Goal: Information Seeking & Learning: Check status

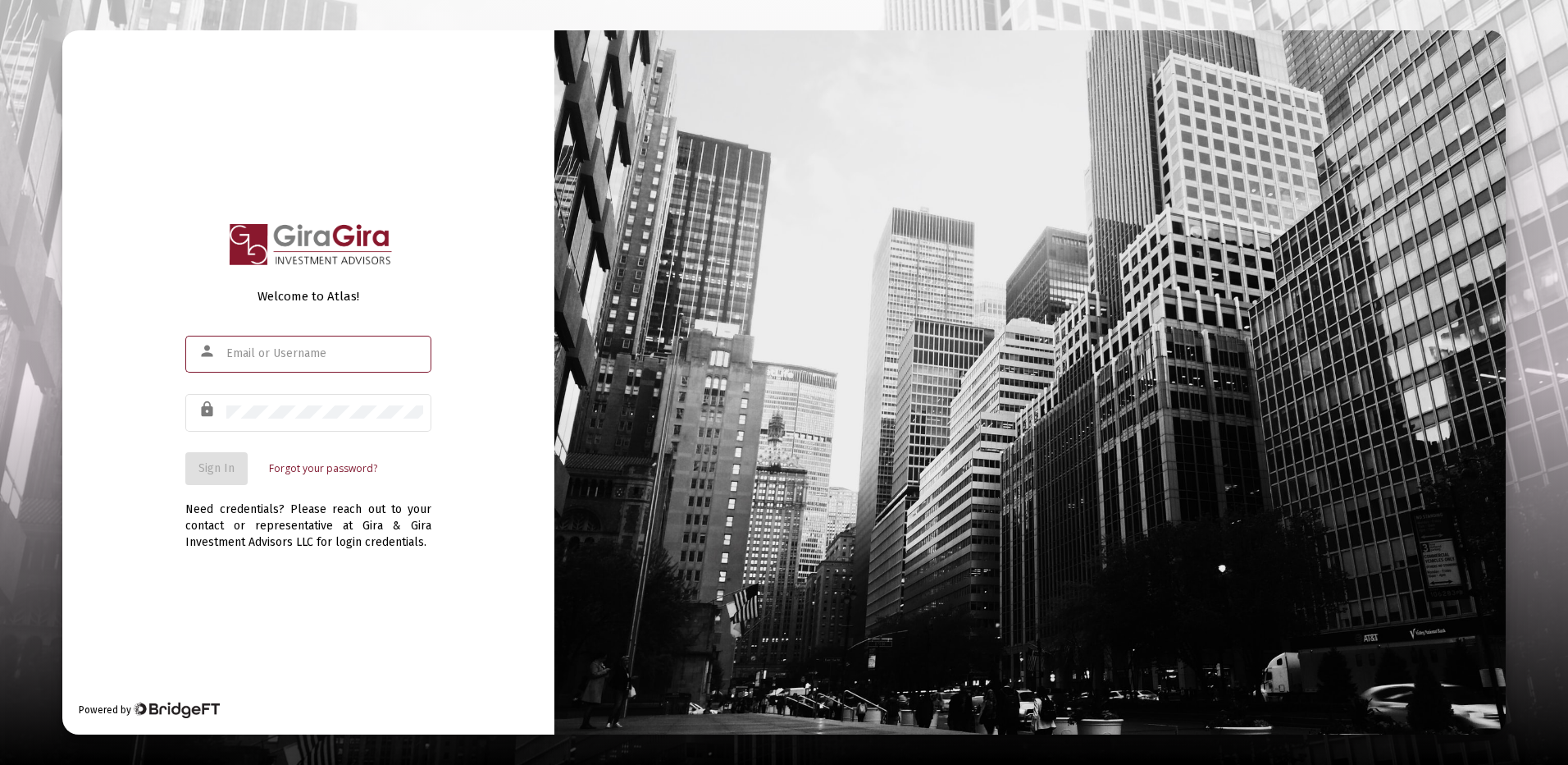
click at [265, 355] on input "text" at bounding box center [324, 353] width 196 height 13
type input "[PERSON_NAME][EMAIL_ADDRESS][DOMAIN_NAME]"
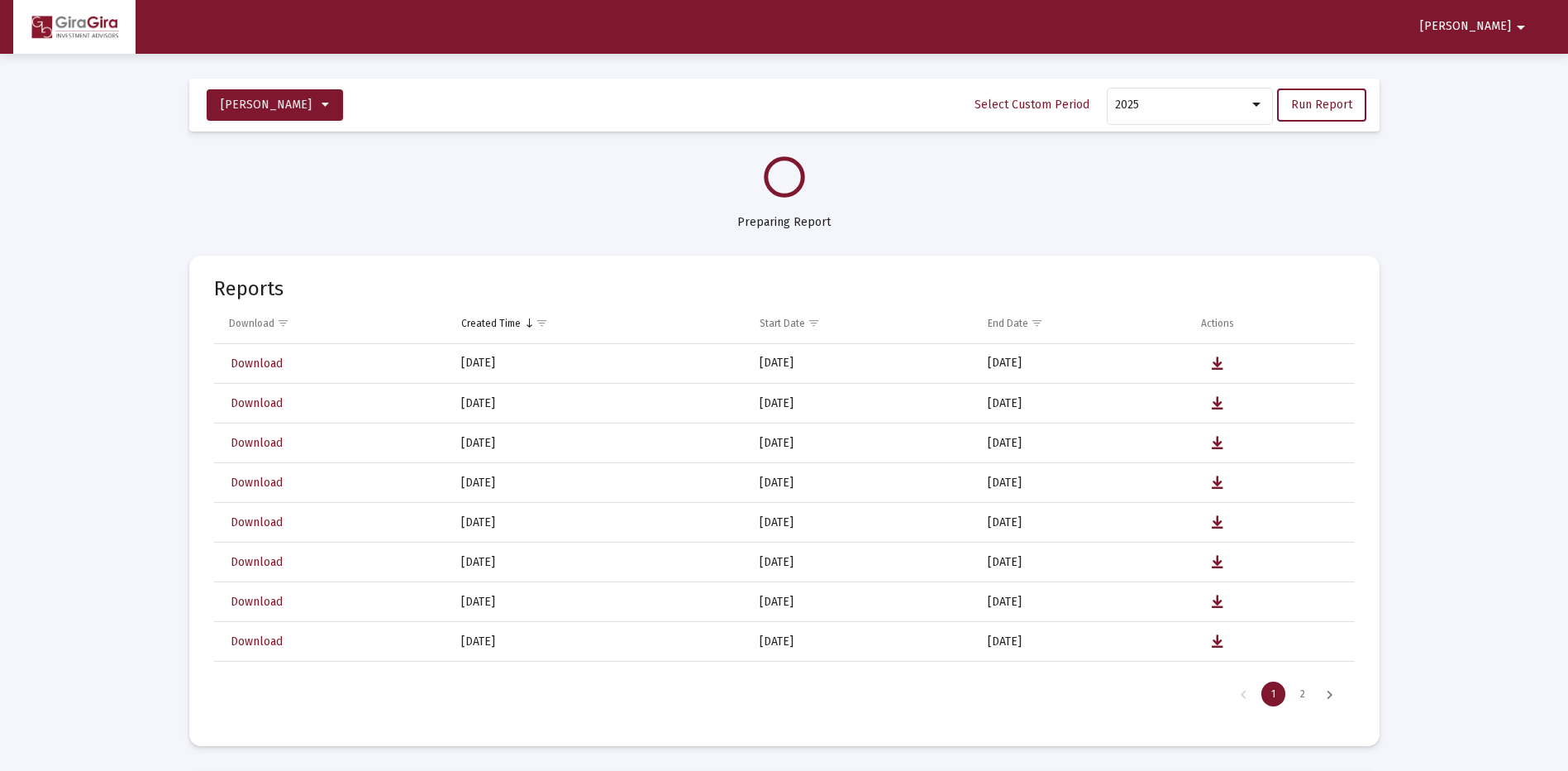
click at [1518, 24] on mat-icon "arrow_drop_down" at bounding box center [1520, 27] width 20 height 33
click at [1513, 68] on button "Logout" at bounding box center [1512, 71] width 92 height 40
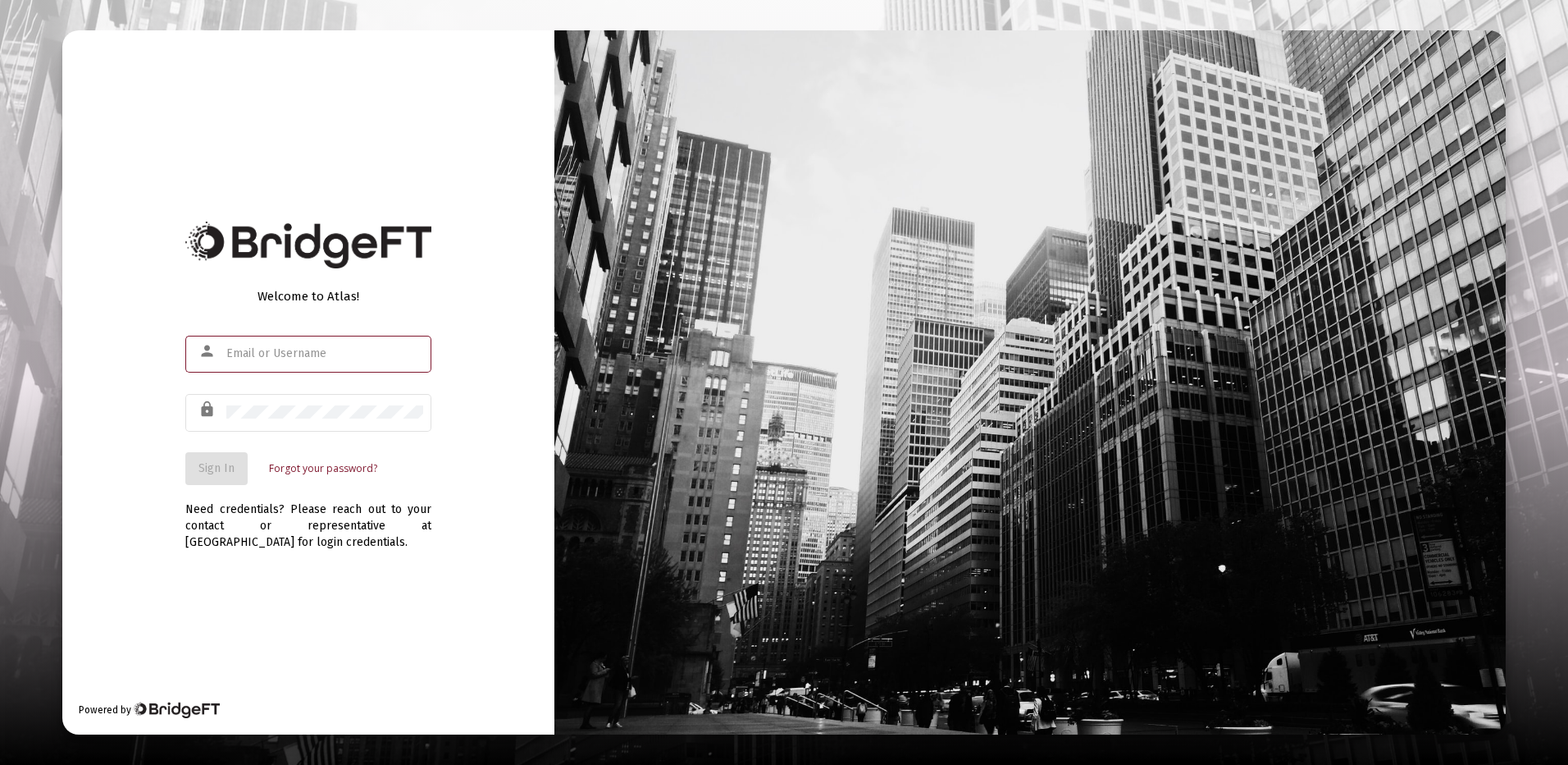
click at [262, 351] on input "text" at bounding box center [324, 353] width 196 height 13
type input "[PERSON_NAME][EMAIL_ADDRESS][DOMAIN_NAME]"
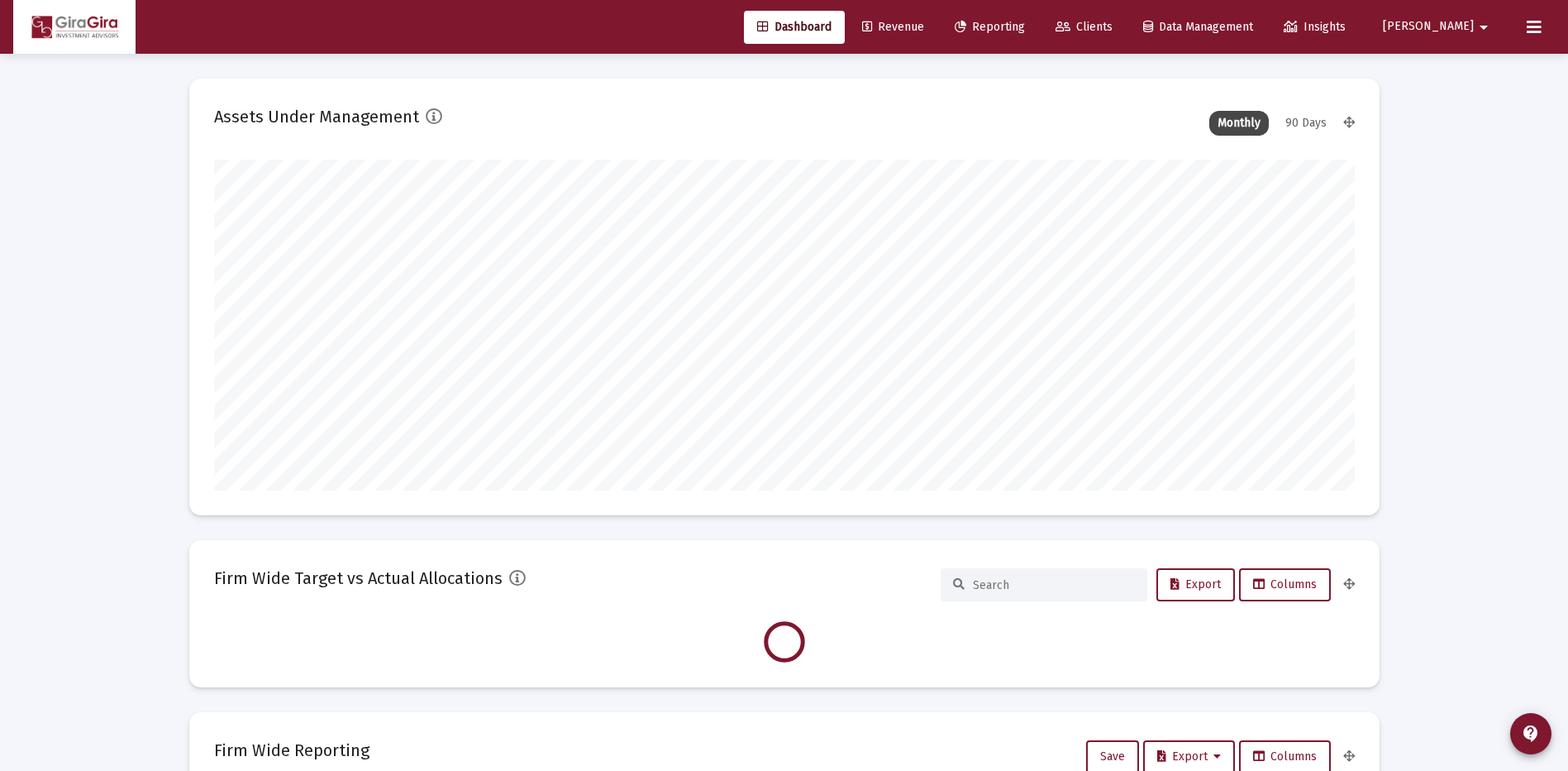
scroll to position [330, 613]
type input "[DATE]"
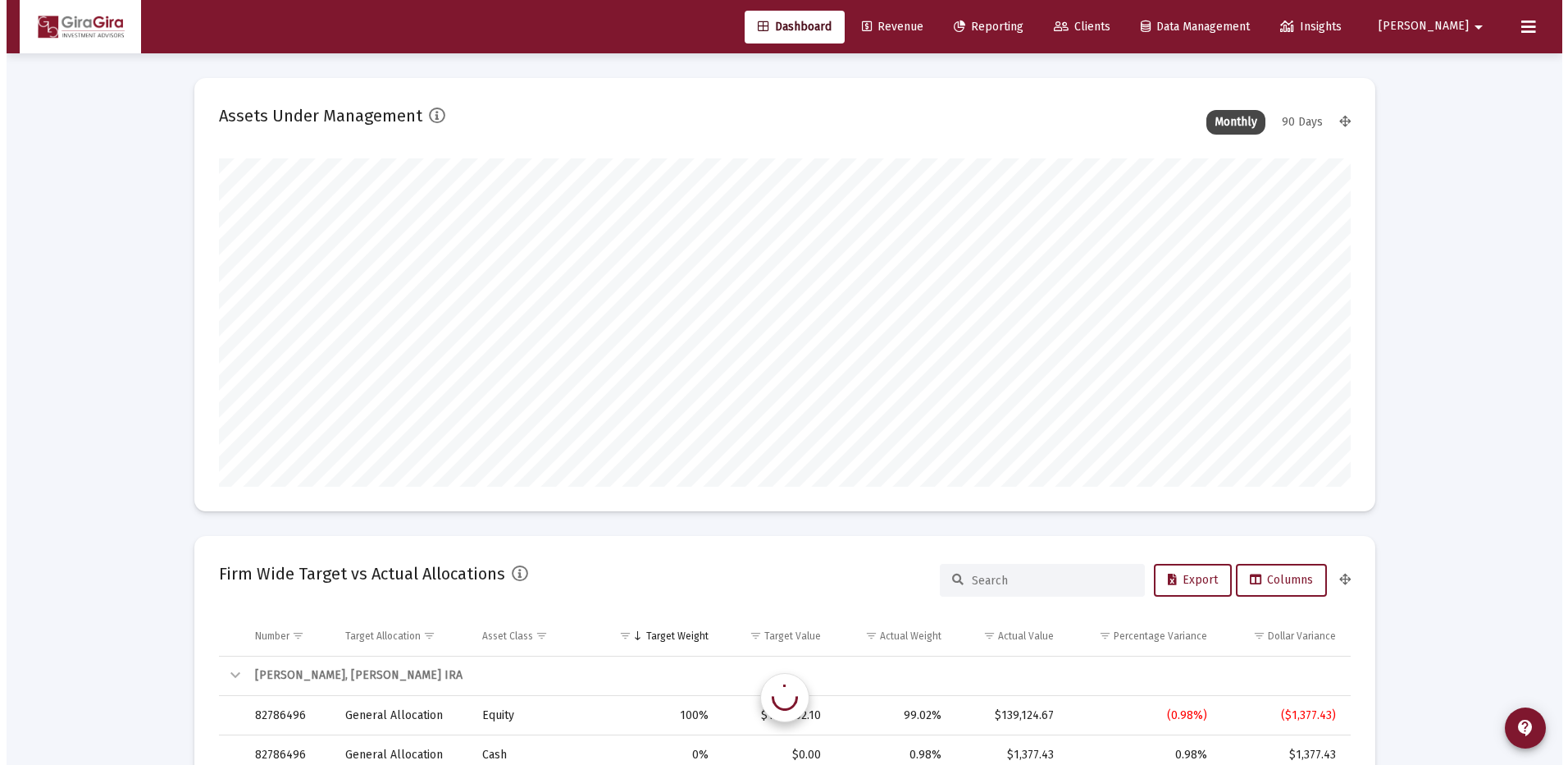
scroll to position [328, 529]
click at [1017, 26] on span "Reporting" at bounding box center [982, 27] width 70 height 14
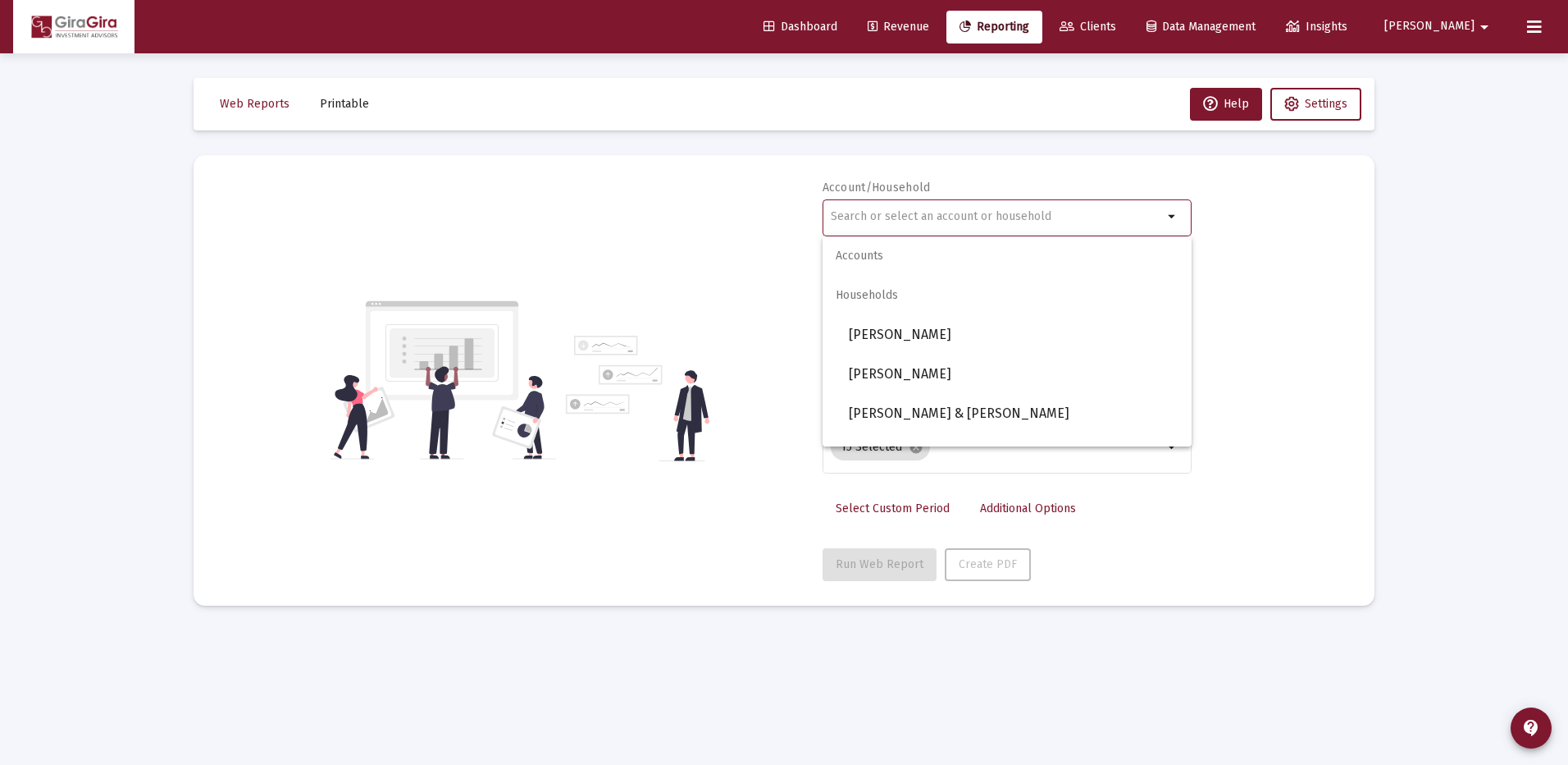
click at [860, 214] on input "text" at bounding box center [997, 216] width 333 height 13
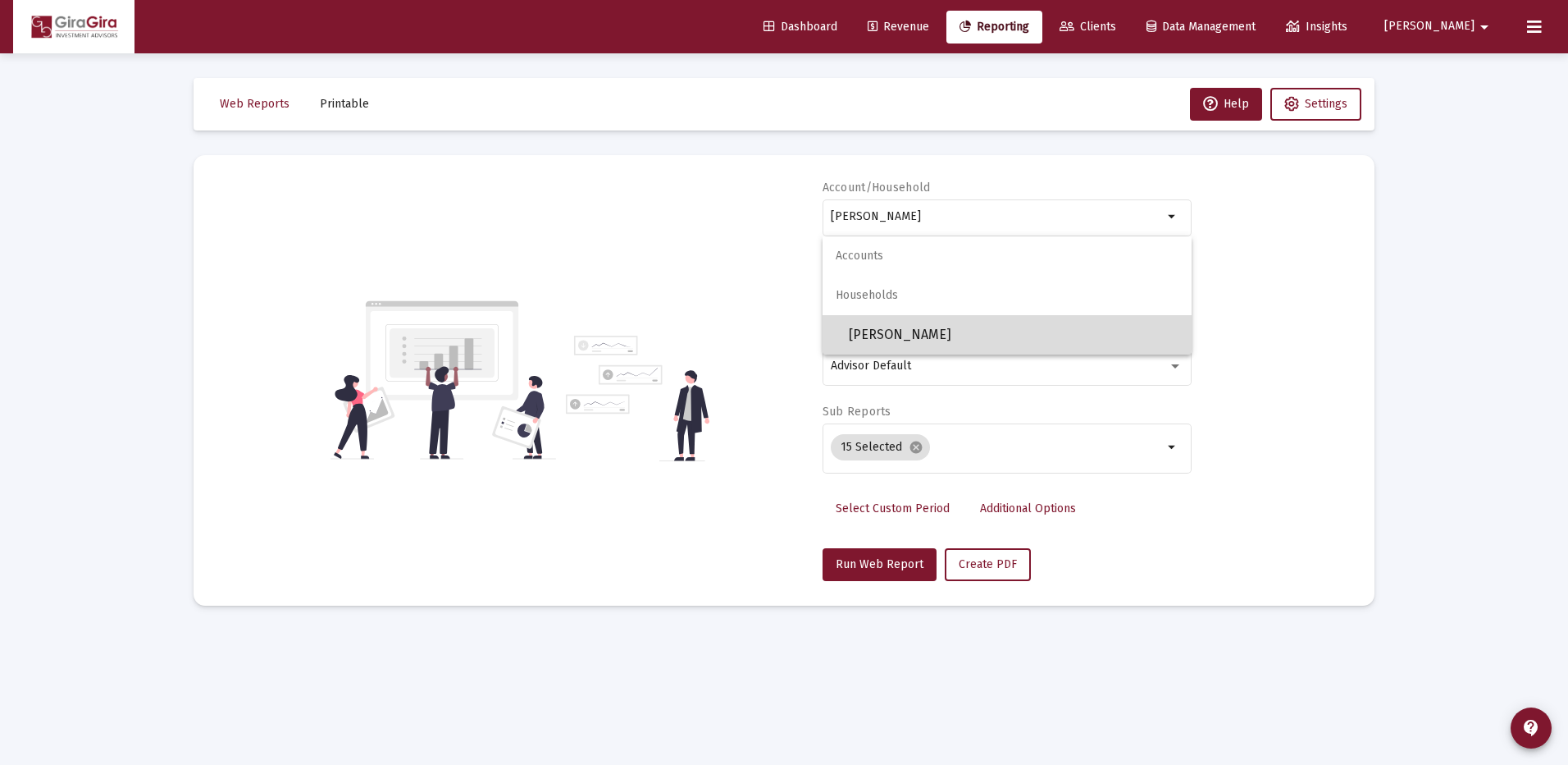
click at [930, 330] on span "[PERSON_NAME]" at bounding box center [1013, 335] width 330 height 39
type input "[PERSON_NAME]"
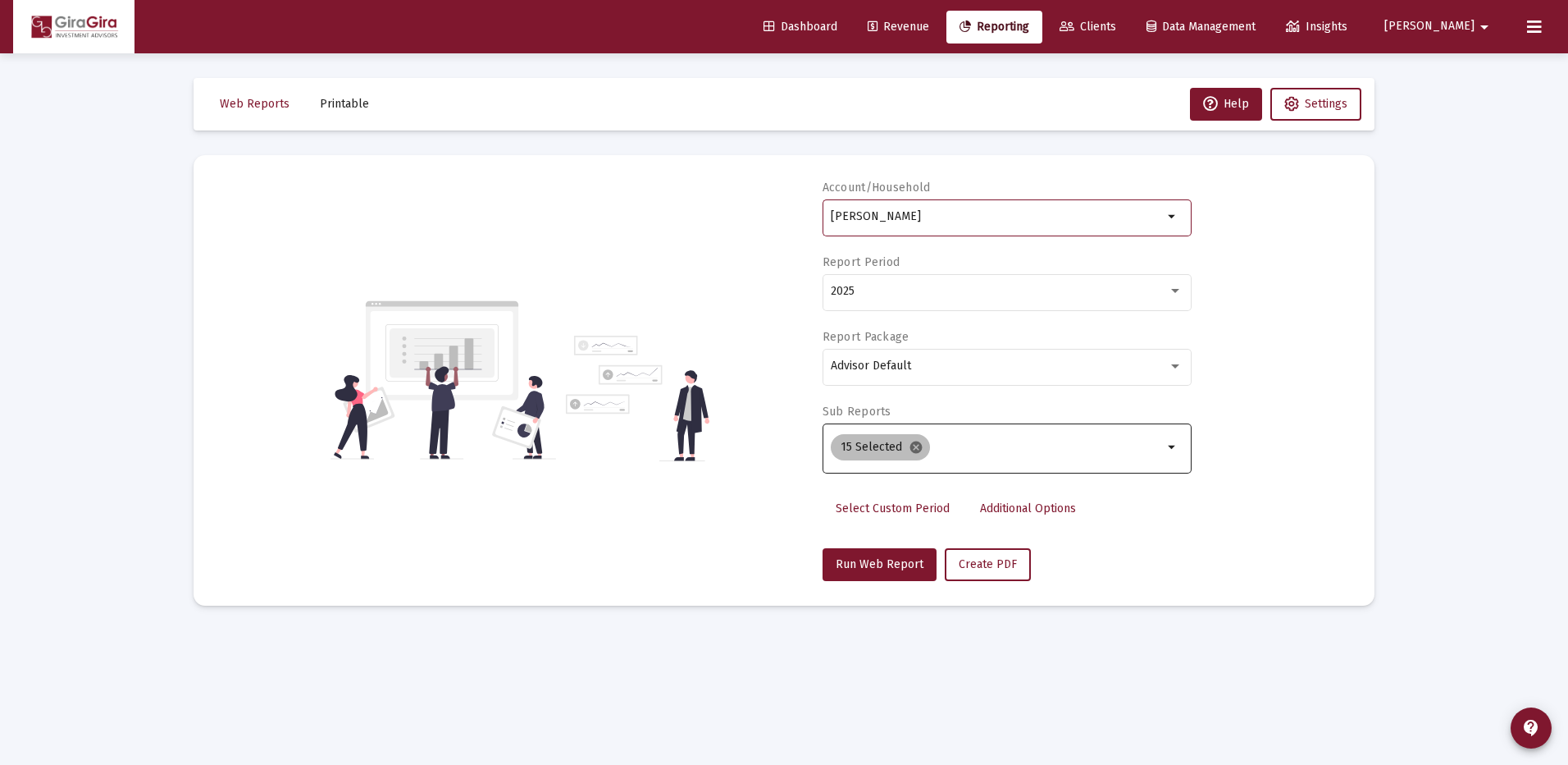
click at [911, 445] on mat-icon "cancel" at bounding box center [916, 446] width 15 height 15
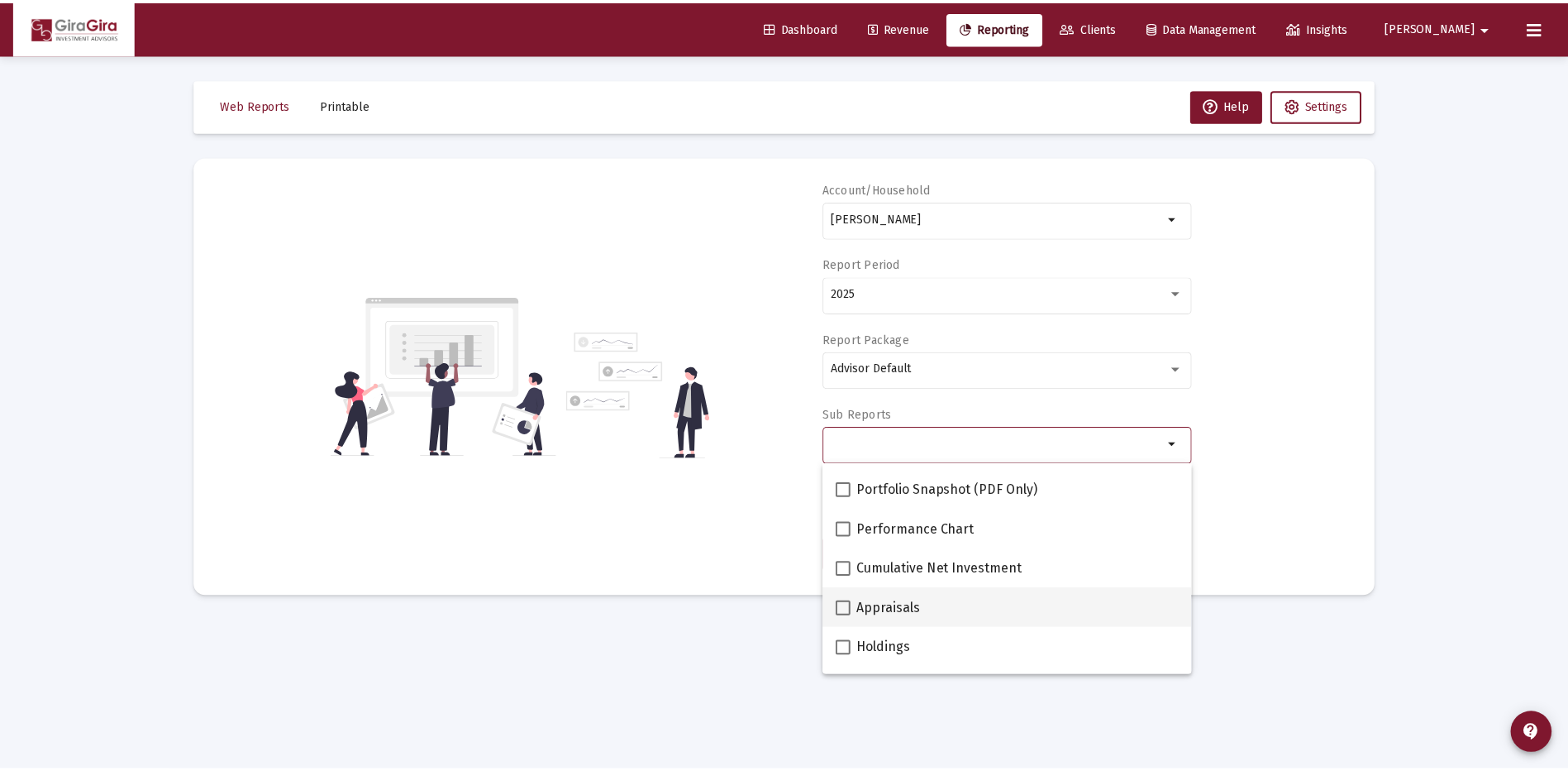
scroll to position [165, 0]
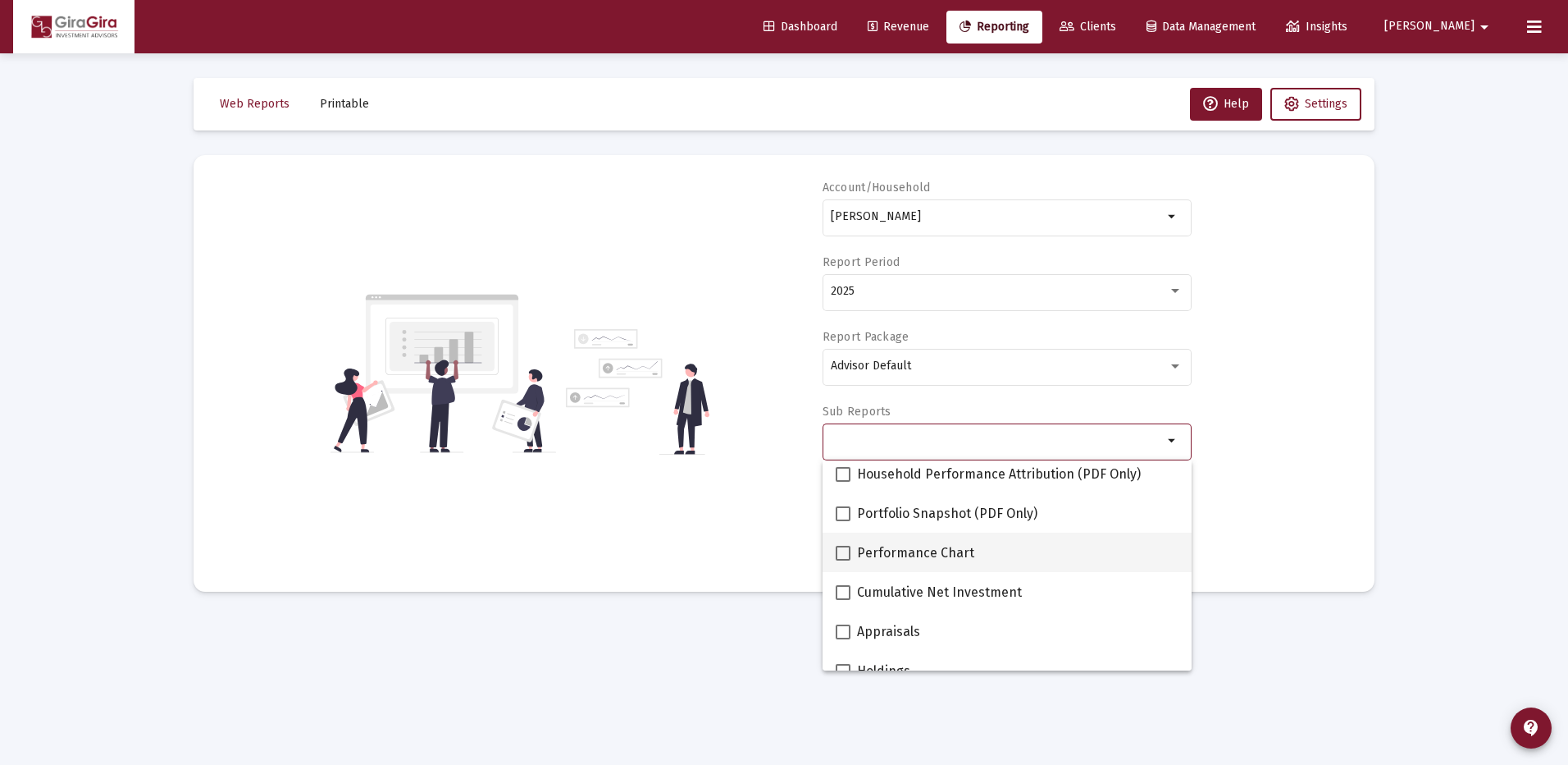
click at [843, 553] on span at bounding box center [843, 553] width 15 height 15
click at [843, 561] on input "Performance Chart" at bounding box center [842, 561] width 1 height 1
checkbox input "true"
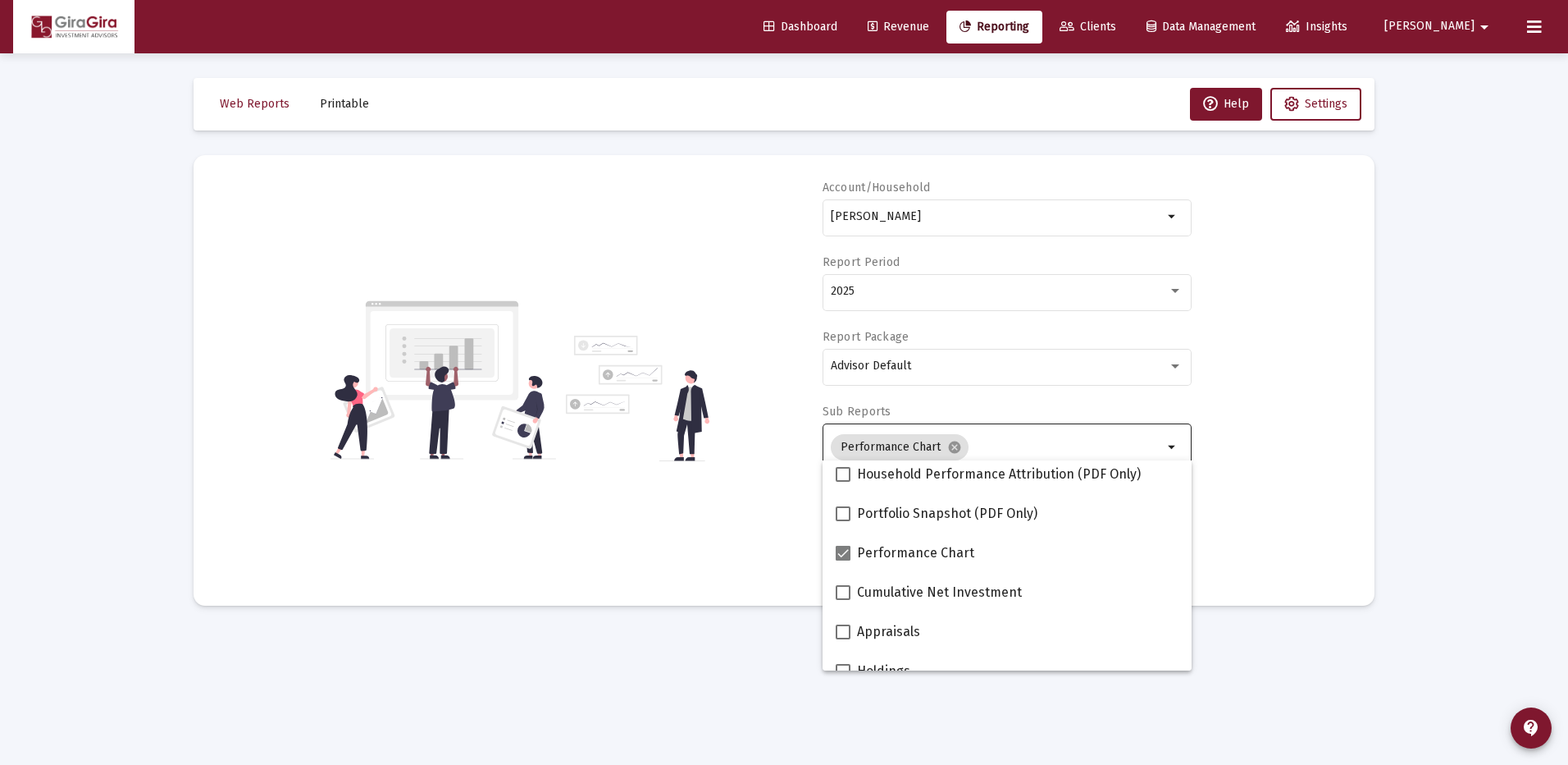
click at [1264, 483] on div "Account/Household Davenport, Kathleen Household arrow_drop_down Report Period 2…" at bounding box center [784, 380] width 1132 height 401
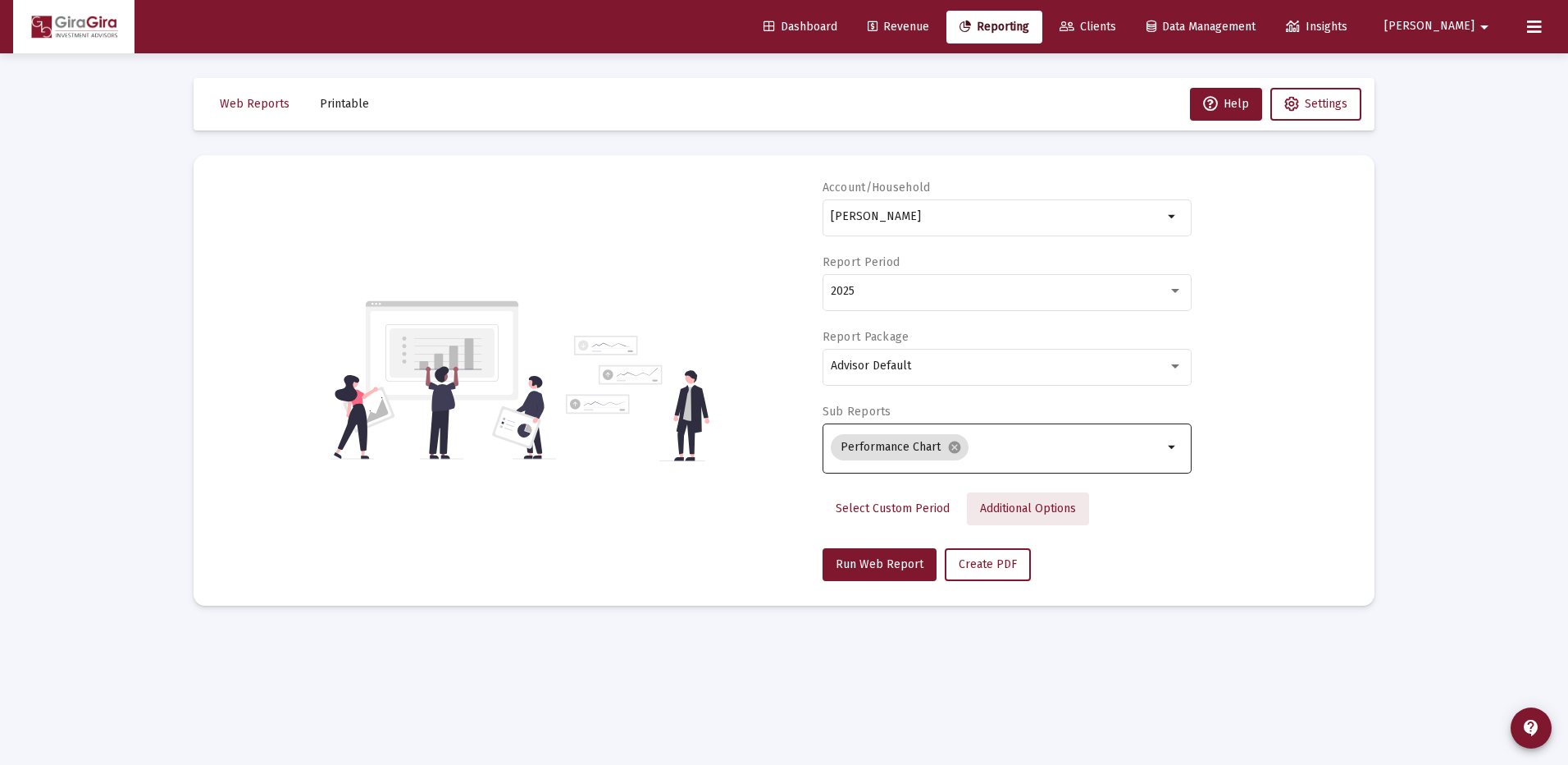
click at [1066, 507] on span "Additional Options" at bounding box center [1027, 508] width 96 height 14
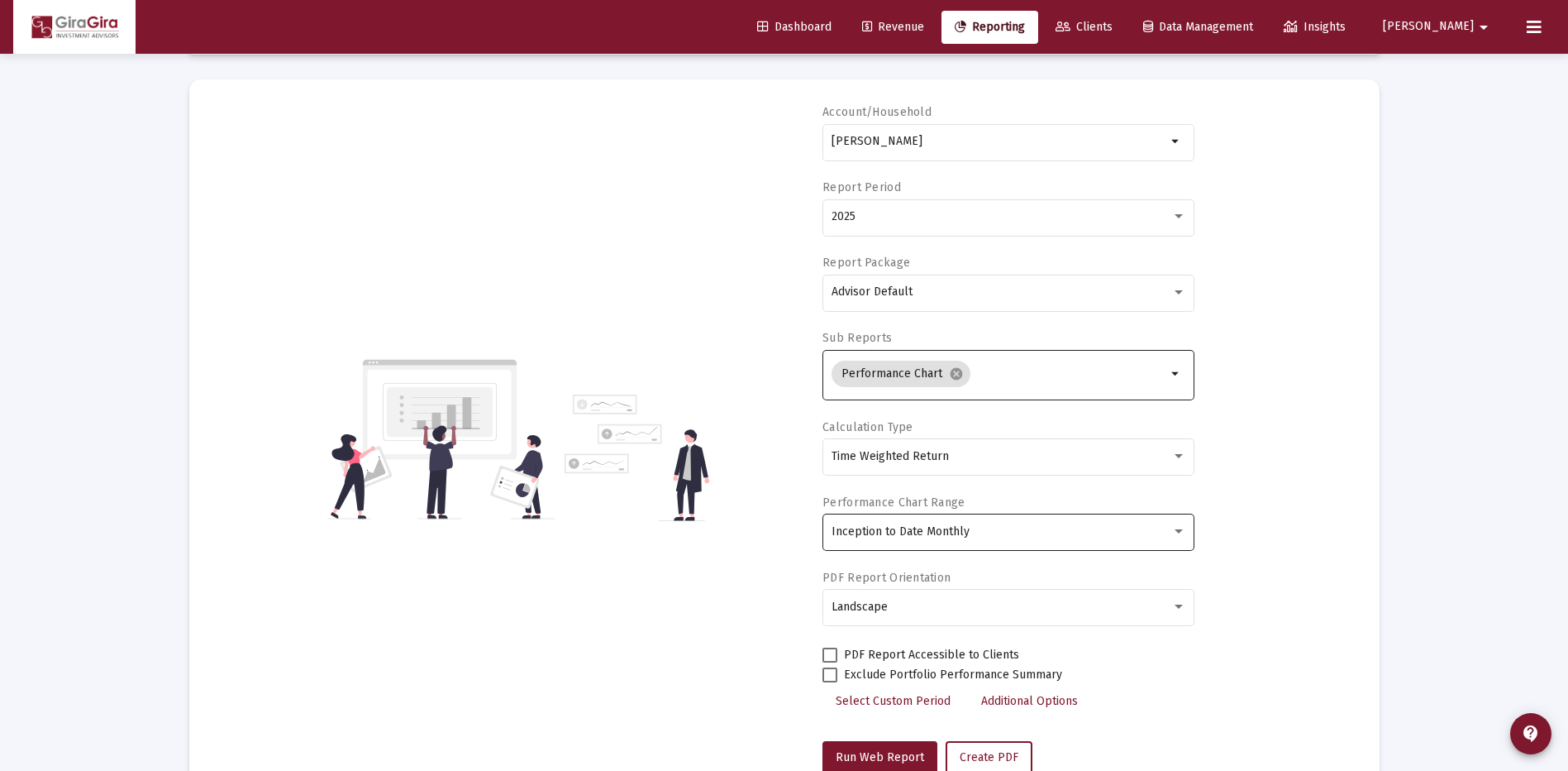
scroll to position [129, 0]
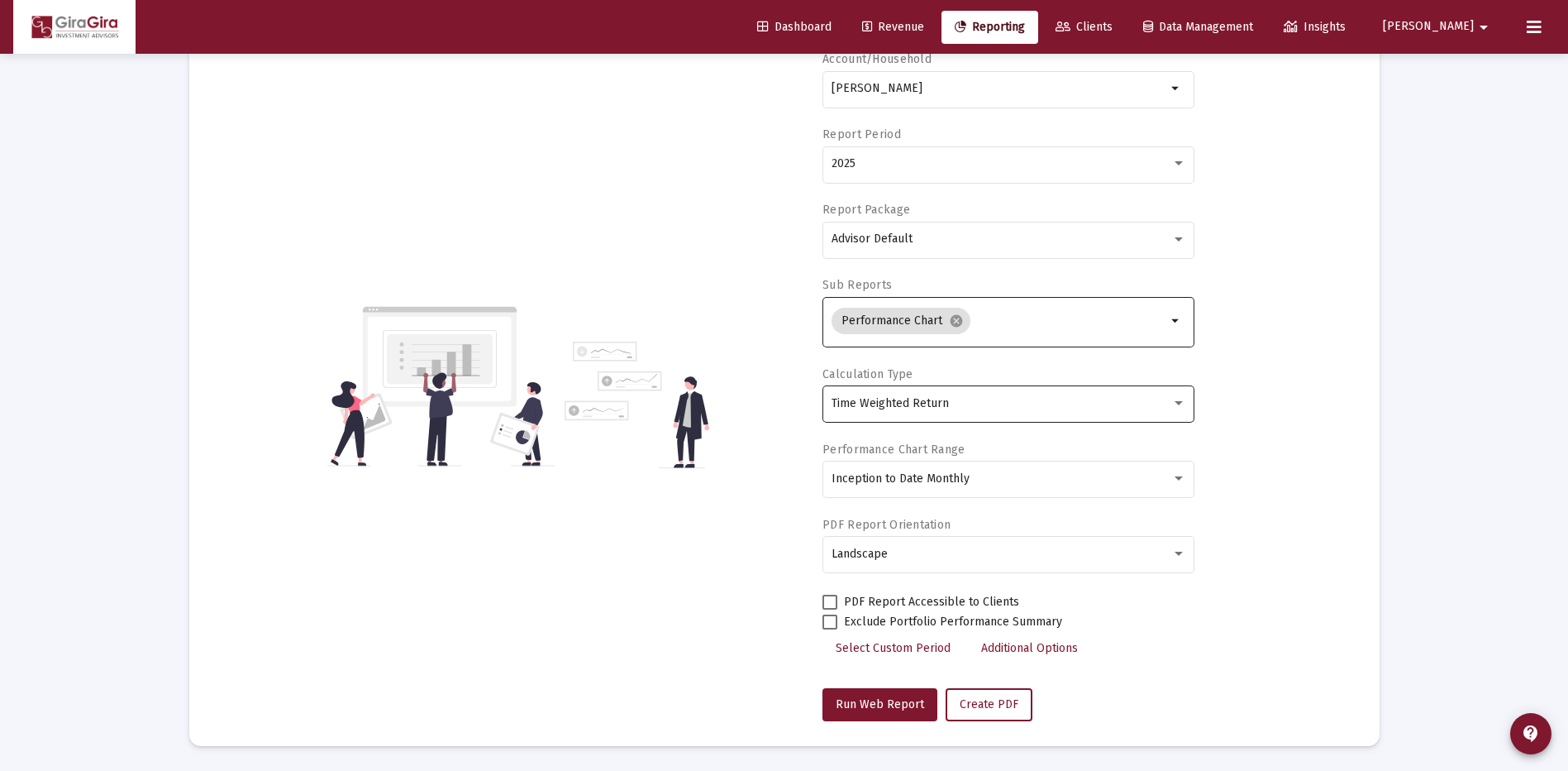
click at [866, 399] on span "Time Weighted Return" at bounding box center [890, 403] width 117 height 14
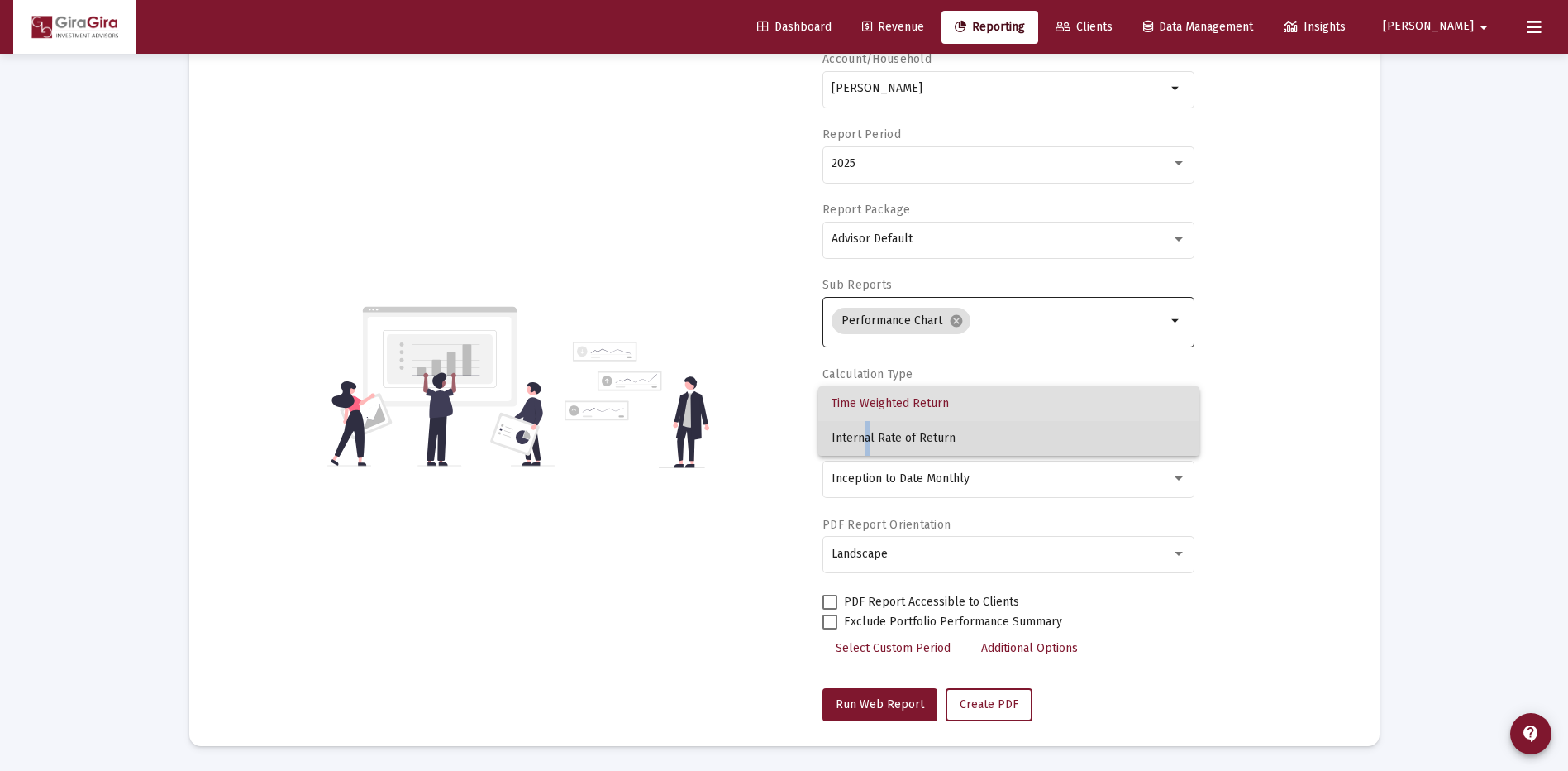
click at [858, 435] on span "Internal Rate of Return" at bounding box center [1008, 438] width 355 height 35
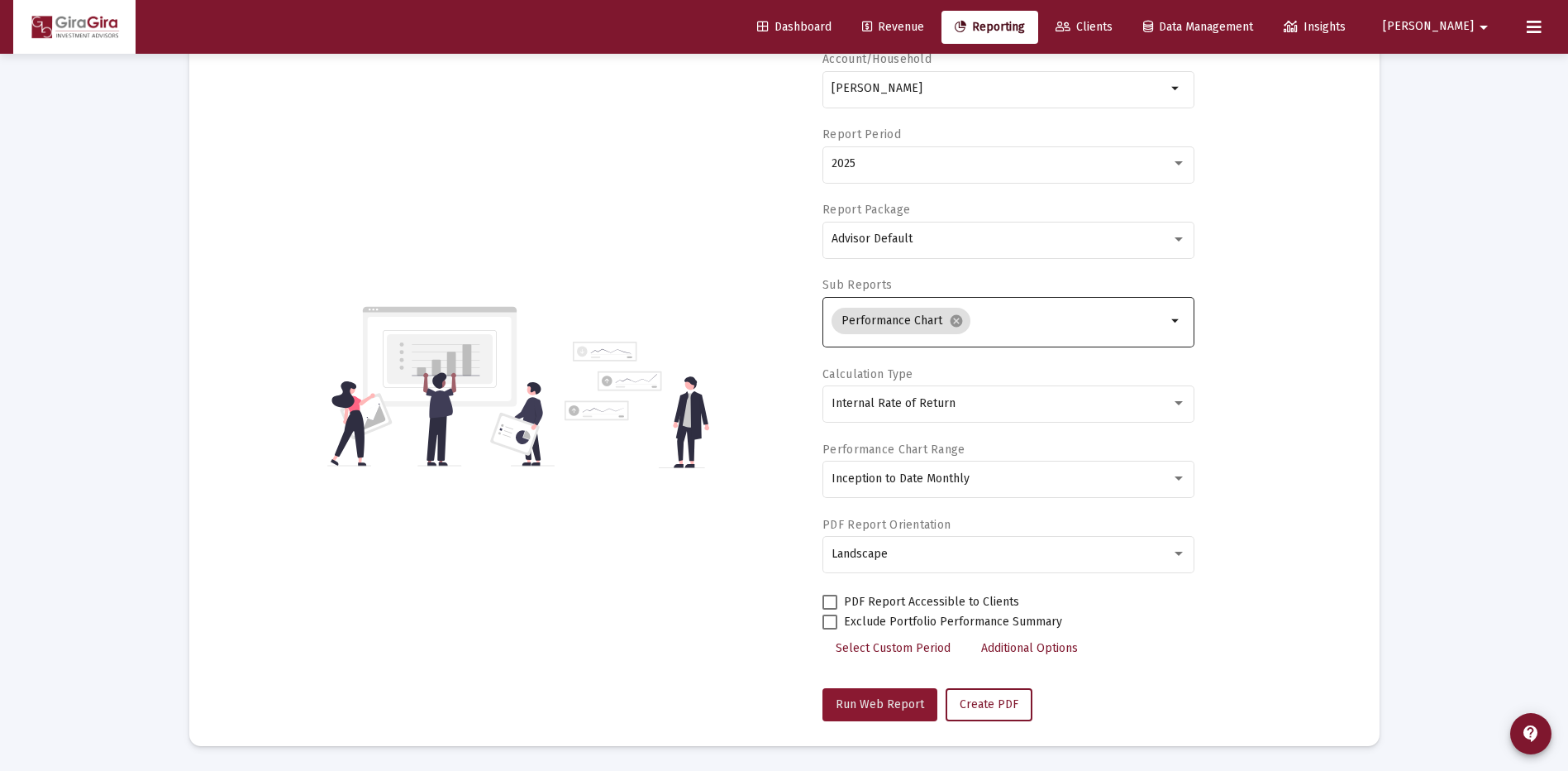
click at [888, 701] on span "Run Web Report" at bounding box center [879, 704] width 88 height 14
select select "View all"
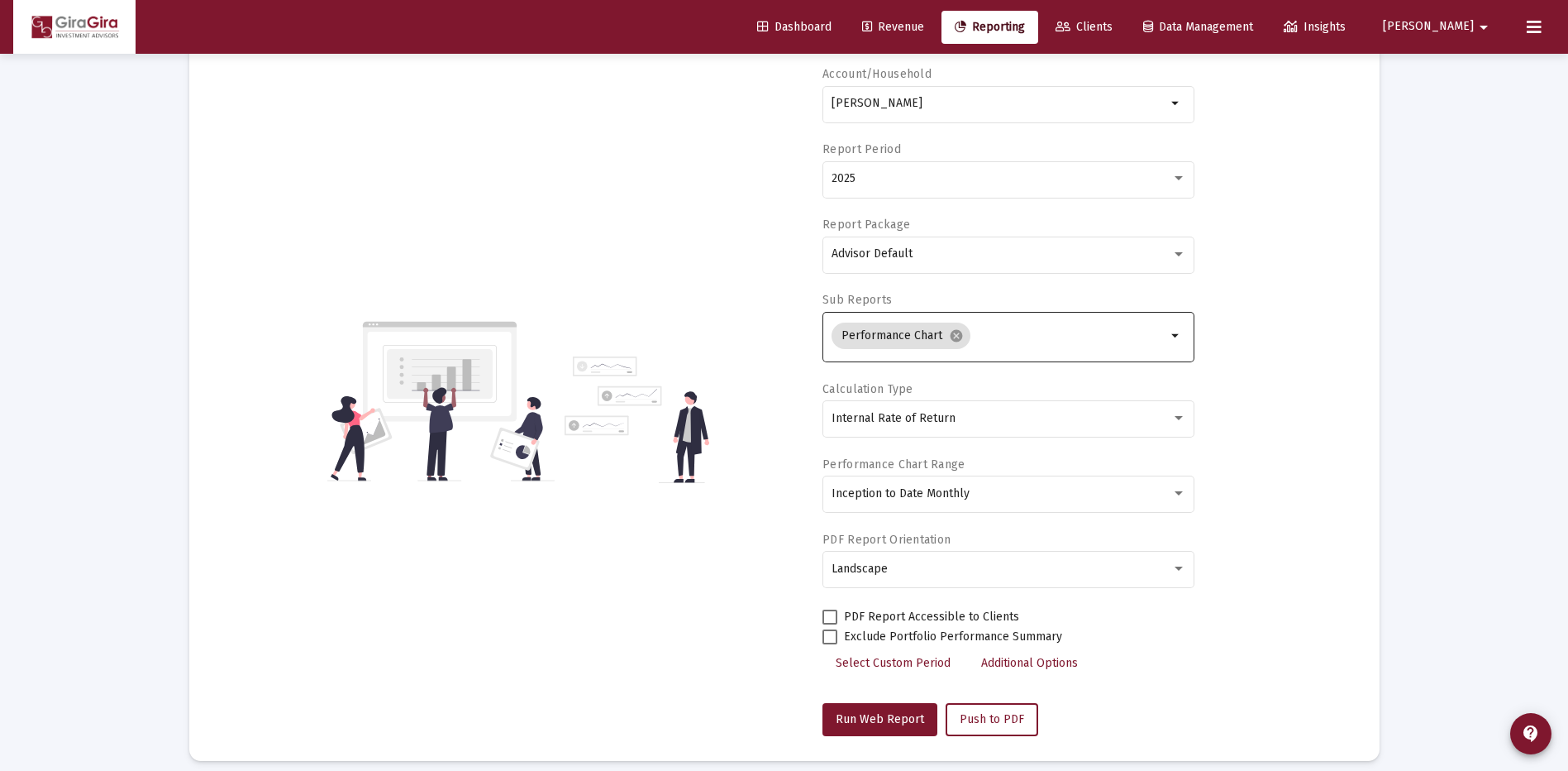
scroll to position [0, 0]
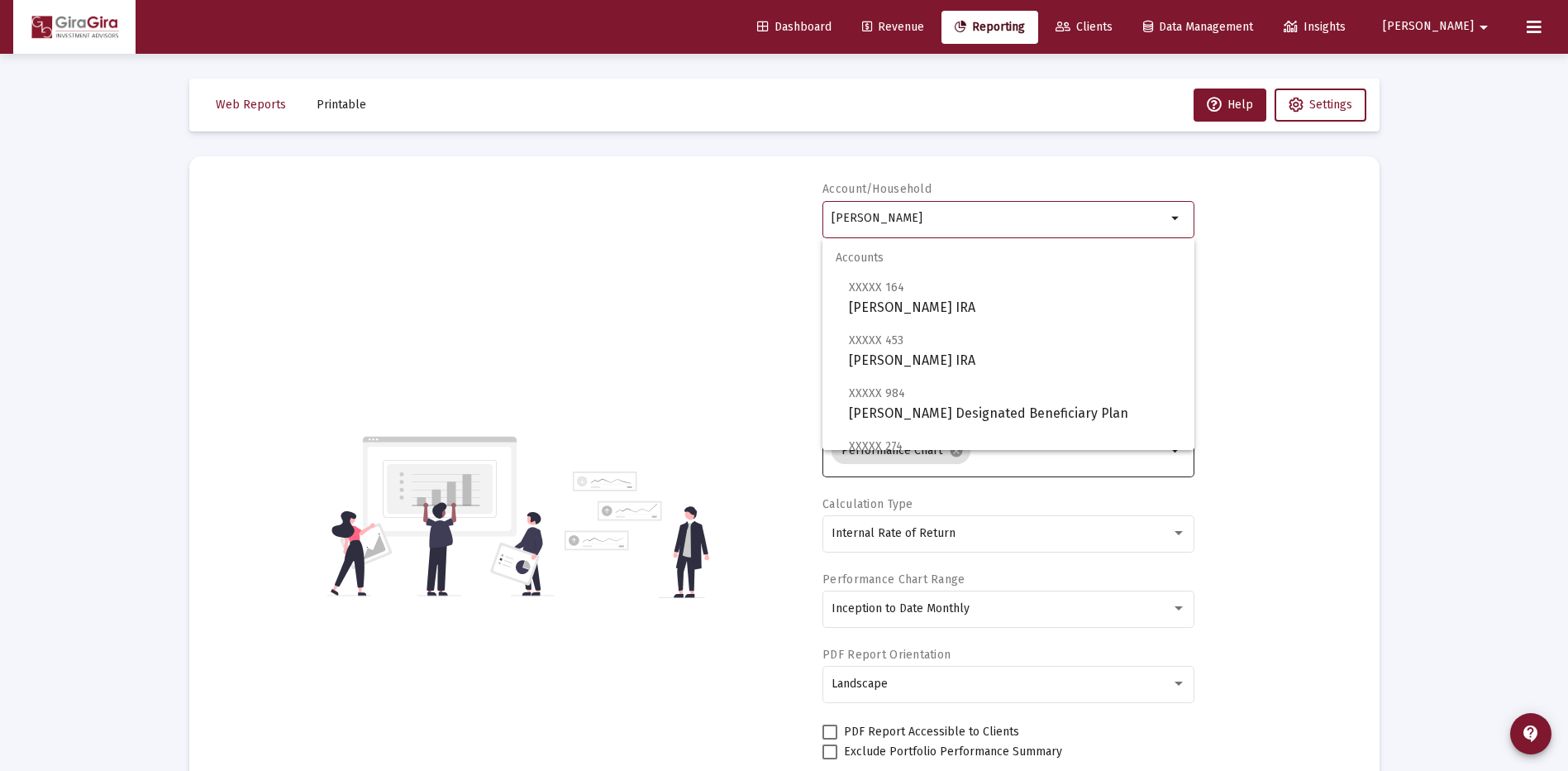
drag, startPoint x: 832, startPoint y: 217, endPoint x: 1259, endPoint y: 223, distance: 427.0
click at [1259, 223] on div "Account/Household Davenport, Kathleen Household arrow_drop_down Report Period 2…" at bounding box center [784, 515] width 1140 height 670
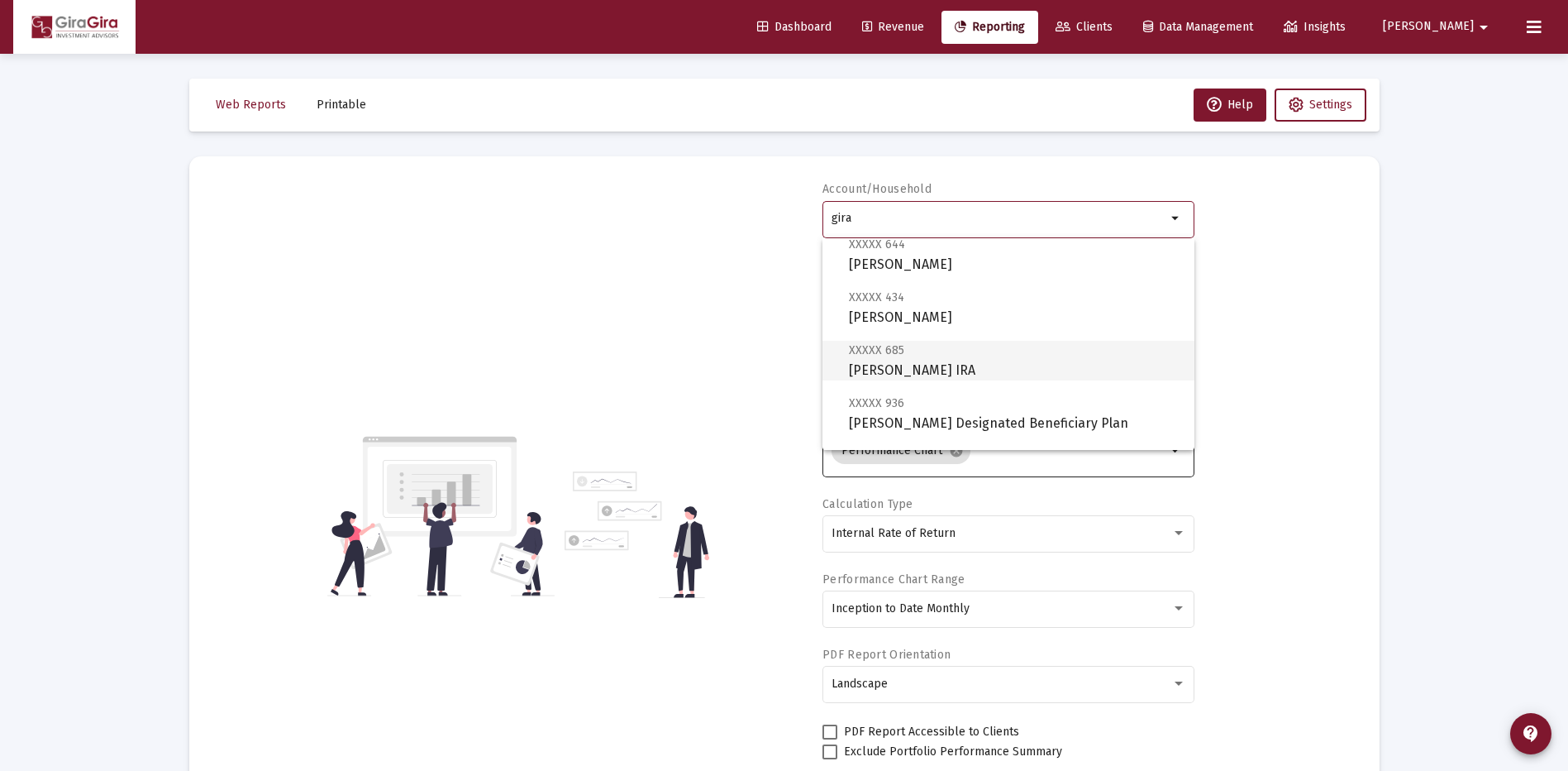
scroll to position [330, 0]
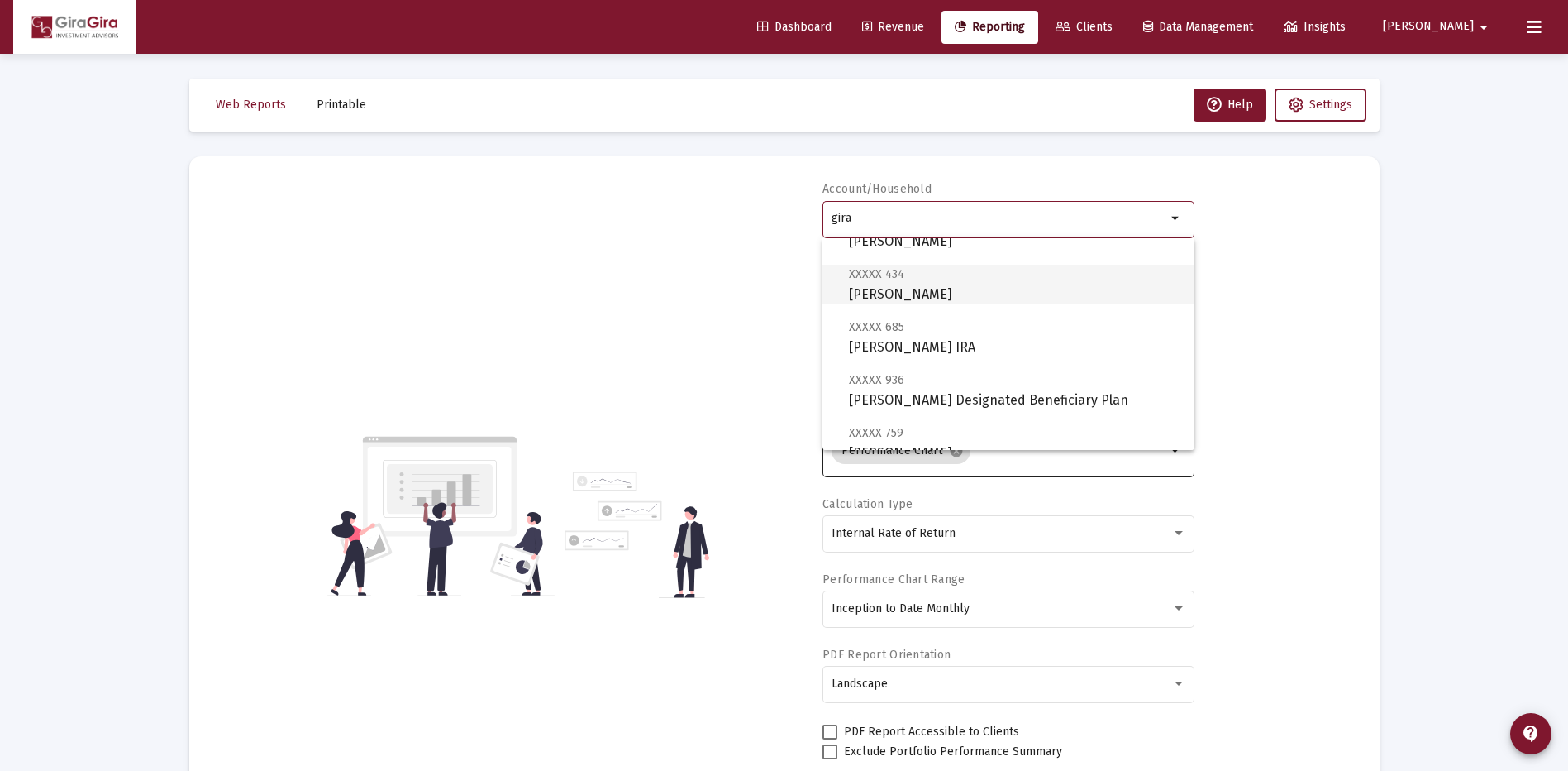
click at [868, 282] on span "XXXXX 434 Gira, John JTWROS" at bounding box center [1014, 284] width 332 height 41
type input "Gira, John JTWROS"
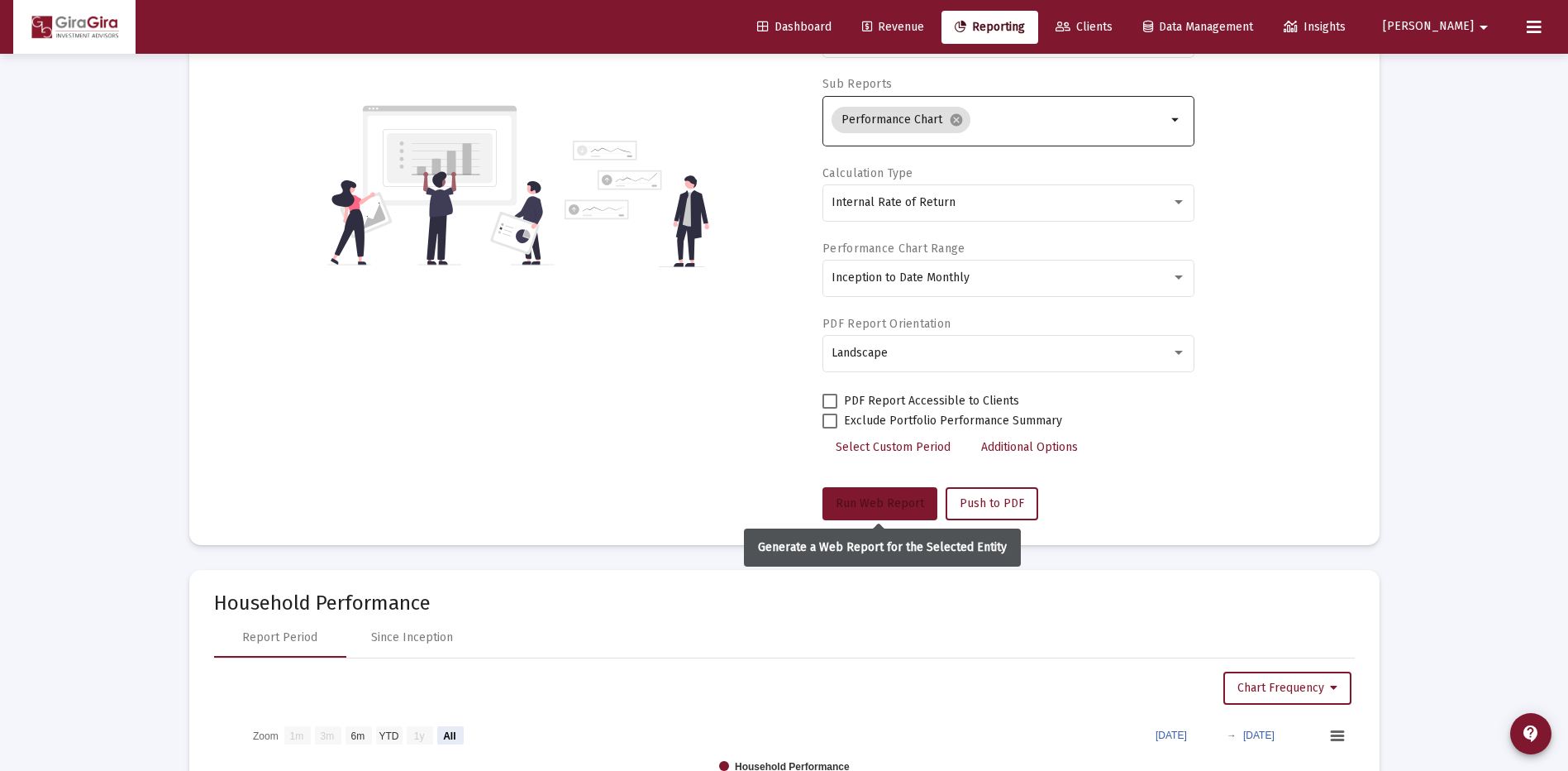
click at [877, 507] on span "Run Web Report" at bounding box center [879, 503] width 88 height 14
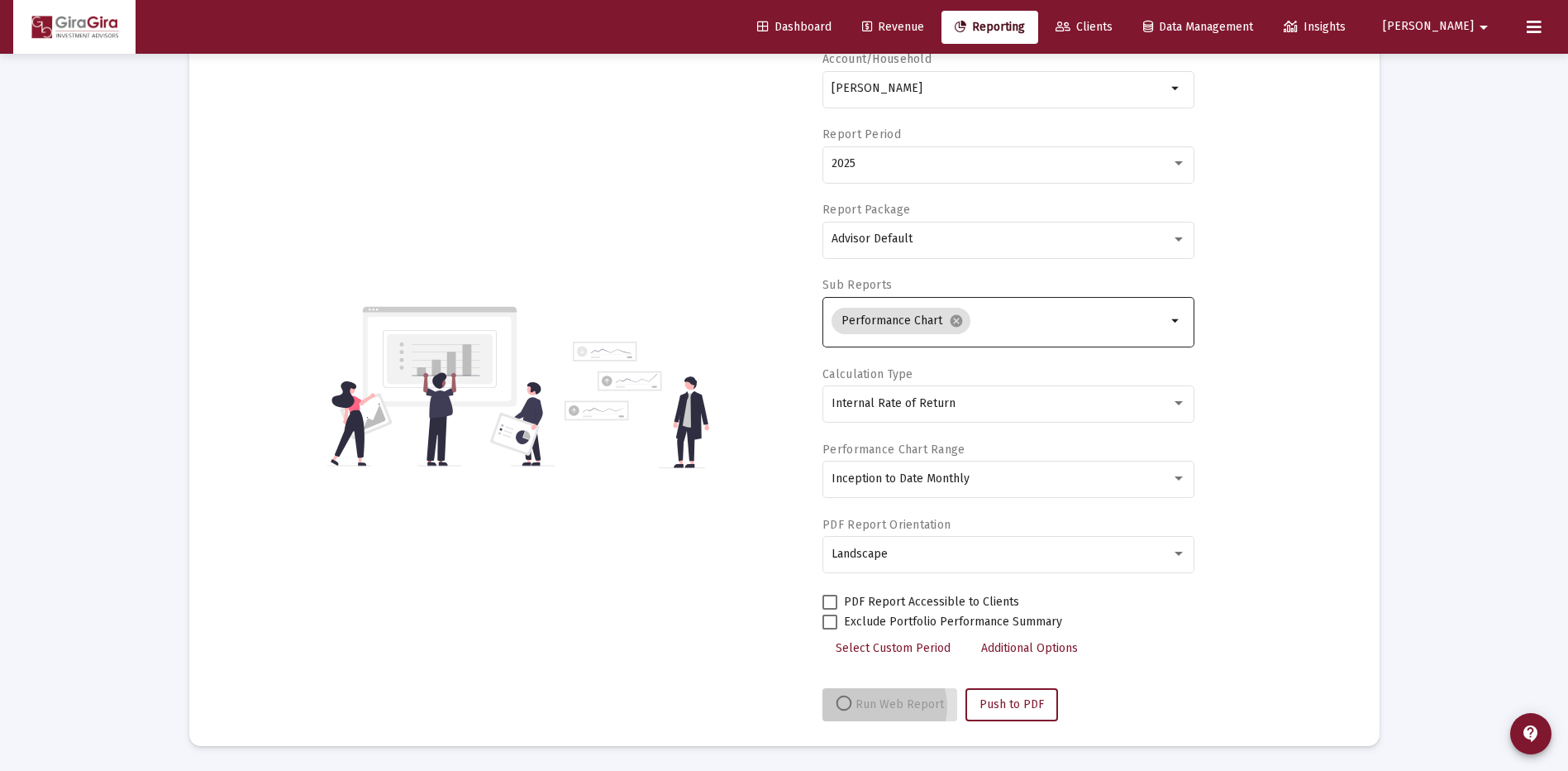
scroll to position [129, 0]
select select "View all"
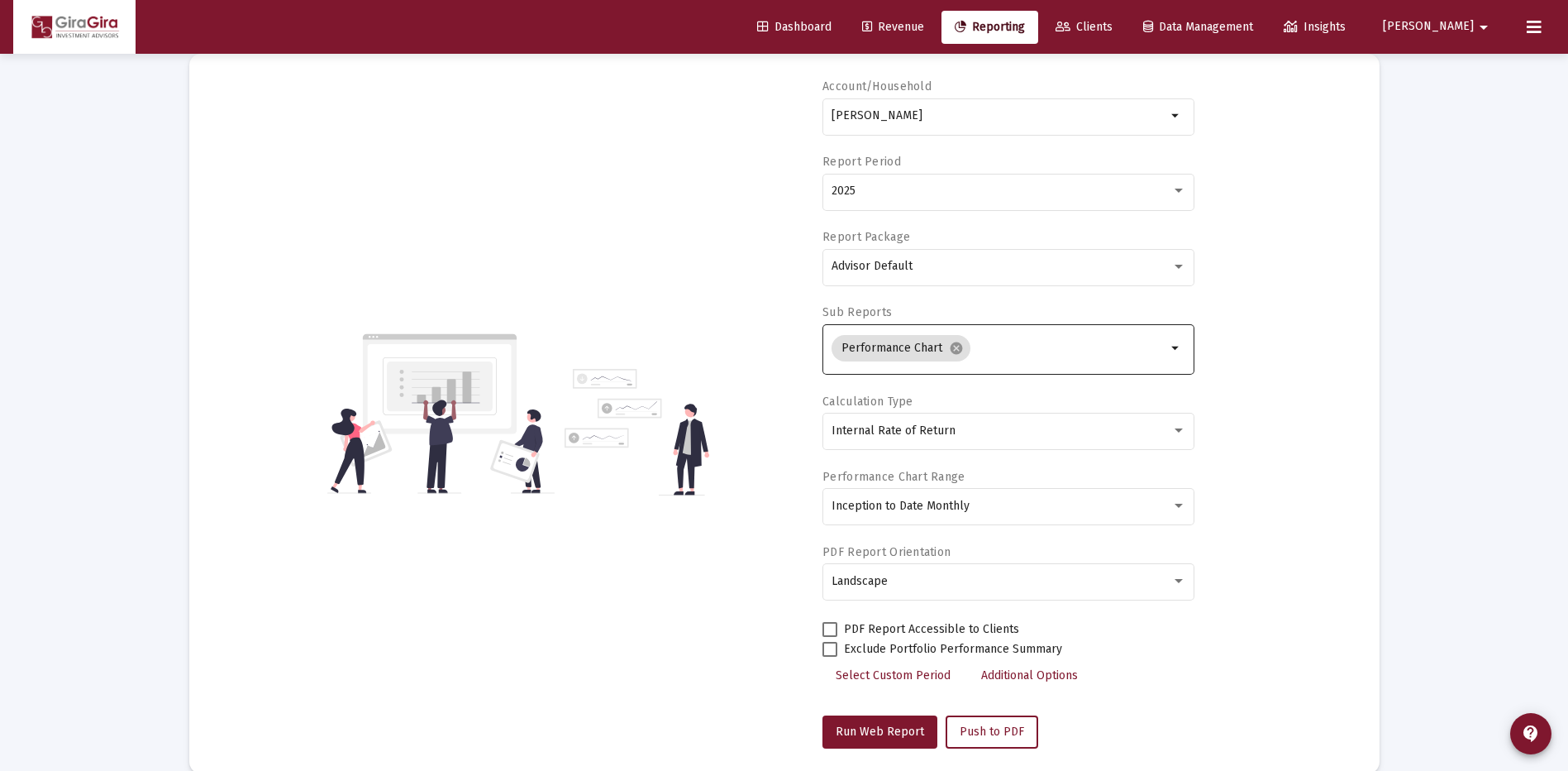
scroll to position [0, 0]
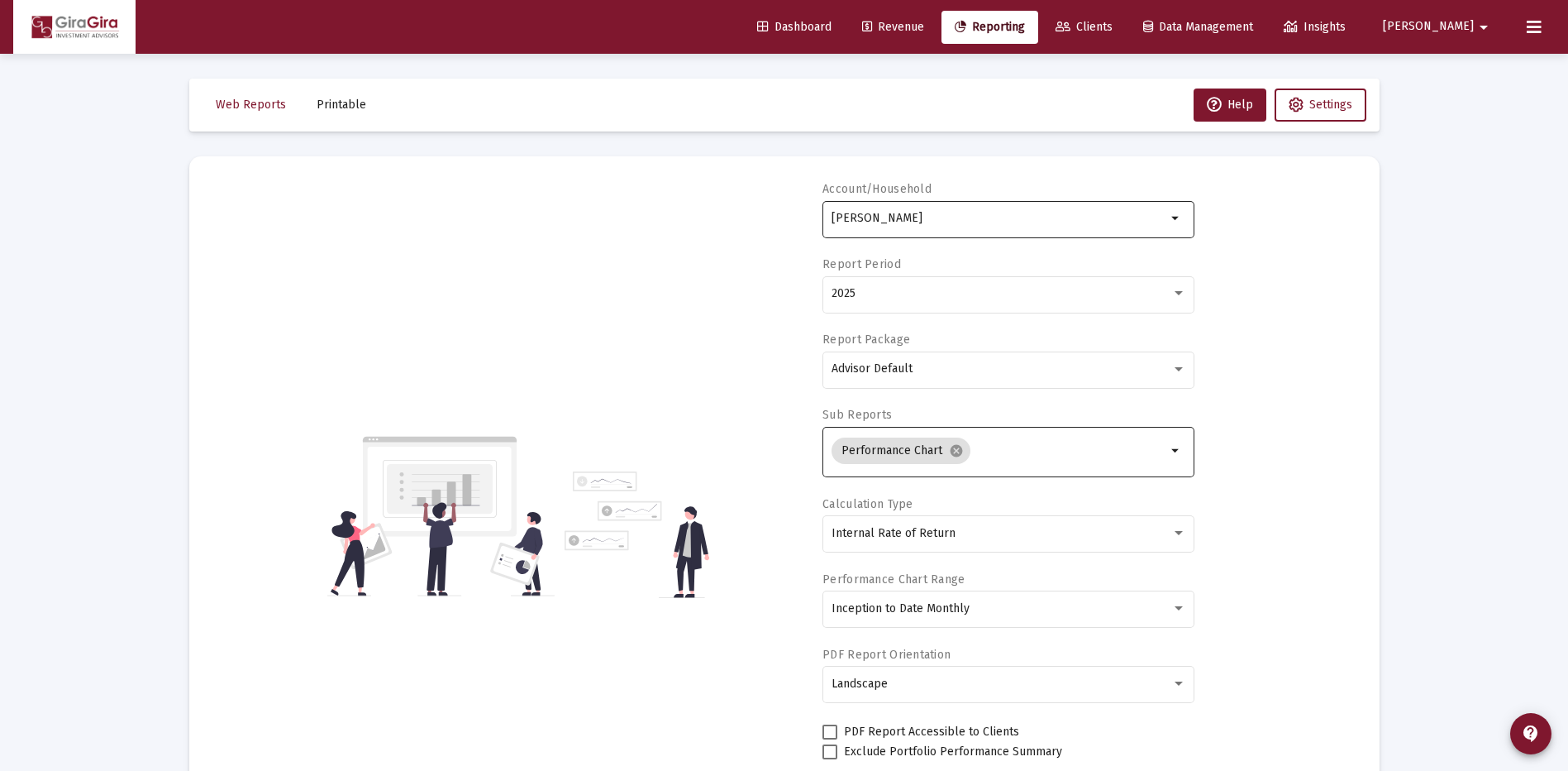
click at [844, 217] on input "Gira, John JTWROS" at bounding box center [998, 218] width 335 height 13
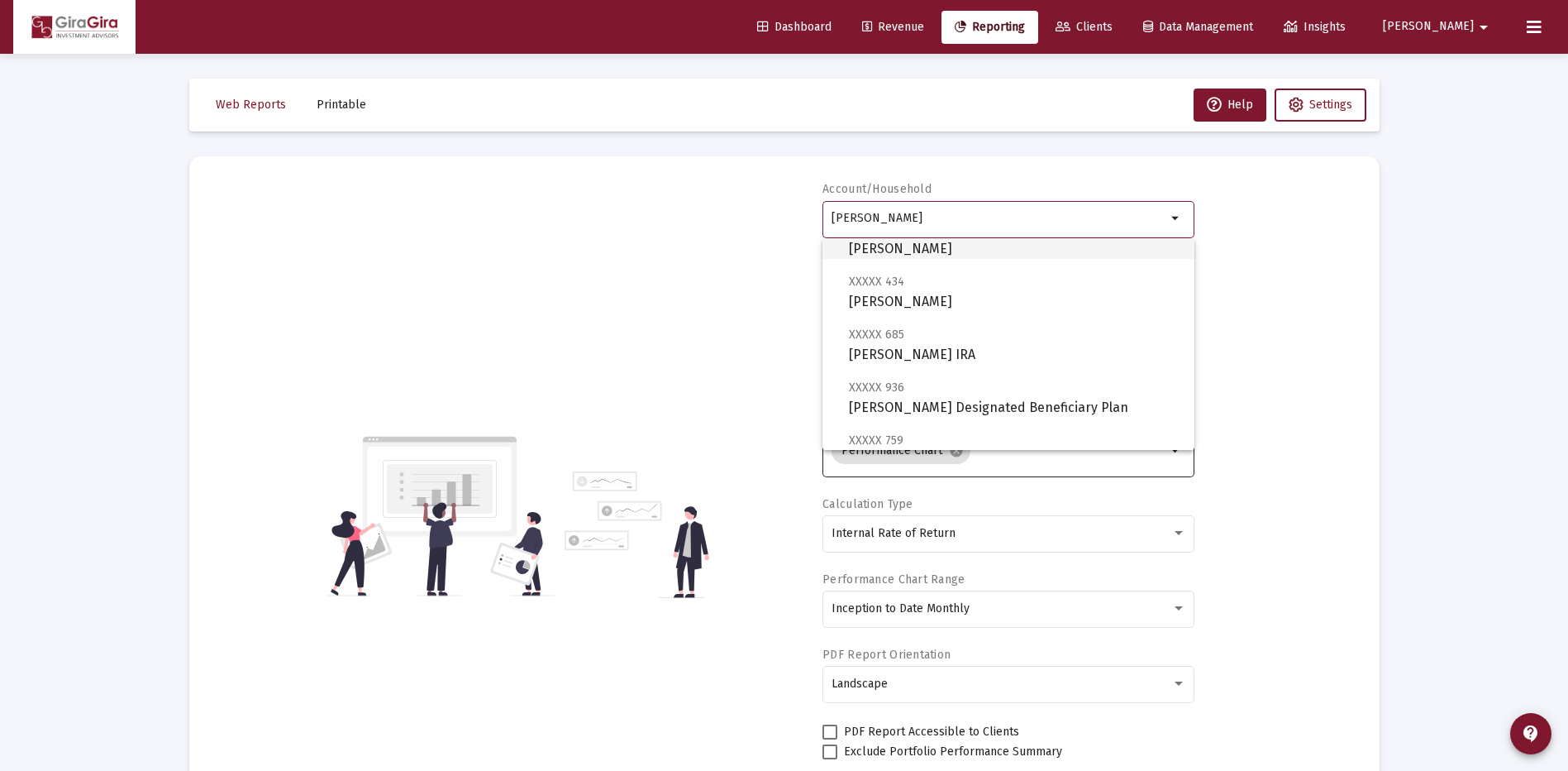
scroll to position [330, 0]
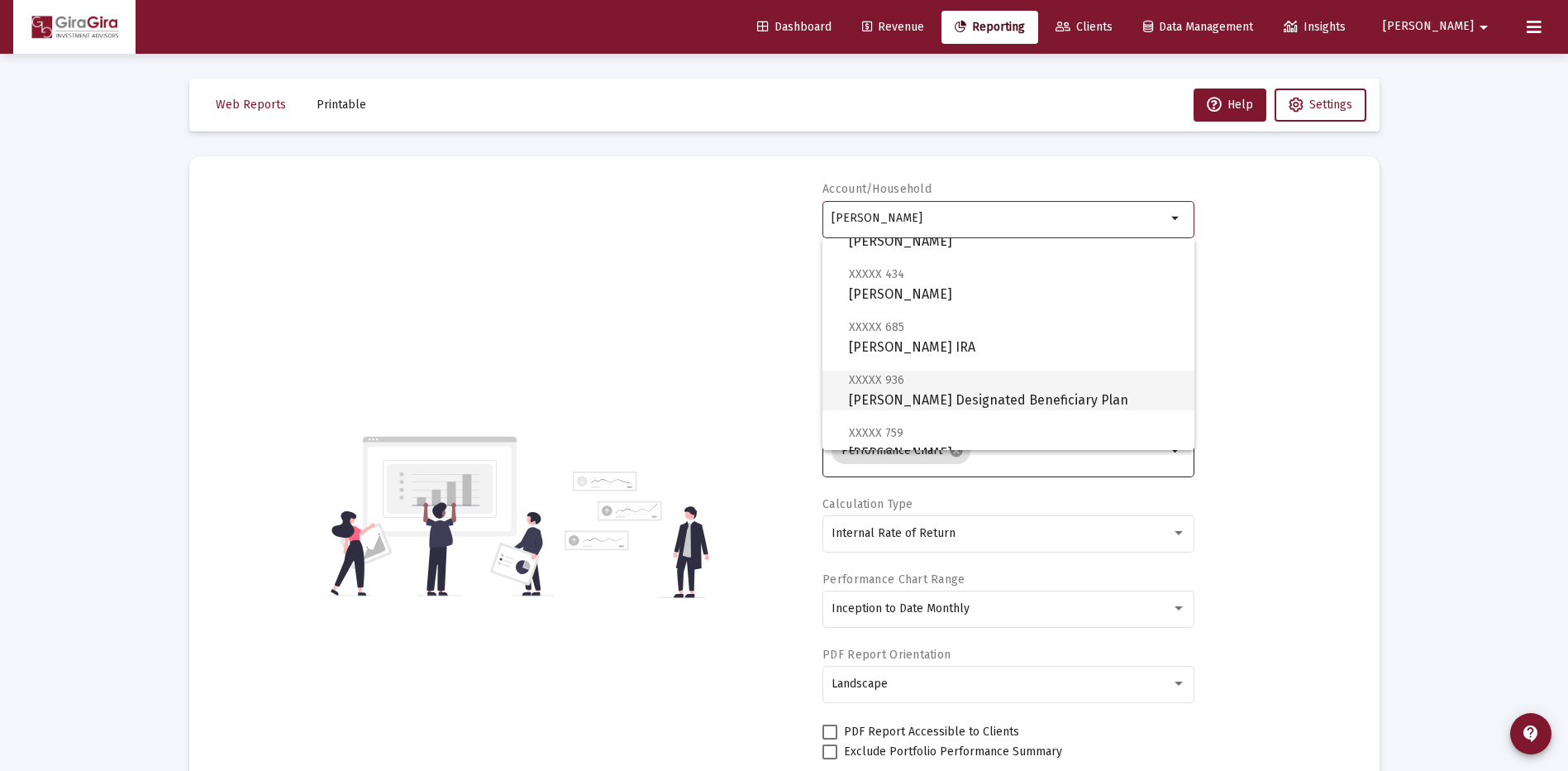
click at [912, 378] on span "XXXXX 936 Gira, John Designated Beneficiary Plan" at bounding box center [1014, 389] width 332 height 41
type input "Gira, John Designated Beneficiary Plan"
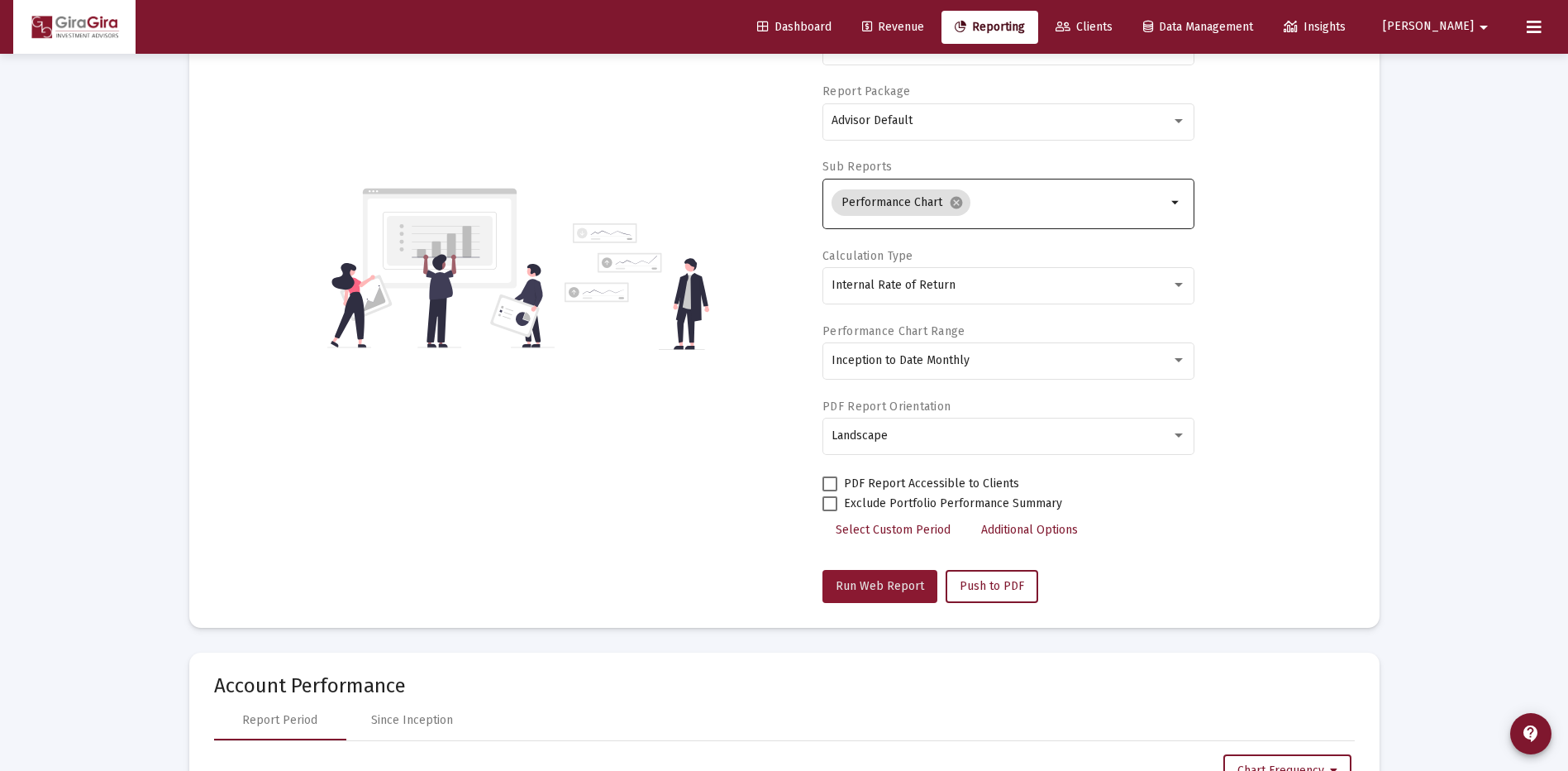
click at [909, 585] on span "Run Web Report" at bounding box center [879, 586] width 88 height 14
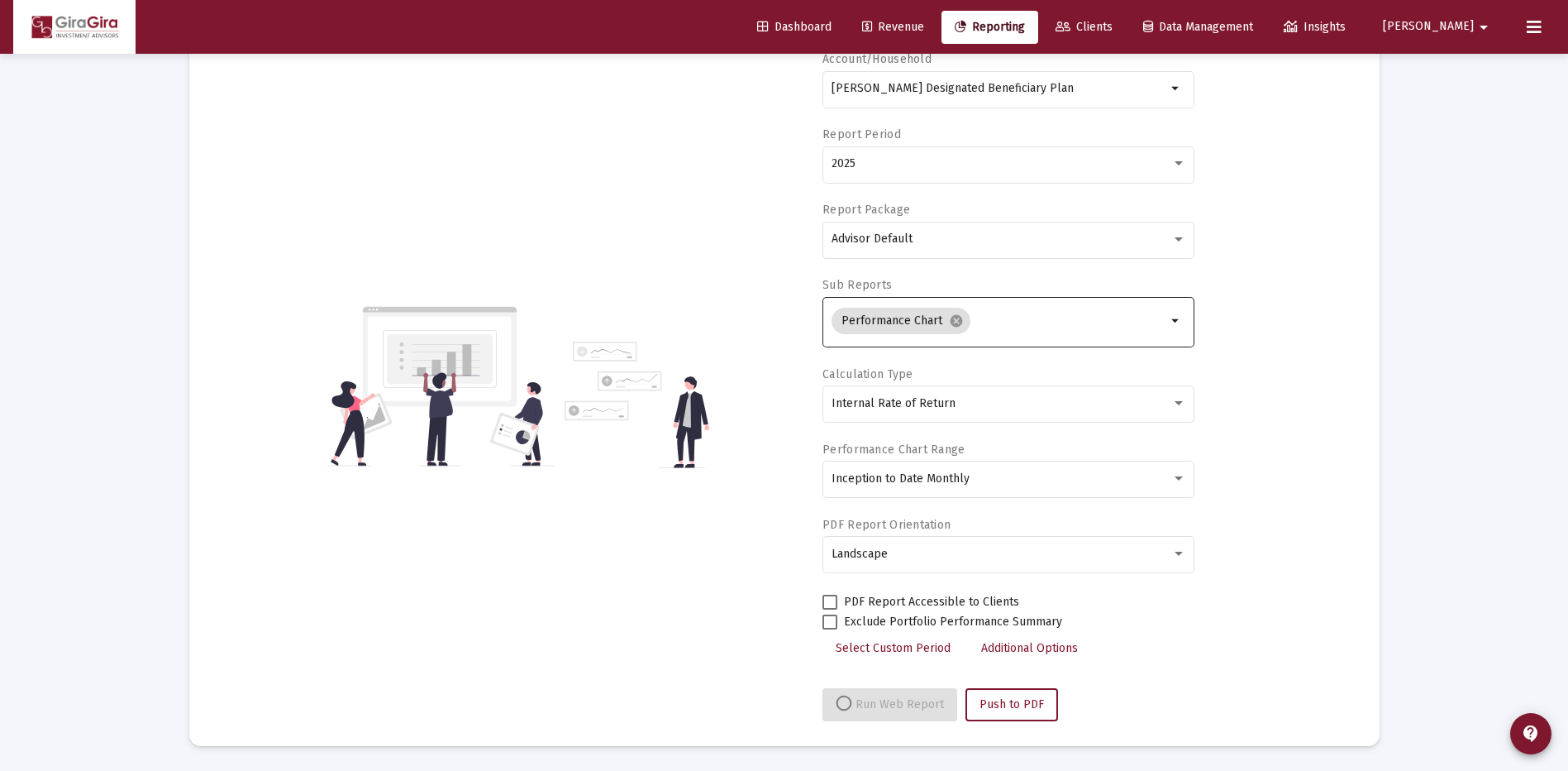
select select "View all"
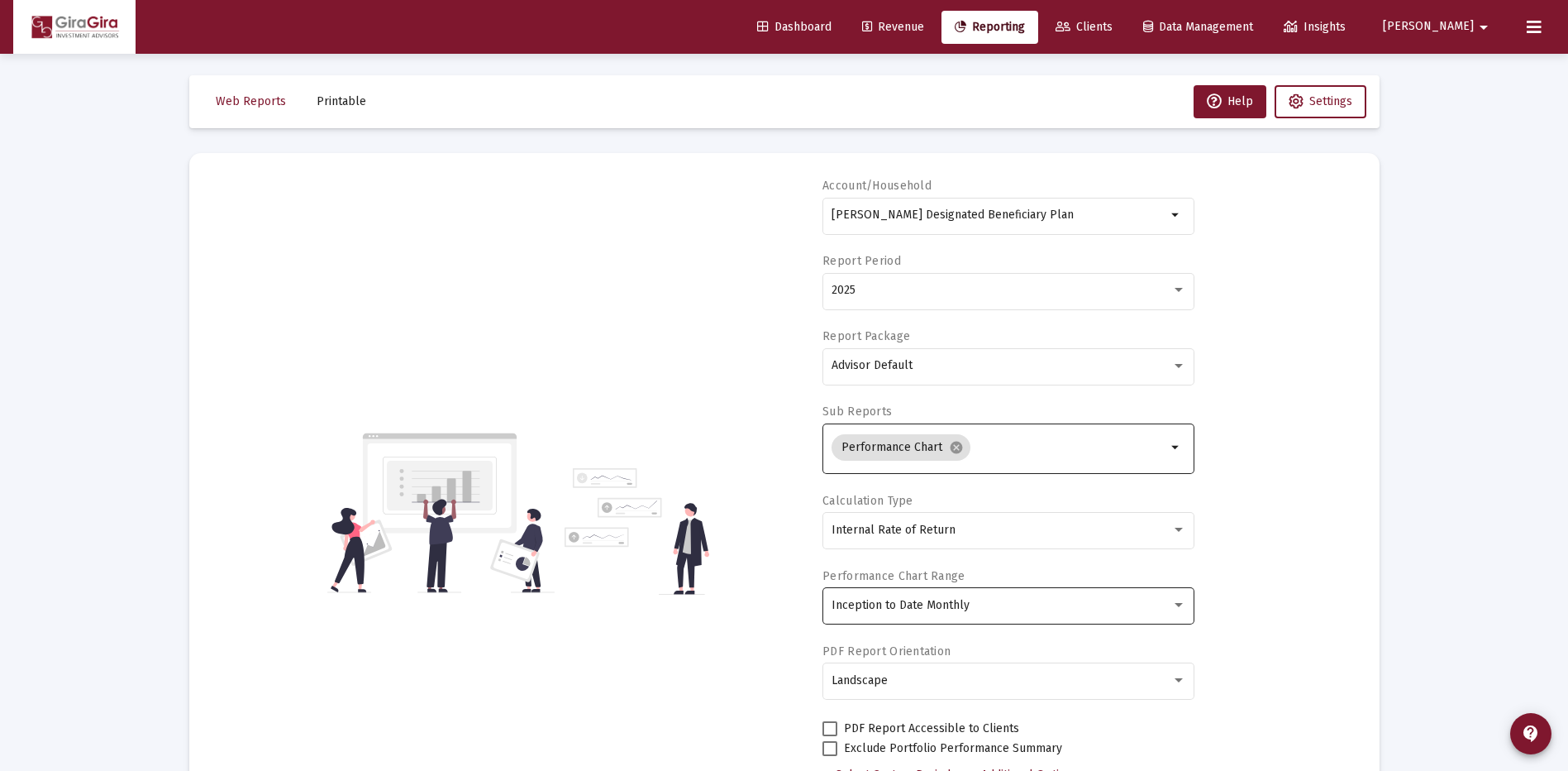
scroll to position [0, 0]
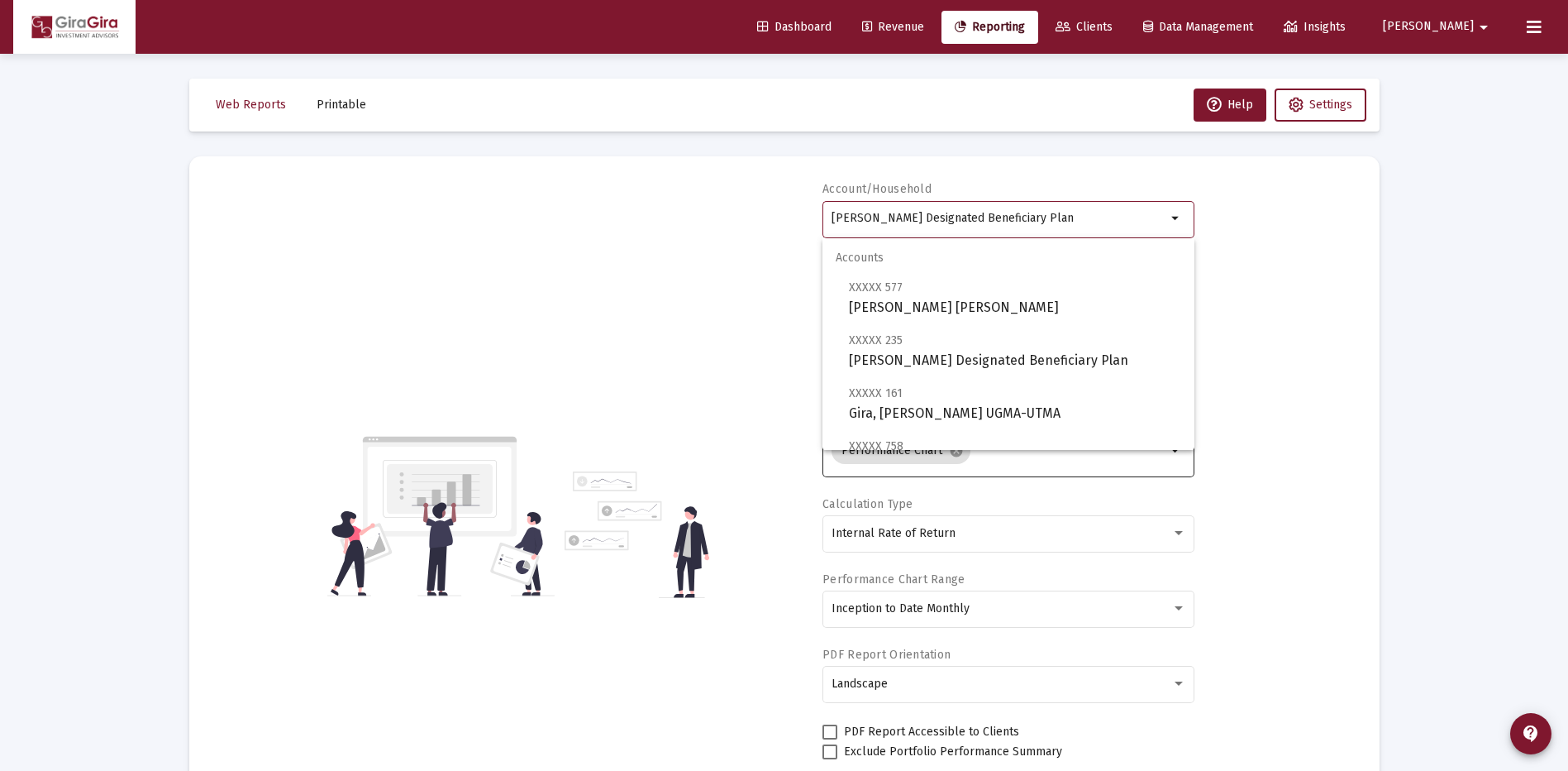
drag, startPoint x: 833, startPoint y: 215, endPoint x: 1092, endPoint y: 228, distance: 259.3
click at [1092, 225] on div "Gira, John Designated Beneficiary Plan" at bounding box center [998, 218] width 335 height 41
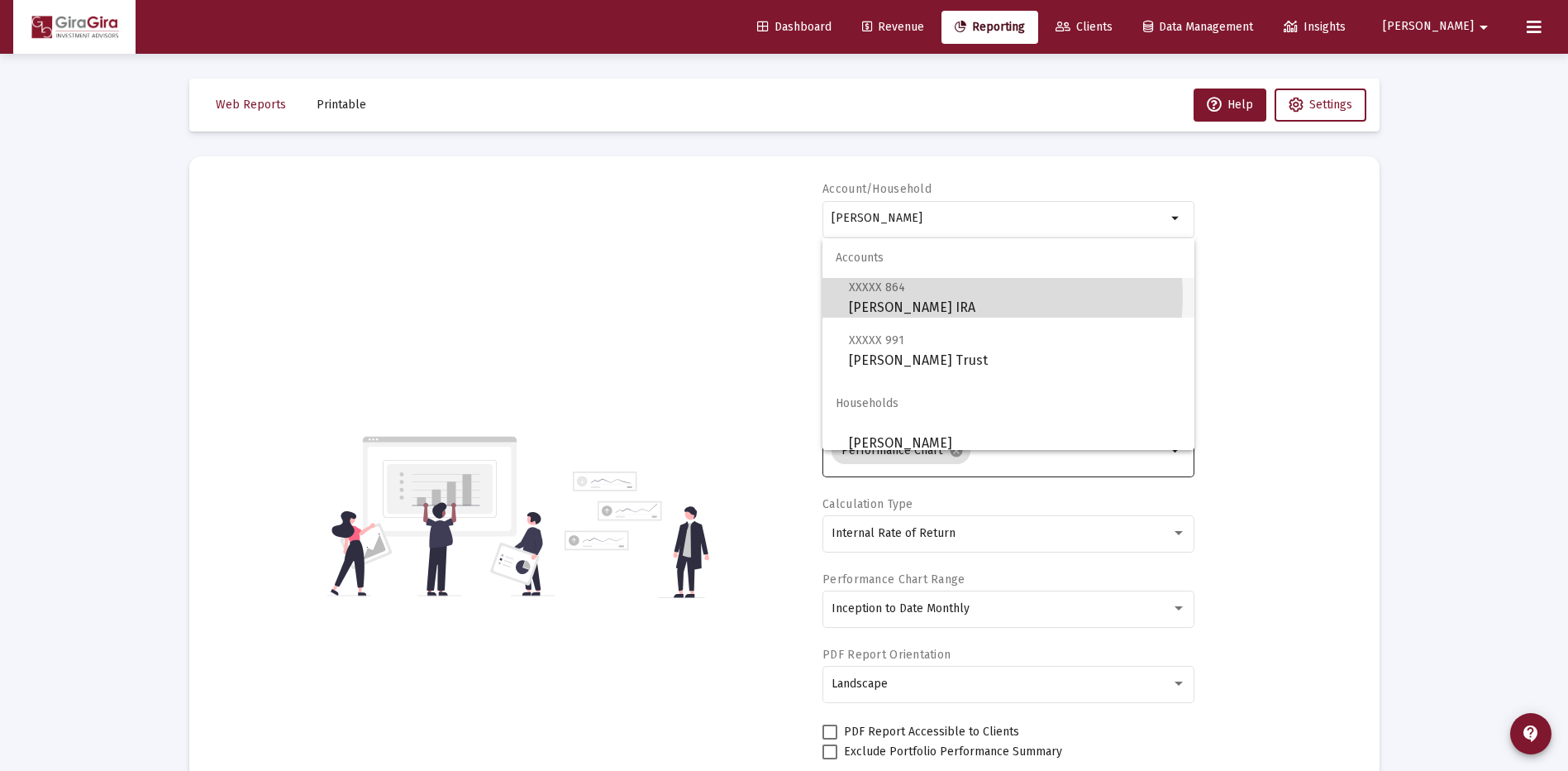
drag, startPoint x: 948, startPoint y: 295, endPoint x: 997, endPoint y: 330, distance: 60.2
click at [948, 296] on span "XXXXX 864 Simmons, William Rollover IRA" at bounding box center [1014, 296] width 332 height 41
type input "Simmons, William Rollover IRA"
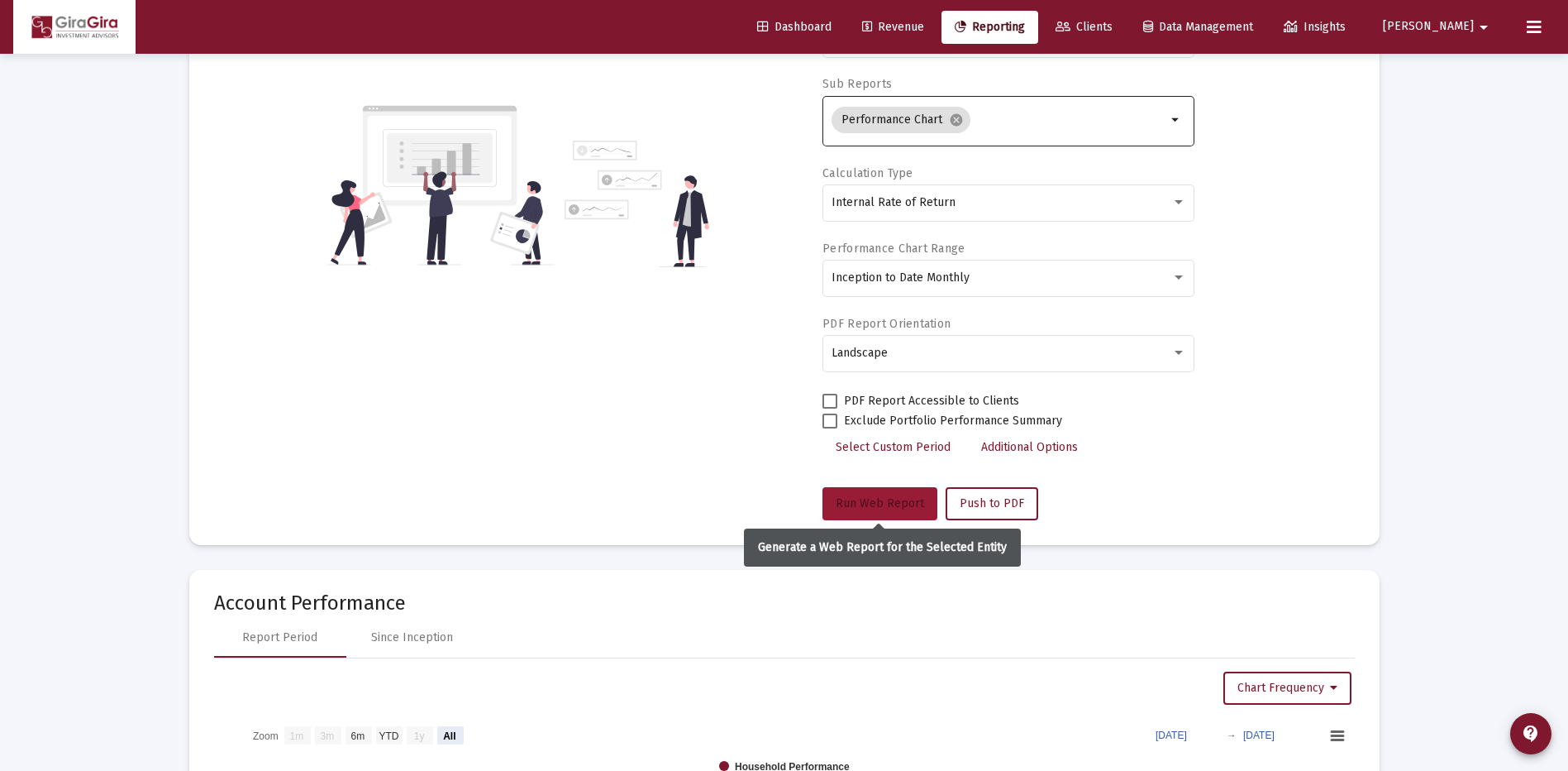
click at [903, 493] on button "Run Web Report" at bounding box center [880, 502] width 115 height 33
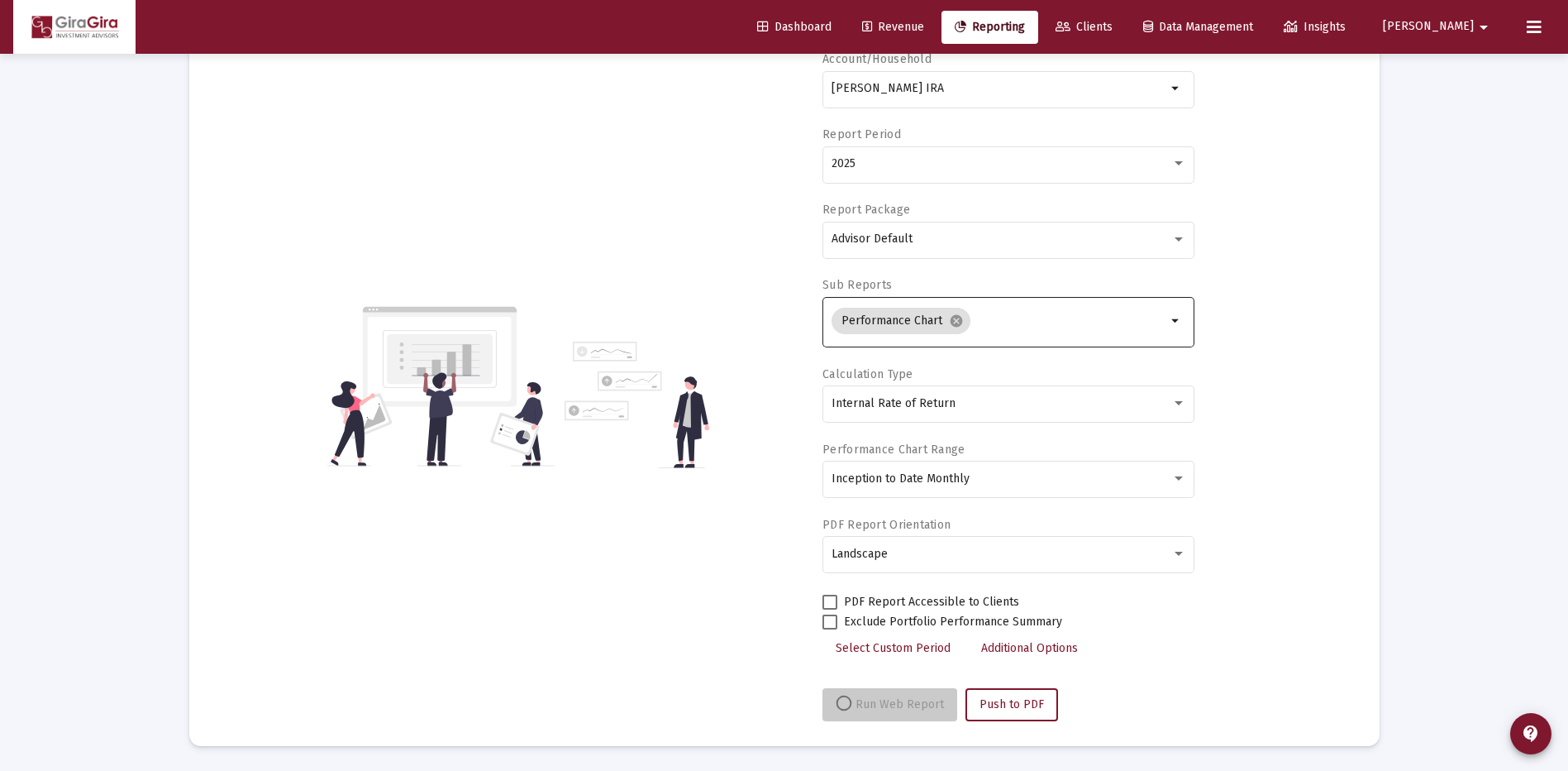
scroll to position [129, 0]
select select "View all"
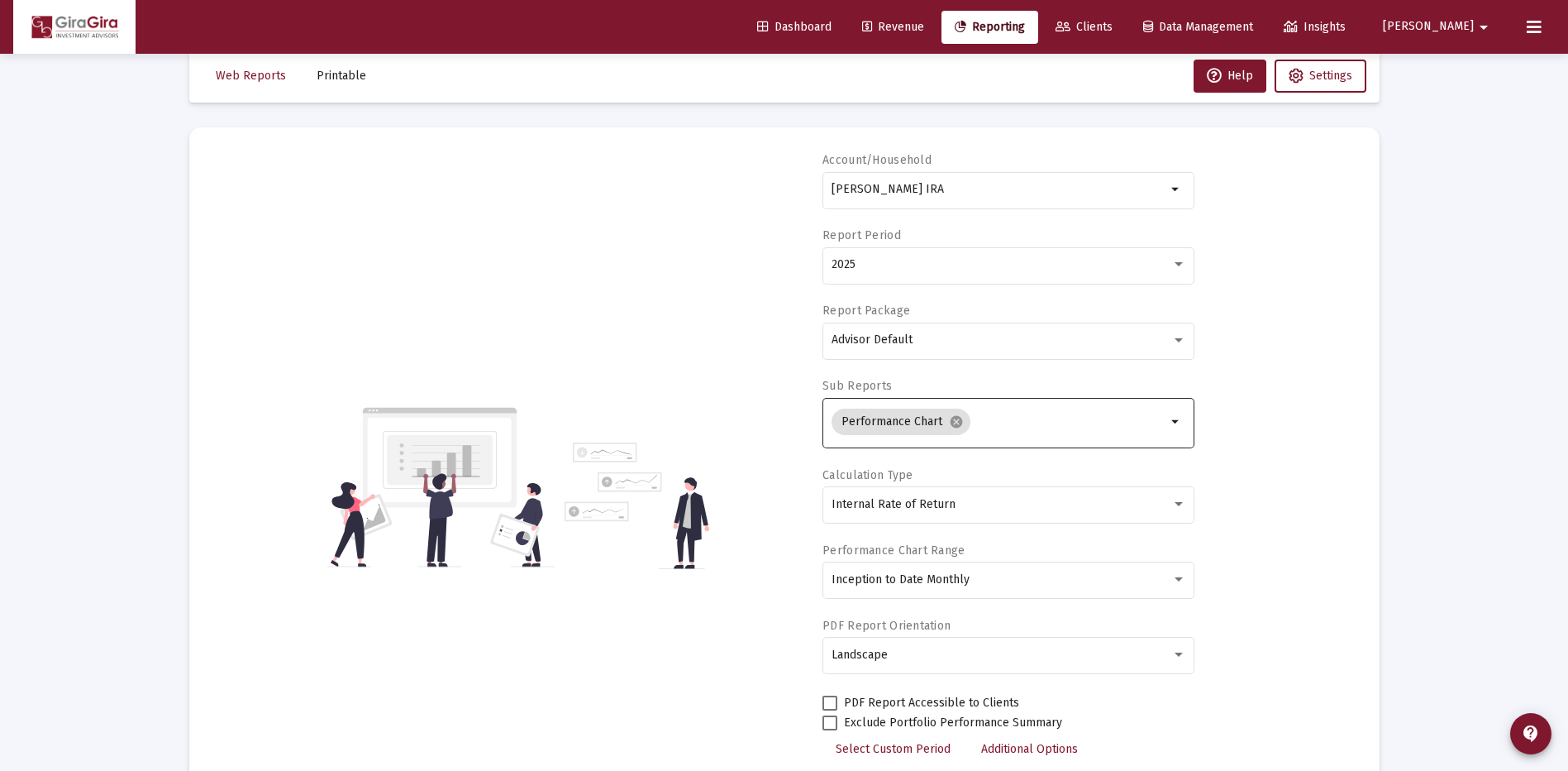
scroll to position [0, 0]
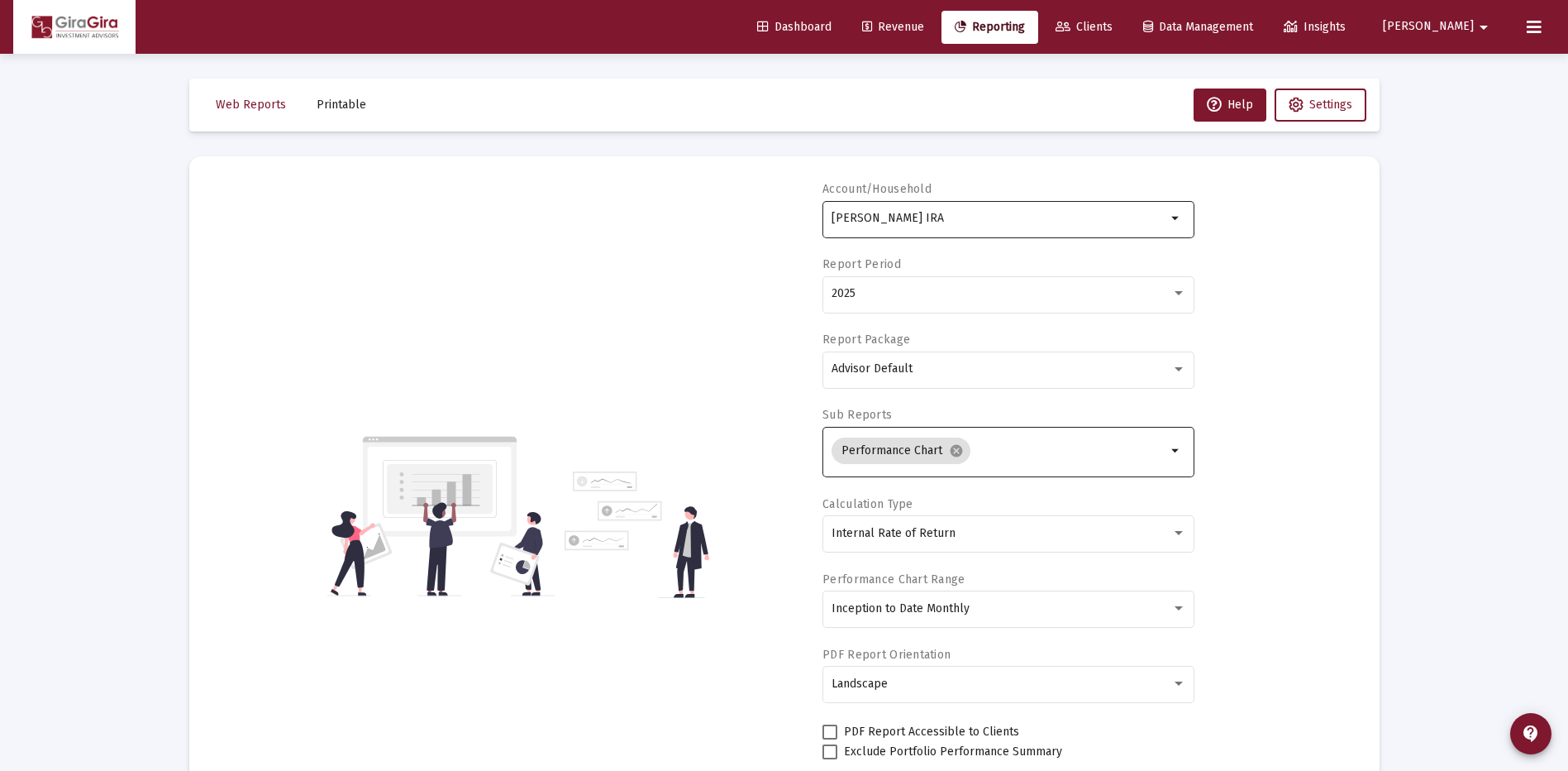
click at [937, 211] on div "Simmons, William Rollover IRA" at bounding box center [998, 218] width 335 height 41
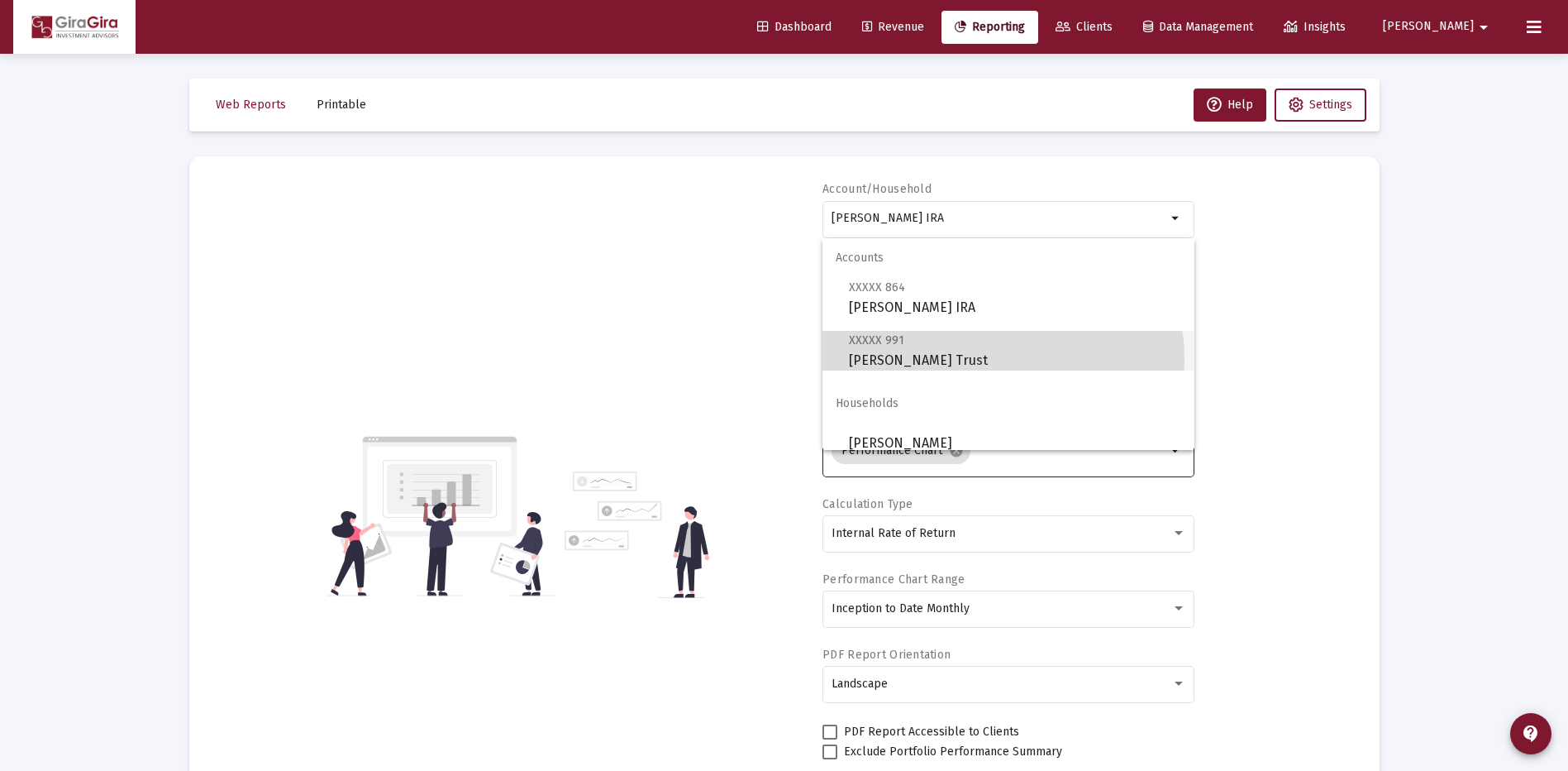
click at [975, 360] on span "XXXXX 991 Simmons, William Trust" at bounding box center [1014, 350] width 332 height 41
type input "Simmons, William Trust"
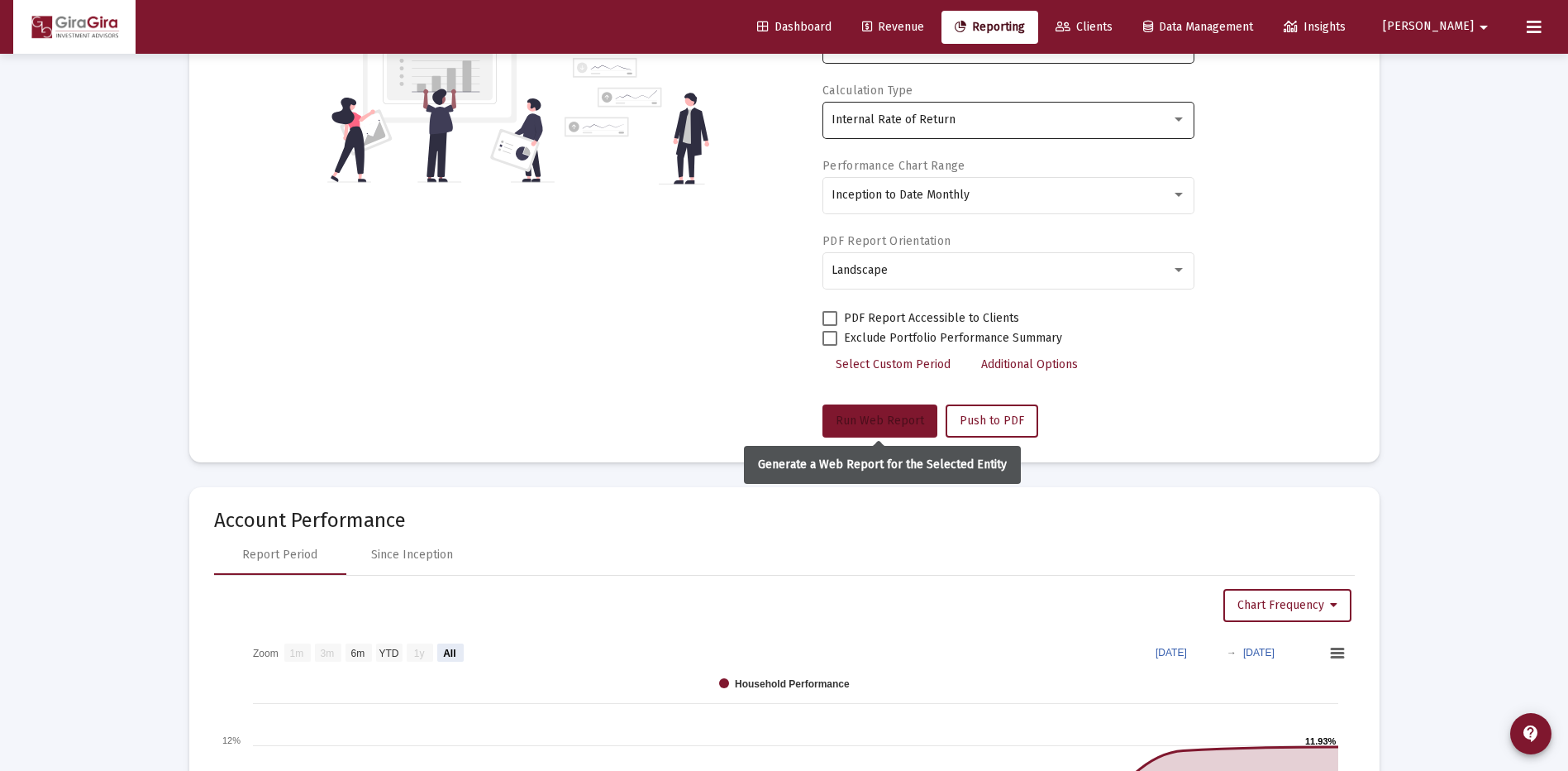
click at [891, 412] on button "Run Web Report" at bounding box center [880, 420] width 115 height 33
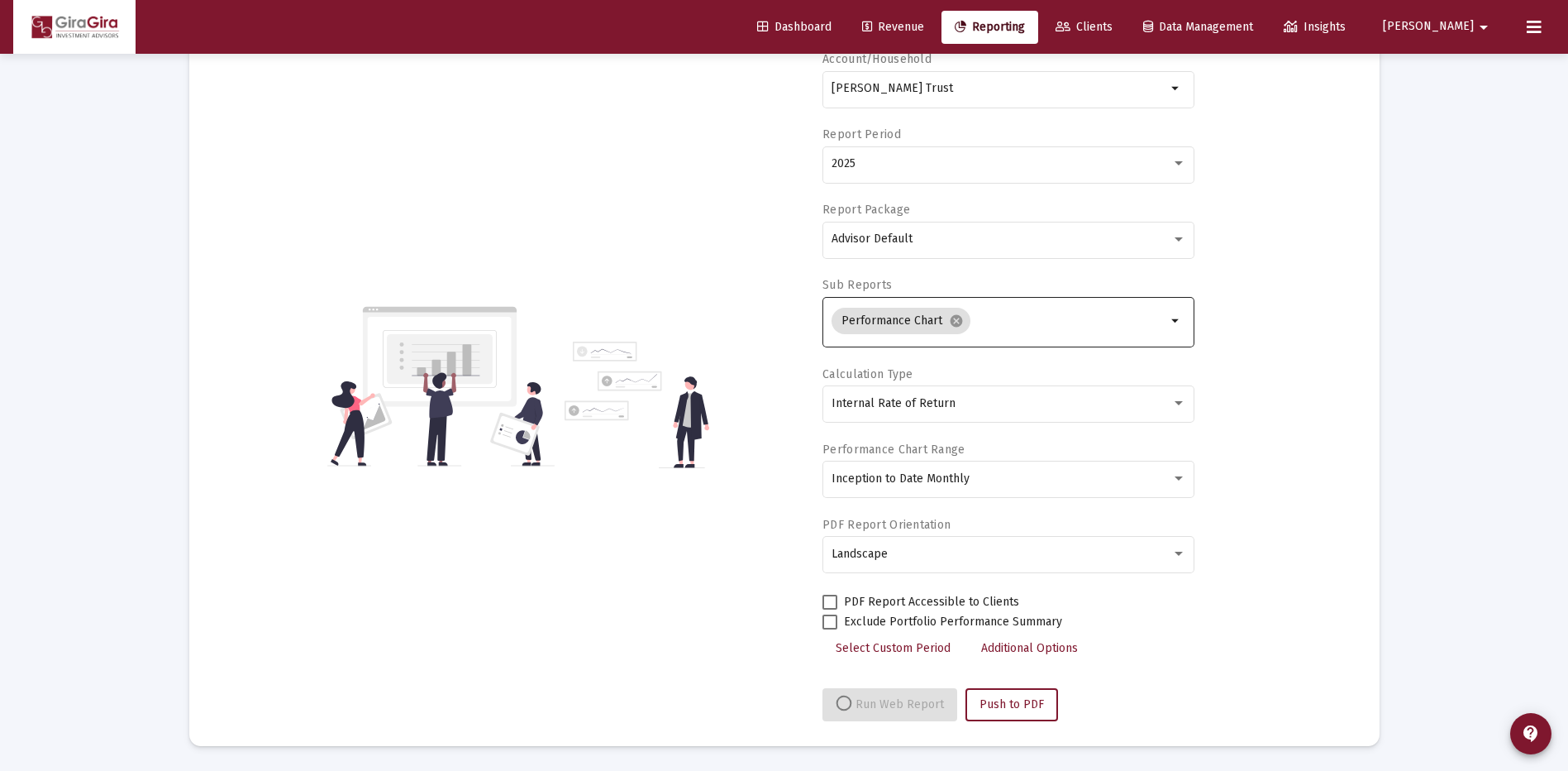
scroll to position [414, 0]
select select "View all"
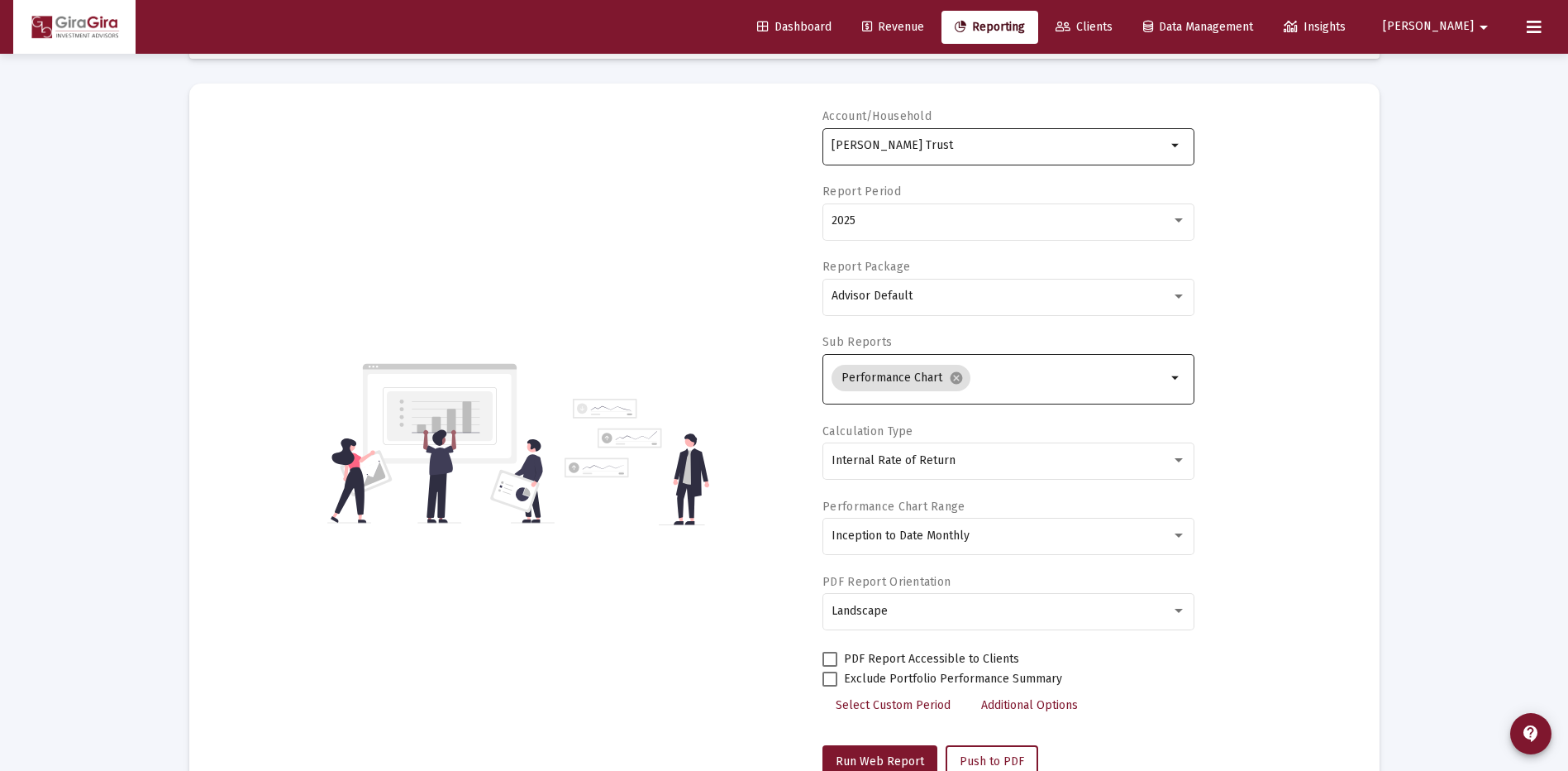
scroll to position [0, 0]
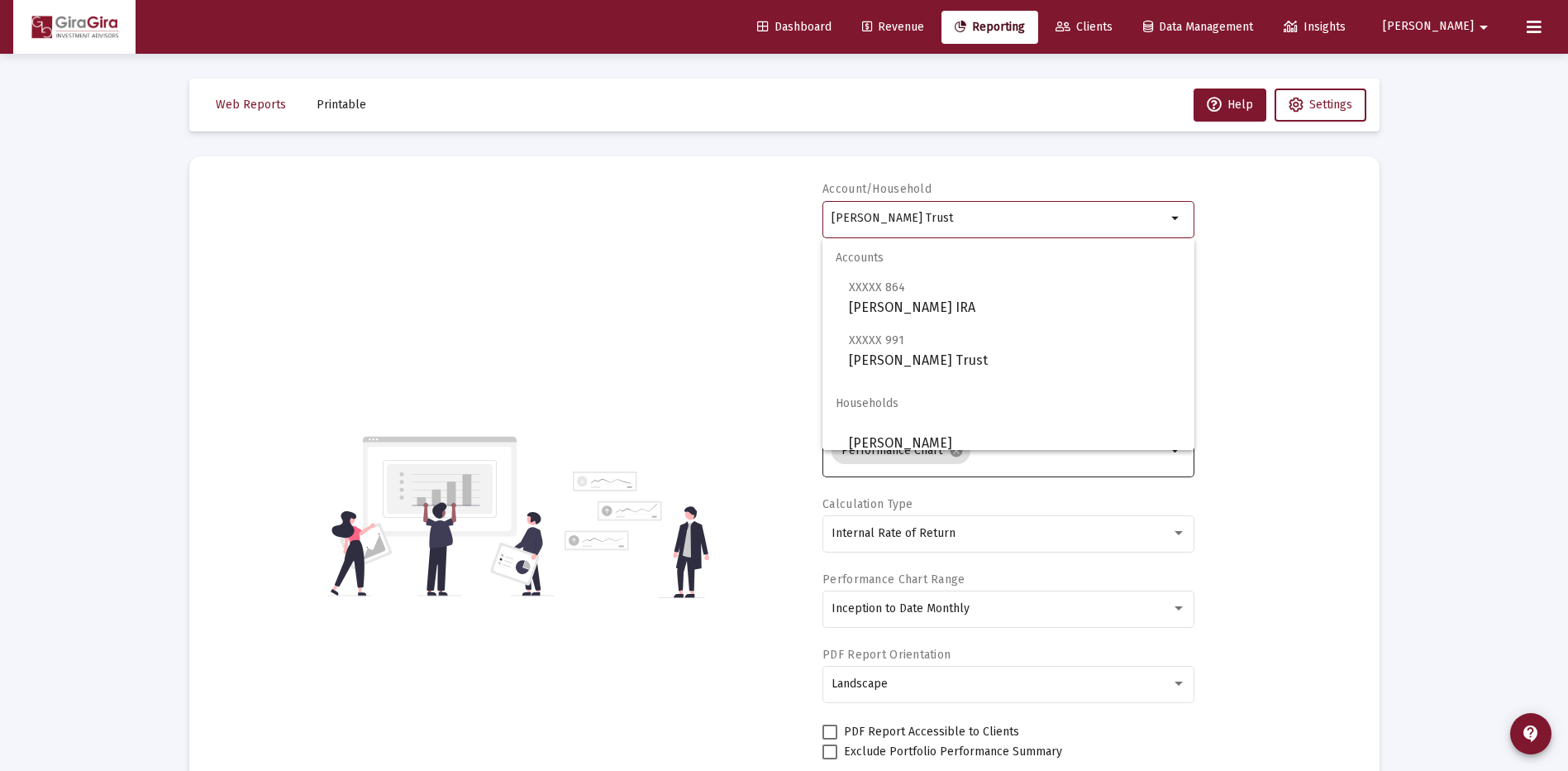
drag, startPoint x: 833, startPoint y: 216, endPoint x: 1242, endPoint y: 243, distance: 409.9
click at [1242, 243] on div "Account/Household Simmons, William Trust arrow_drop_down Report Period 2025 Rep…" at bounding box center [784, 515] width 1140 height 670
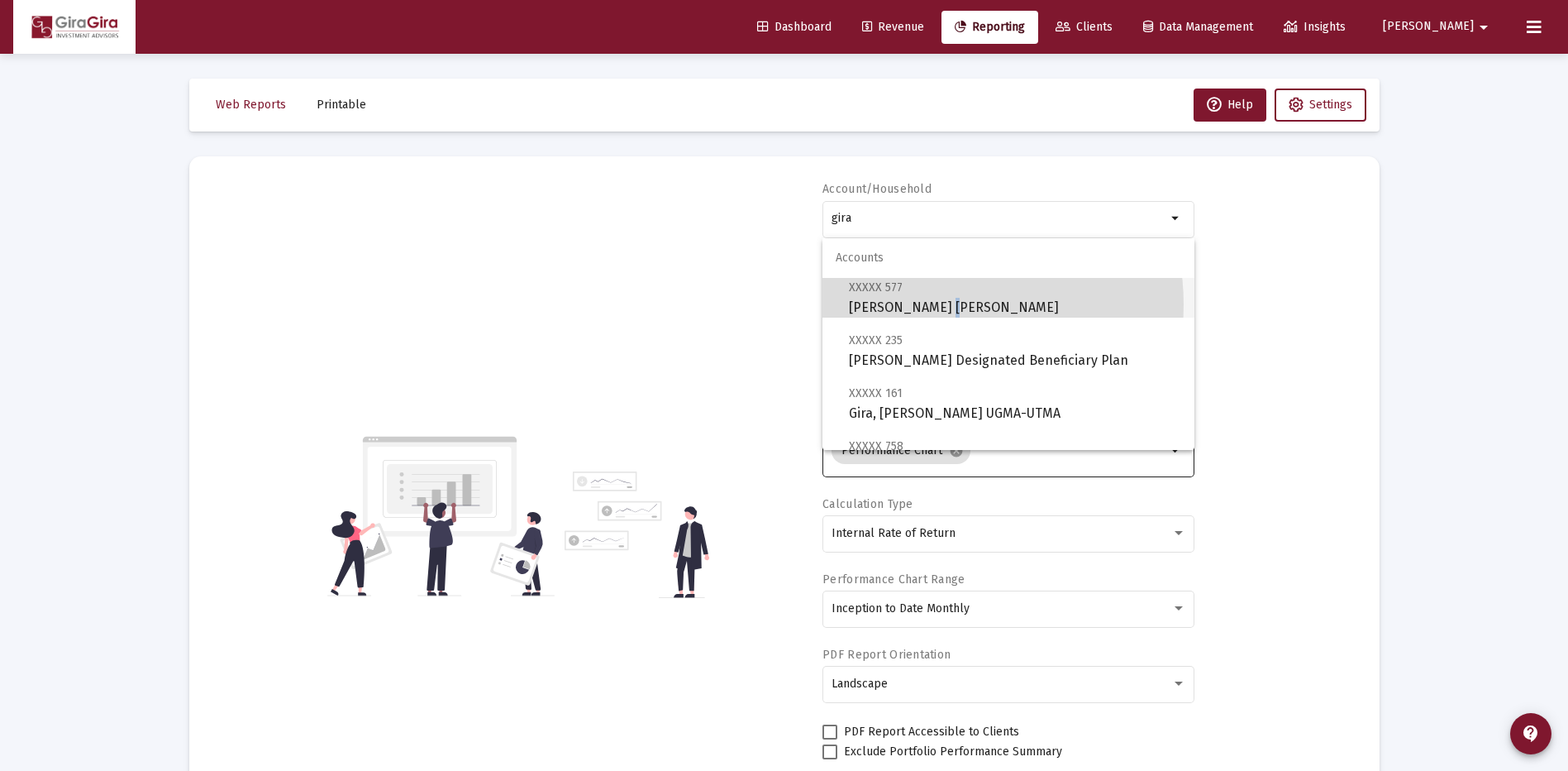
click at [929, 305] on span "XXXXX 577 Gira, Heather Roth IRA" at bounding box center [1014, 296] width 332 height 41
type input "Gira, Heather Roth IRA"
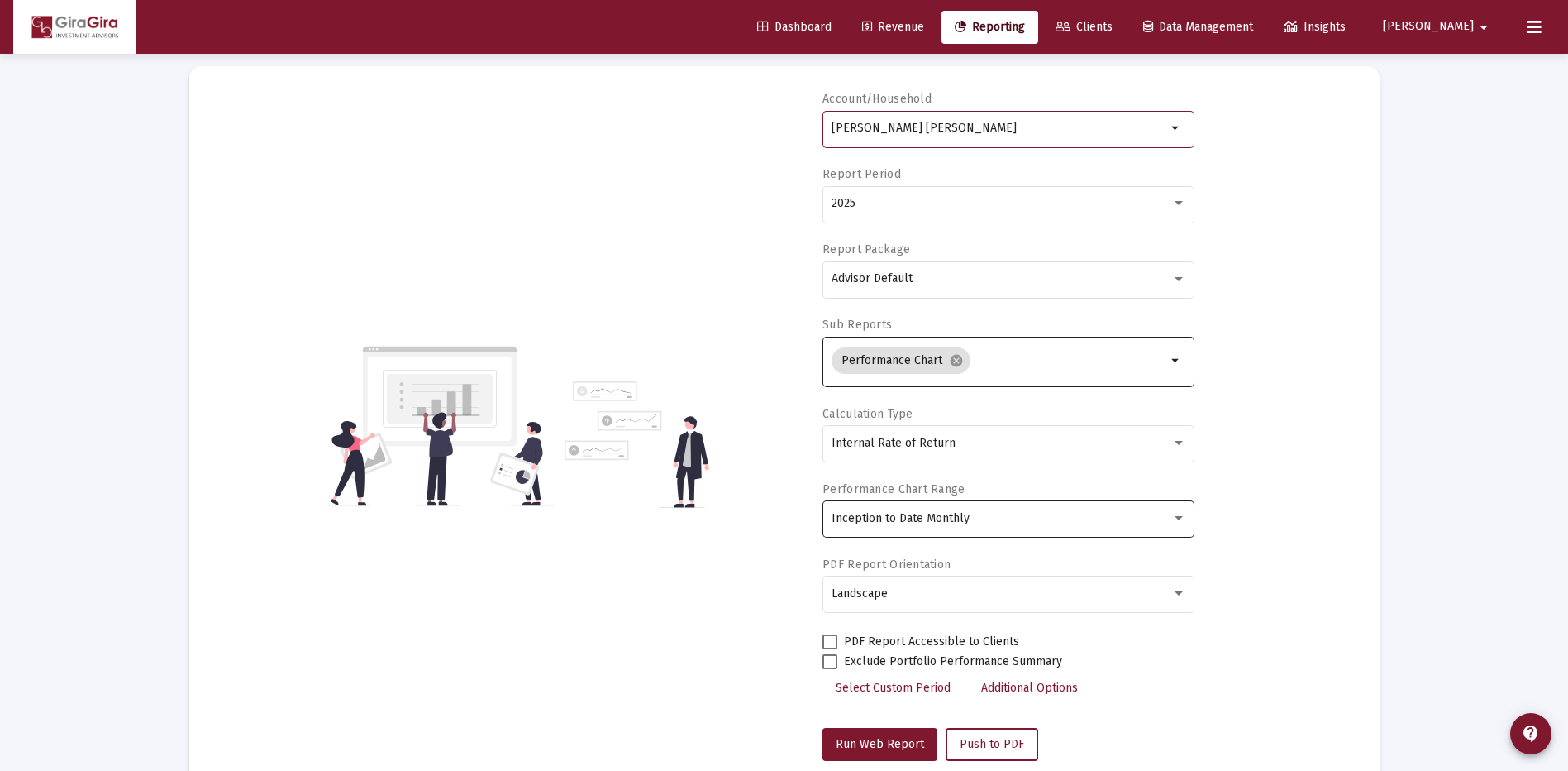
scroll to position [165, 0]
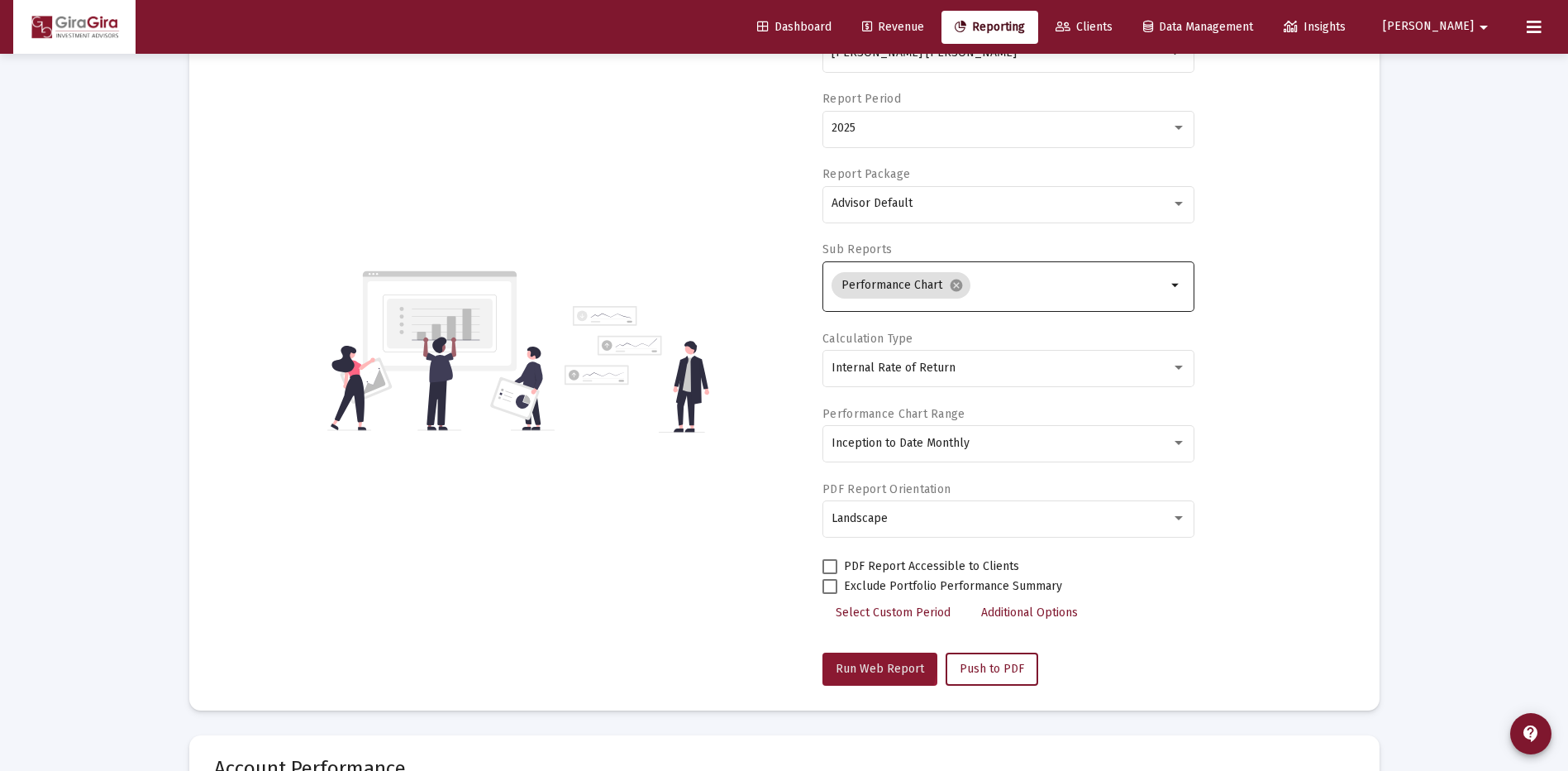
click at [874, 664] on span "Run Web Report" at bounding box center [879, 669] width 88 height 14
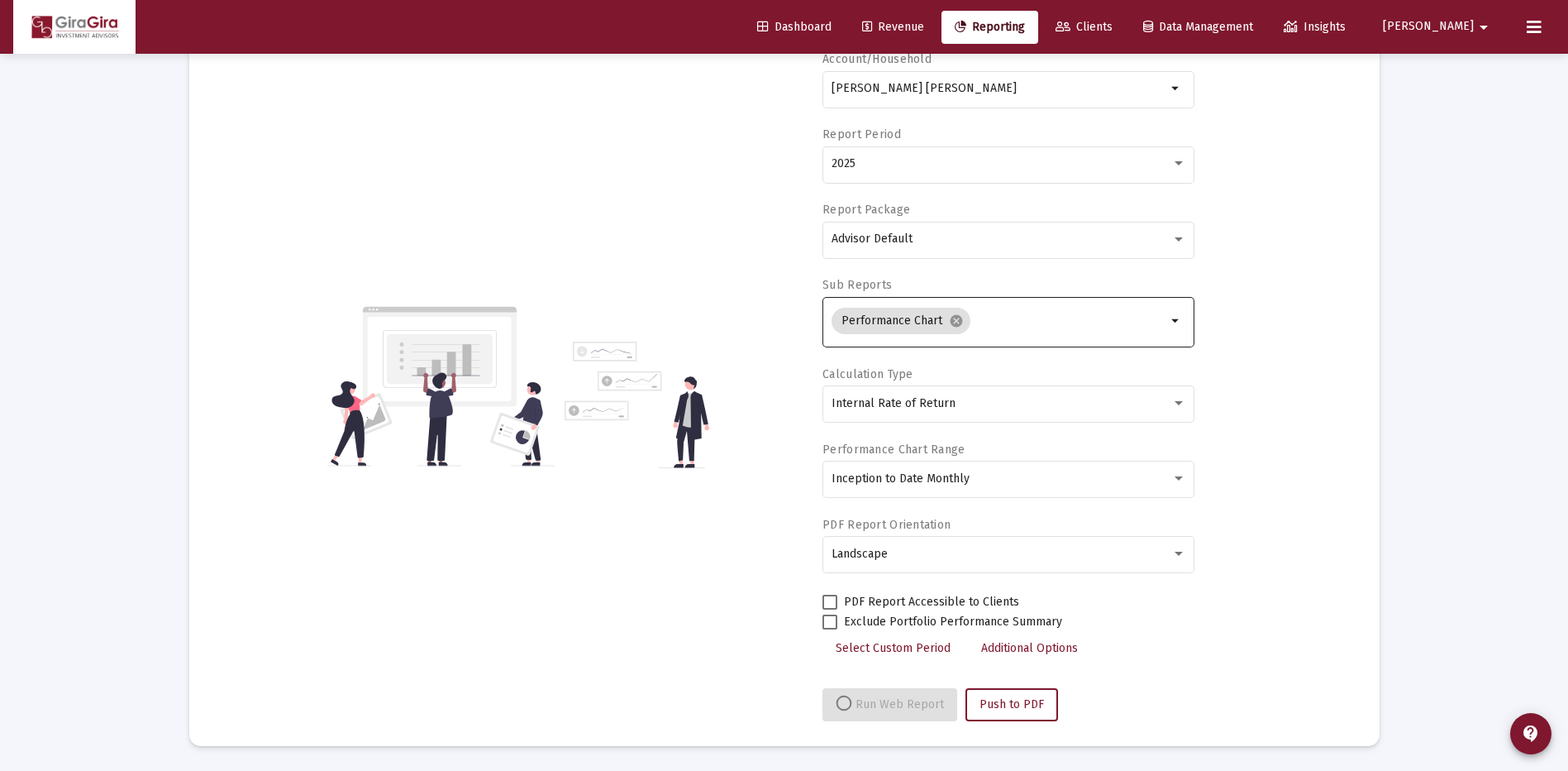
select select "View all"
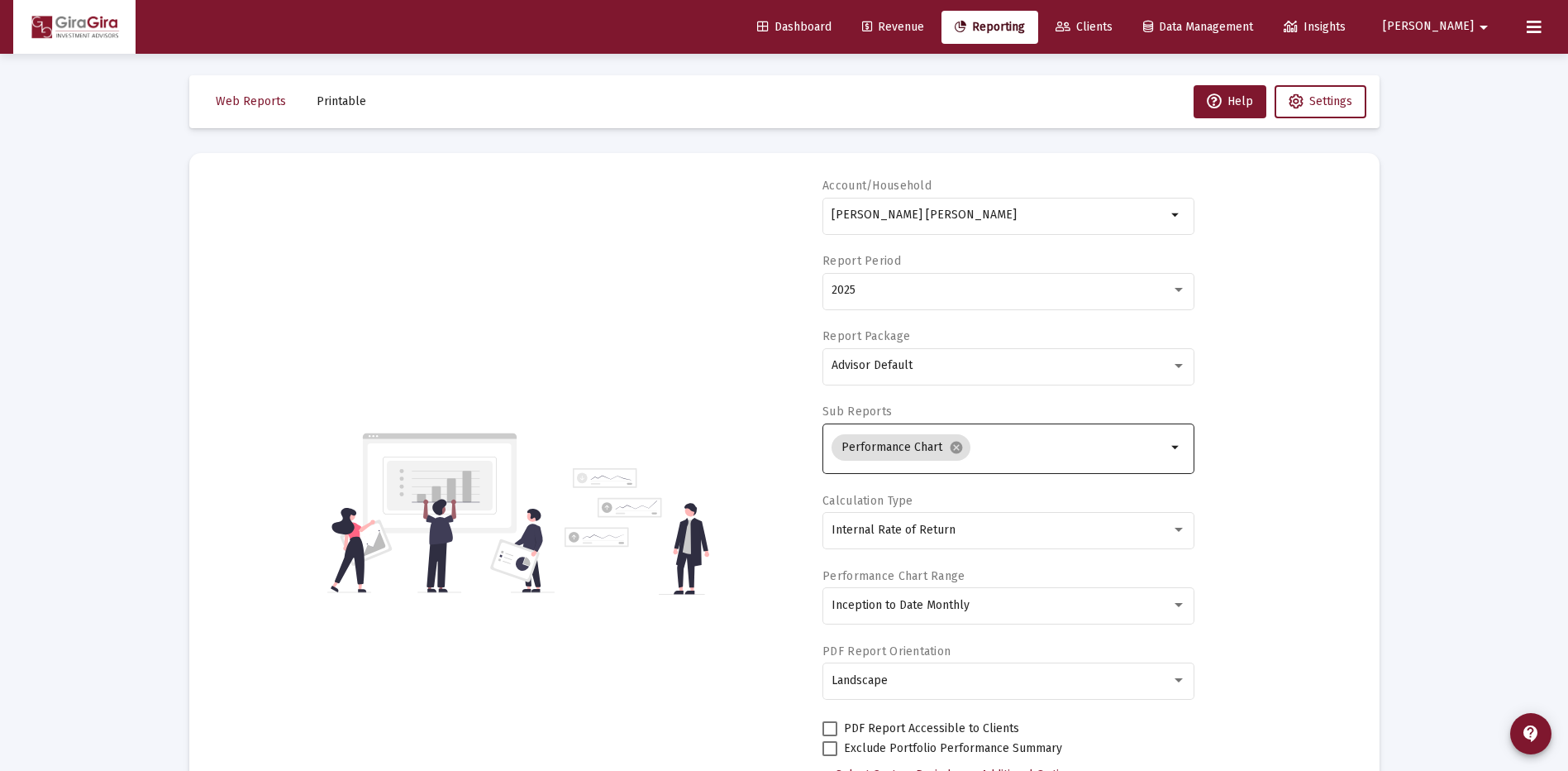
scroll to position [0, 0]
click at [902, 215] on input "Gira, Heather Roth IRA" at bounding box center [998, 218] width 335 height 13
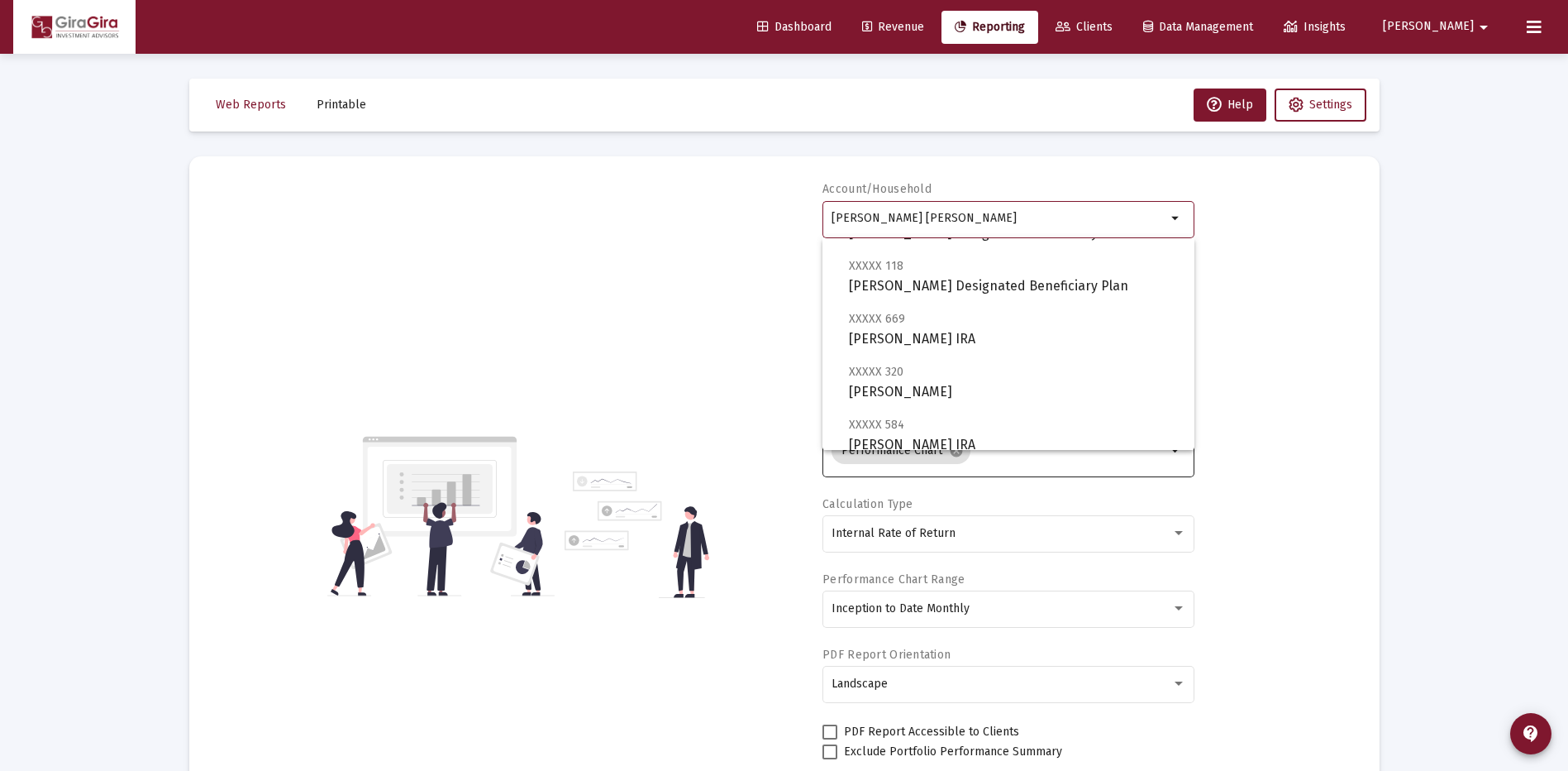
scroll to position [744, 0]
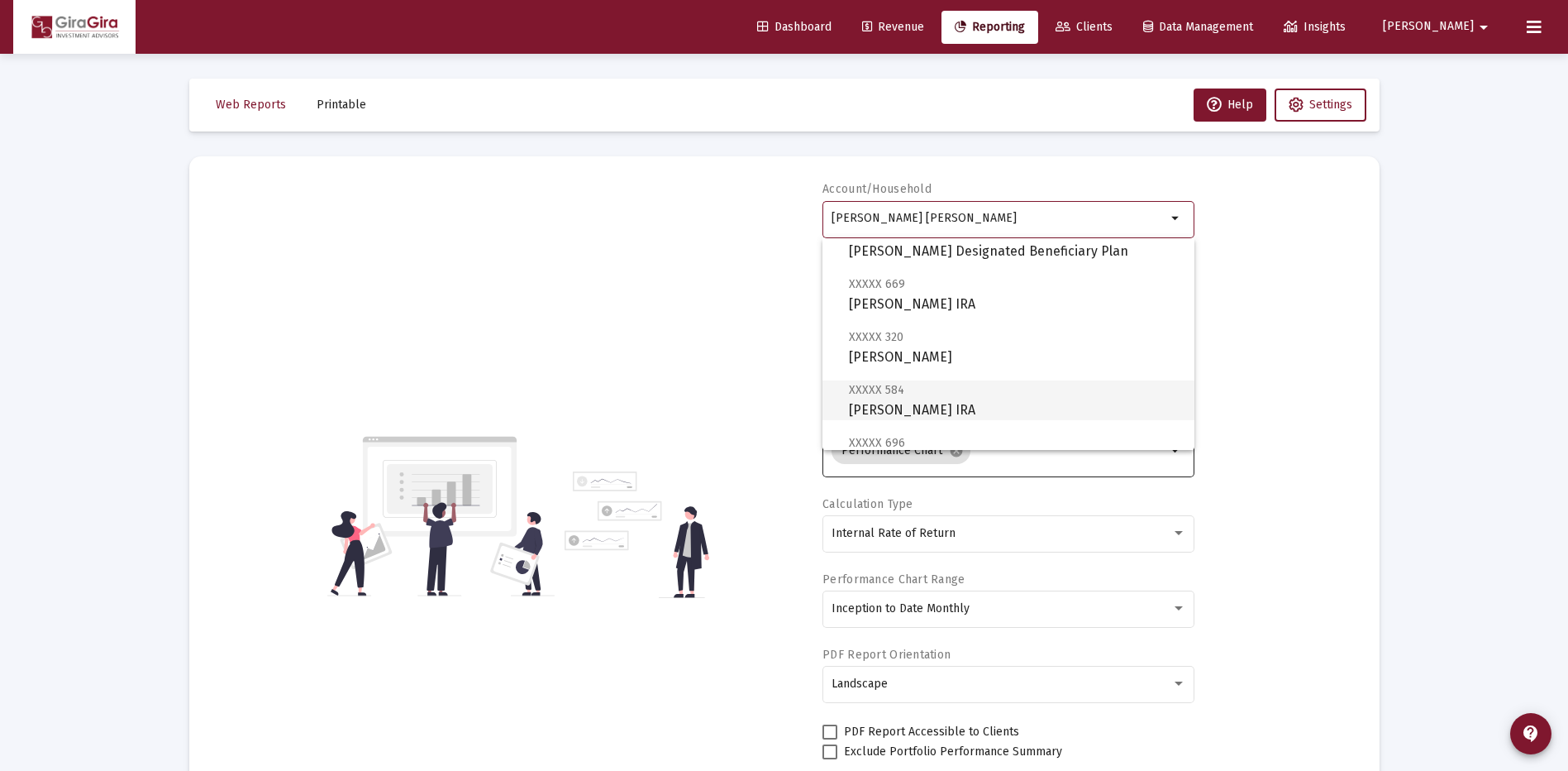
click at [900, 403] on span "XXXXX 584 Matthew Gira Rollover IRA" at bounding box center [1014, 399] width 332 height 41
type input "Matthew Gira Rollover IRA"
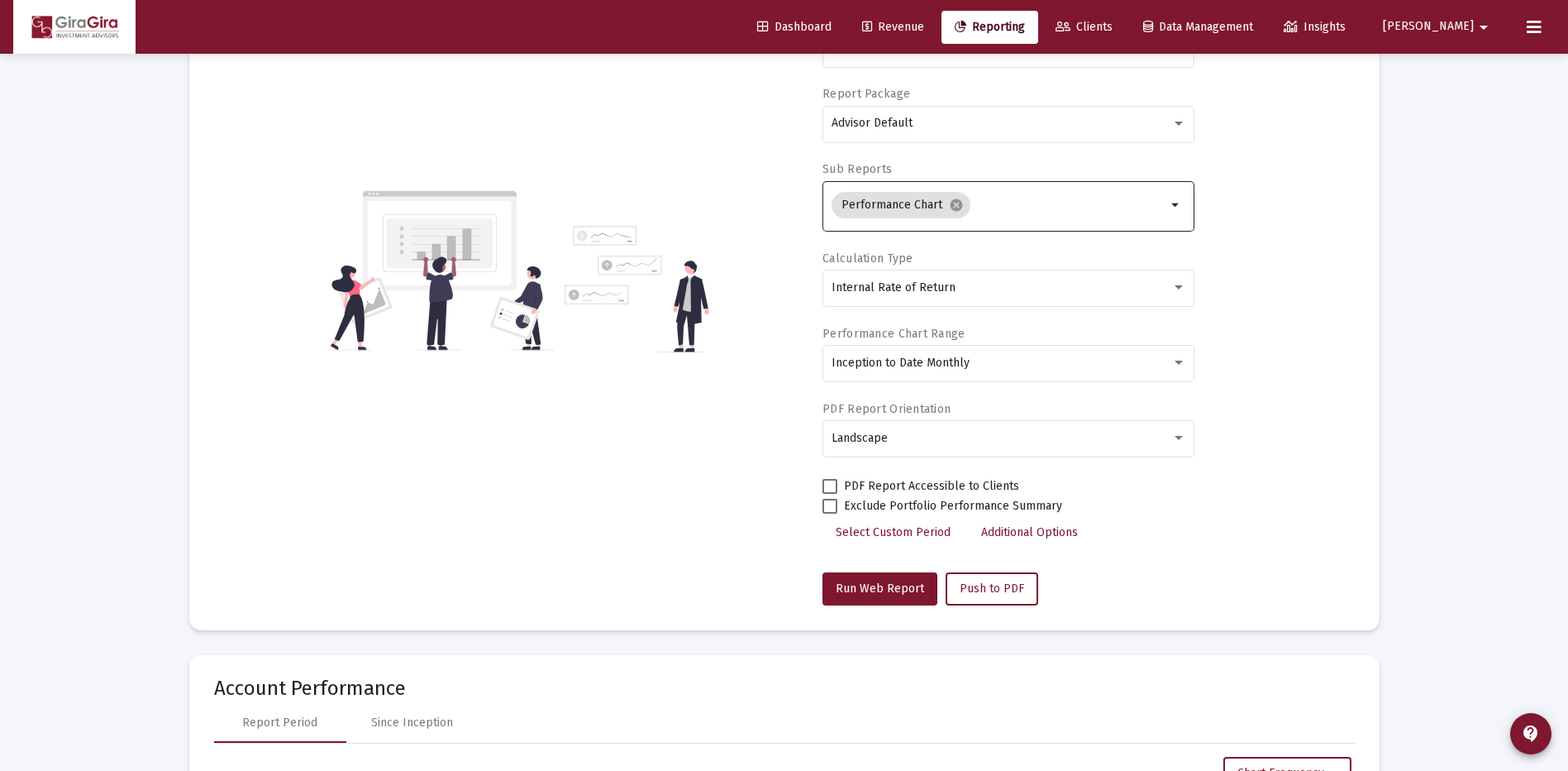
scroll to position [248, 0]
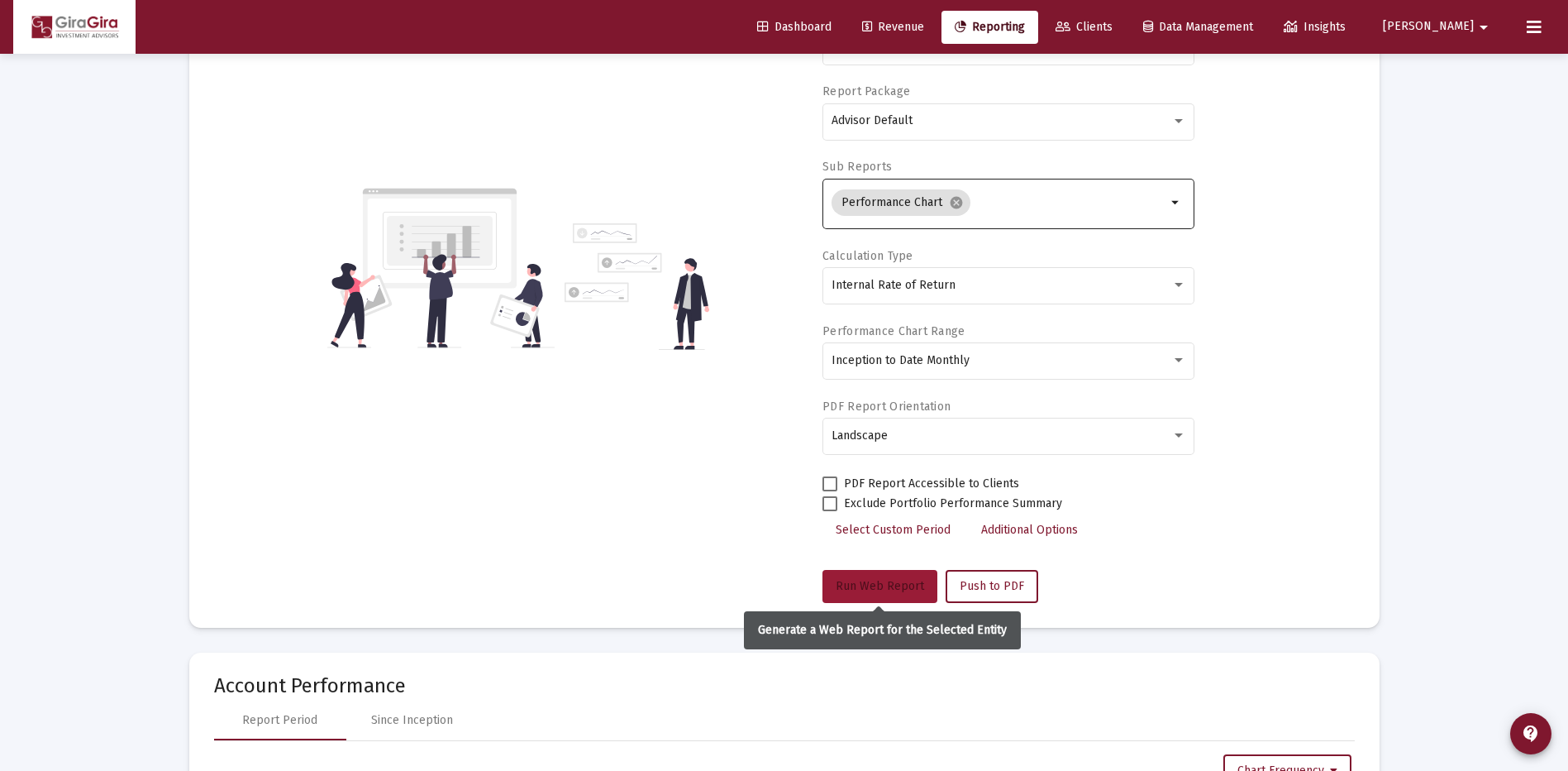
click at [887, 585] on span "Run Web Report" at bounding box center [879, 586] width 88 height 14
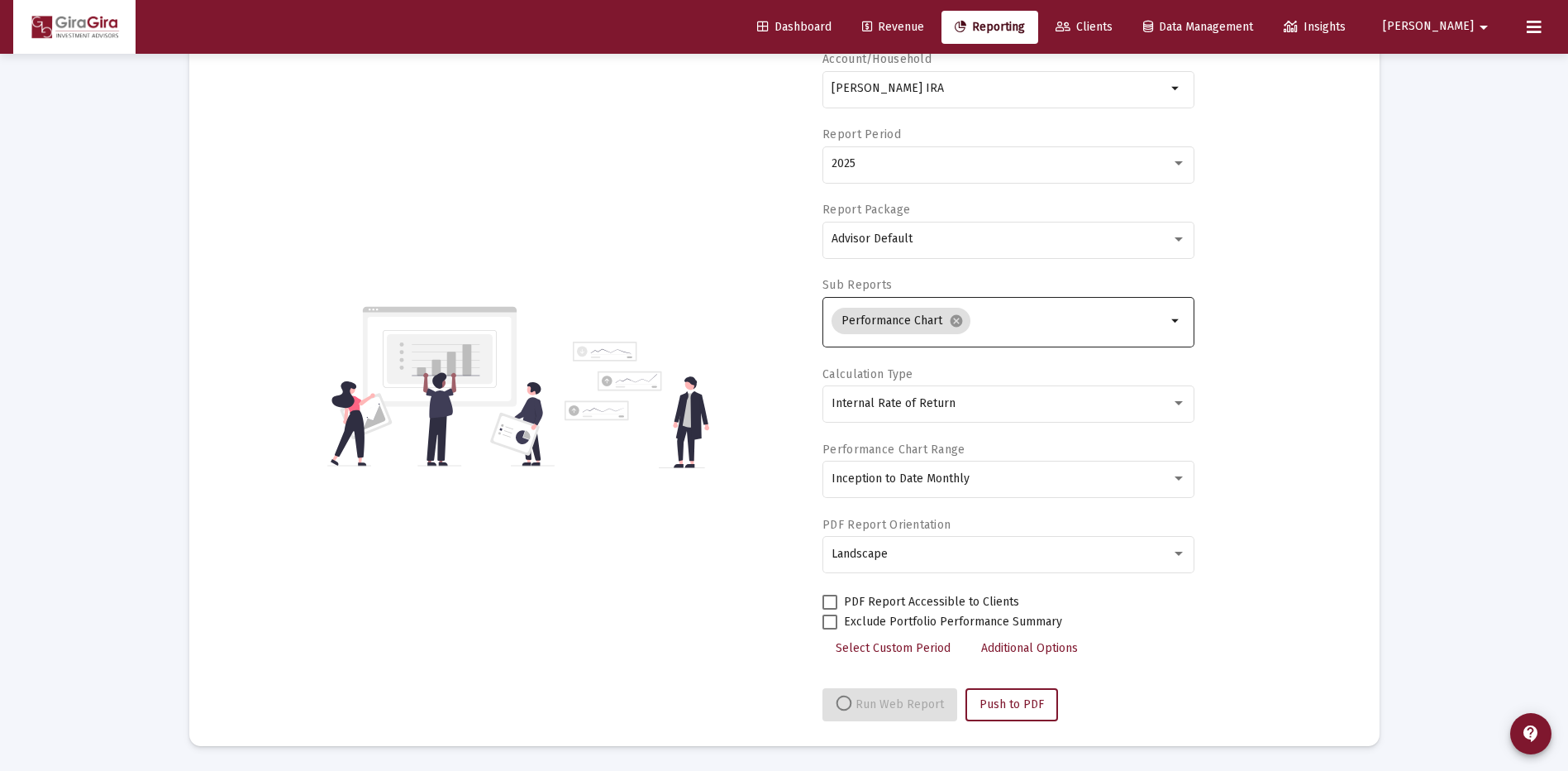
select select "View all"
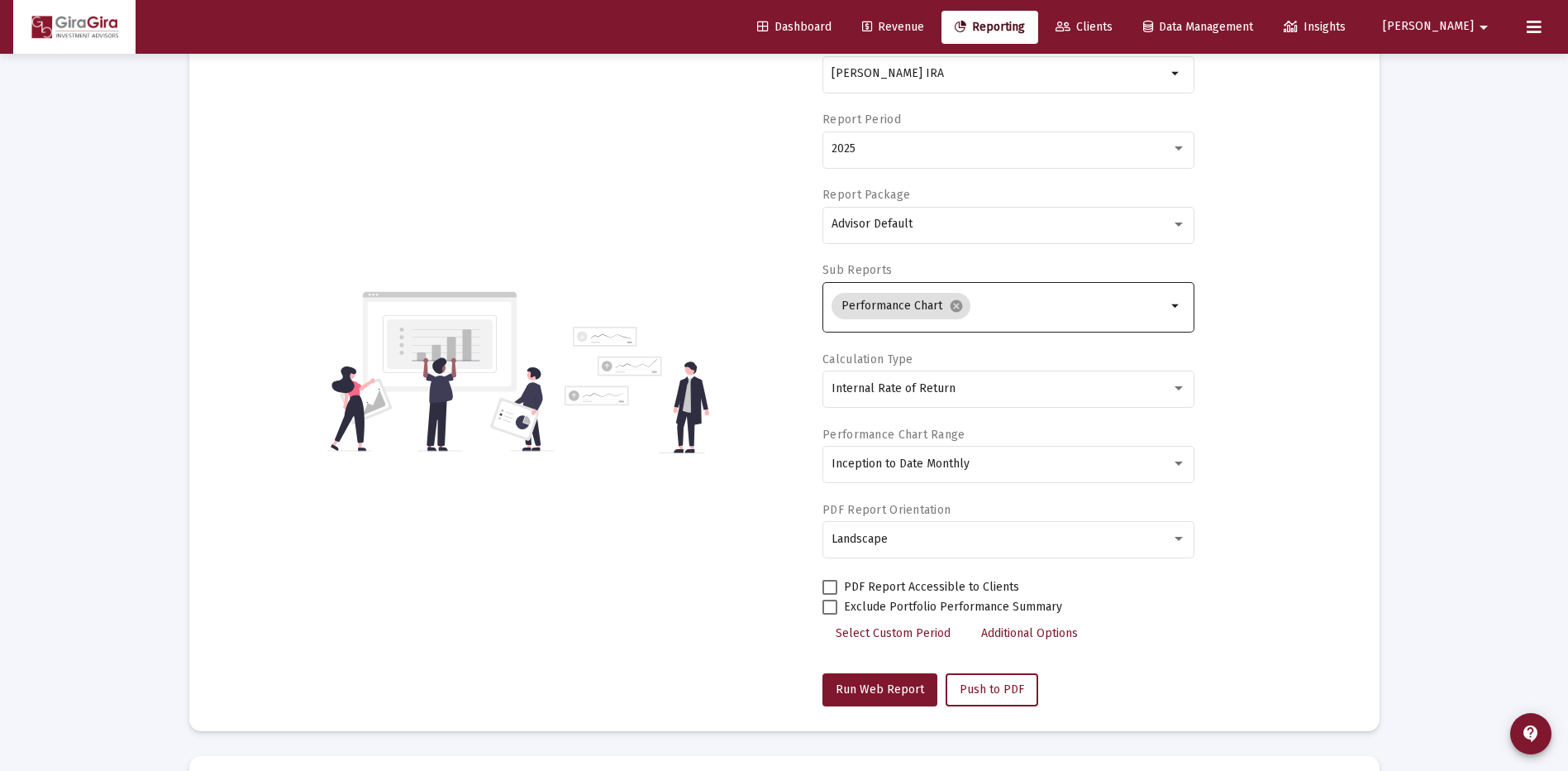
scroll to position [0, 0]
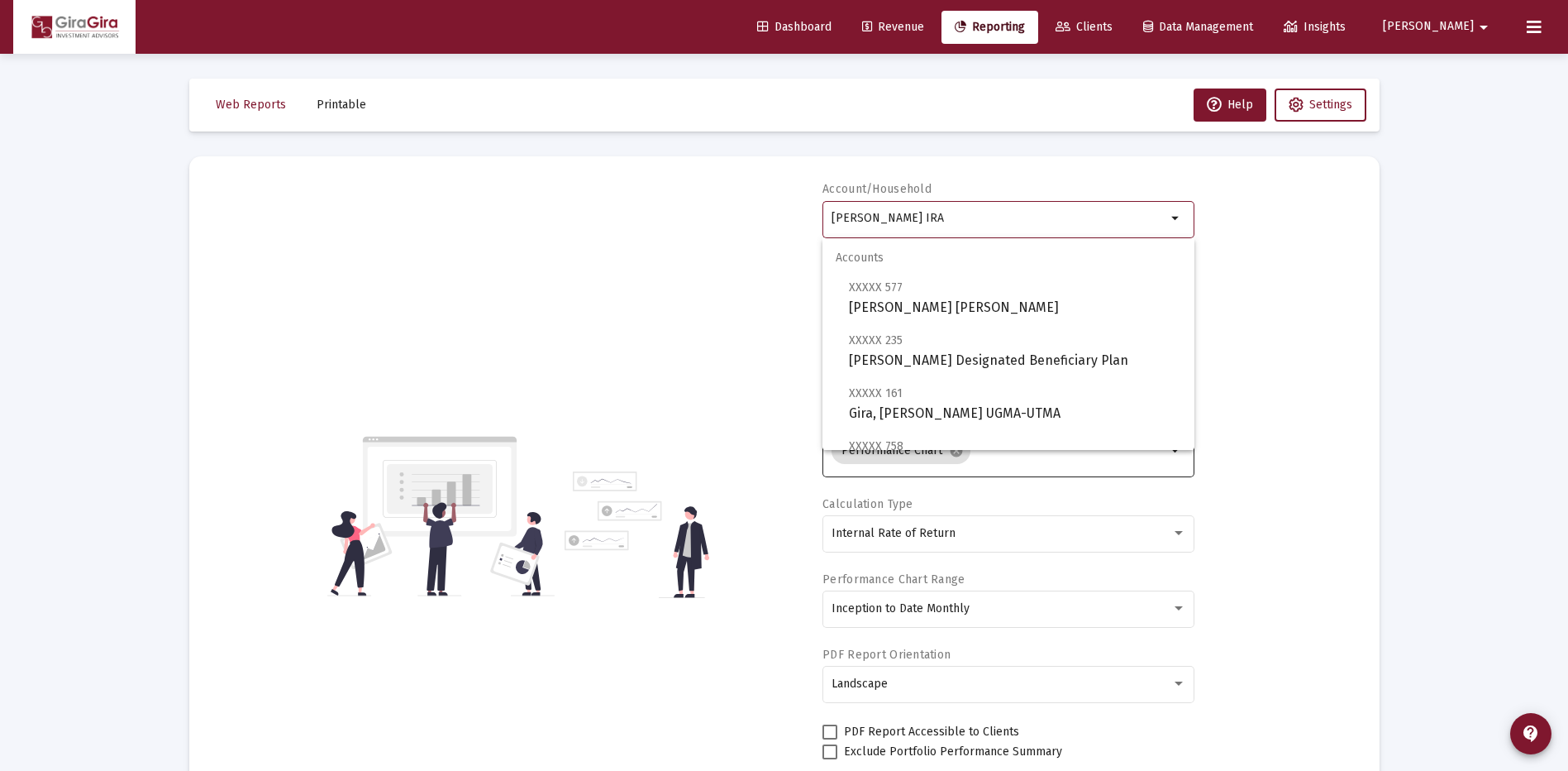
drag, startPoint x: 942, startPoint y: 223, endPoint x: 1444, endPoint y: 282, distance: 505.5
click at [1444, 282] on div "Loading... Web Reports Printable Help Settings Account/Household Matthew Gira R…" at bounding box center [784, 783] width 1568 height 1566
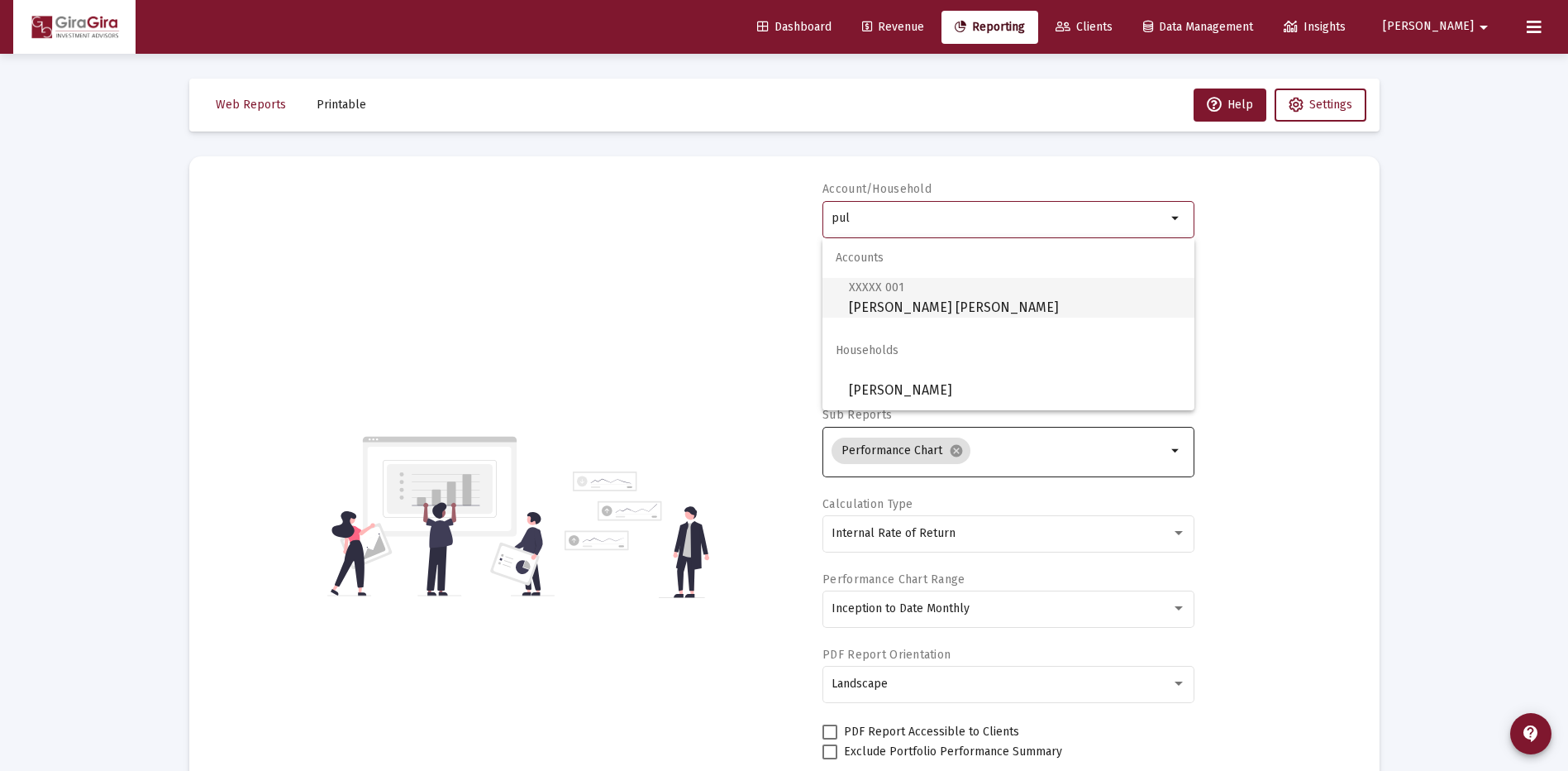
click at [907, 295] on span "XXXXX 001 Pulido, Kristen Roth IRA" at bounding box center [1014, 296] width 332 height 41
type input "Pulido, Kristen Roth IRA"
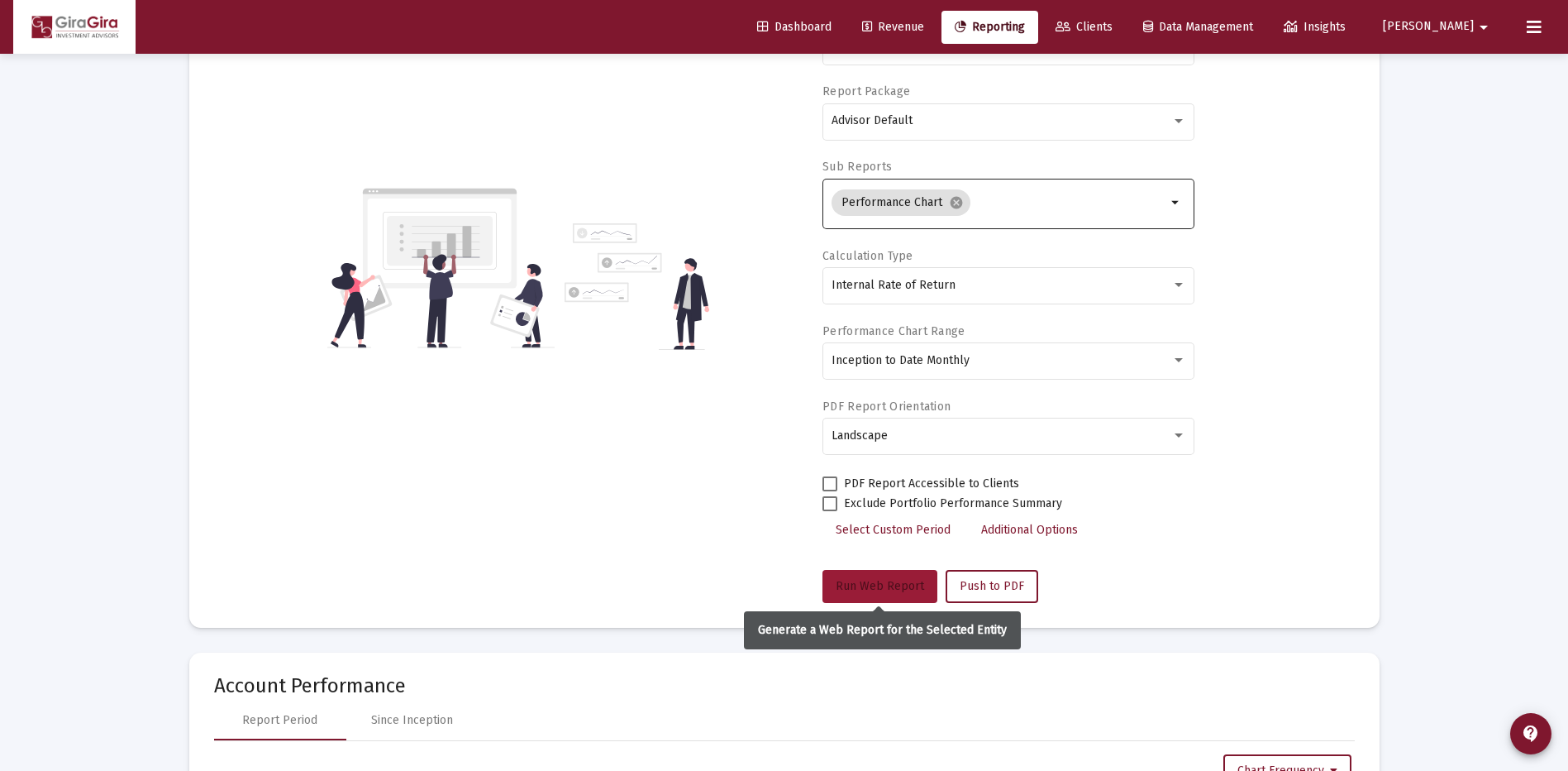
click at [873, 585] on span "Run Web Report" at bounding box center [879, 586] width 88 height 14
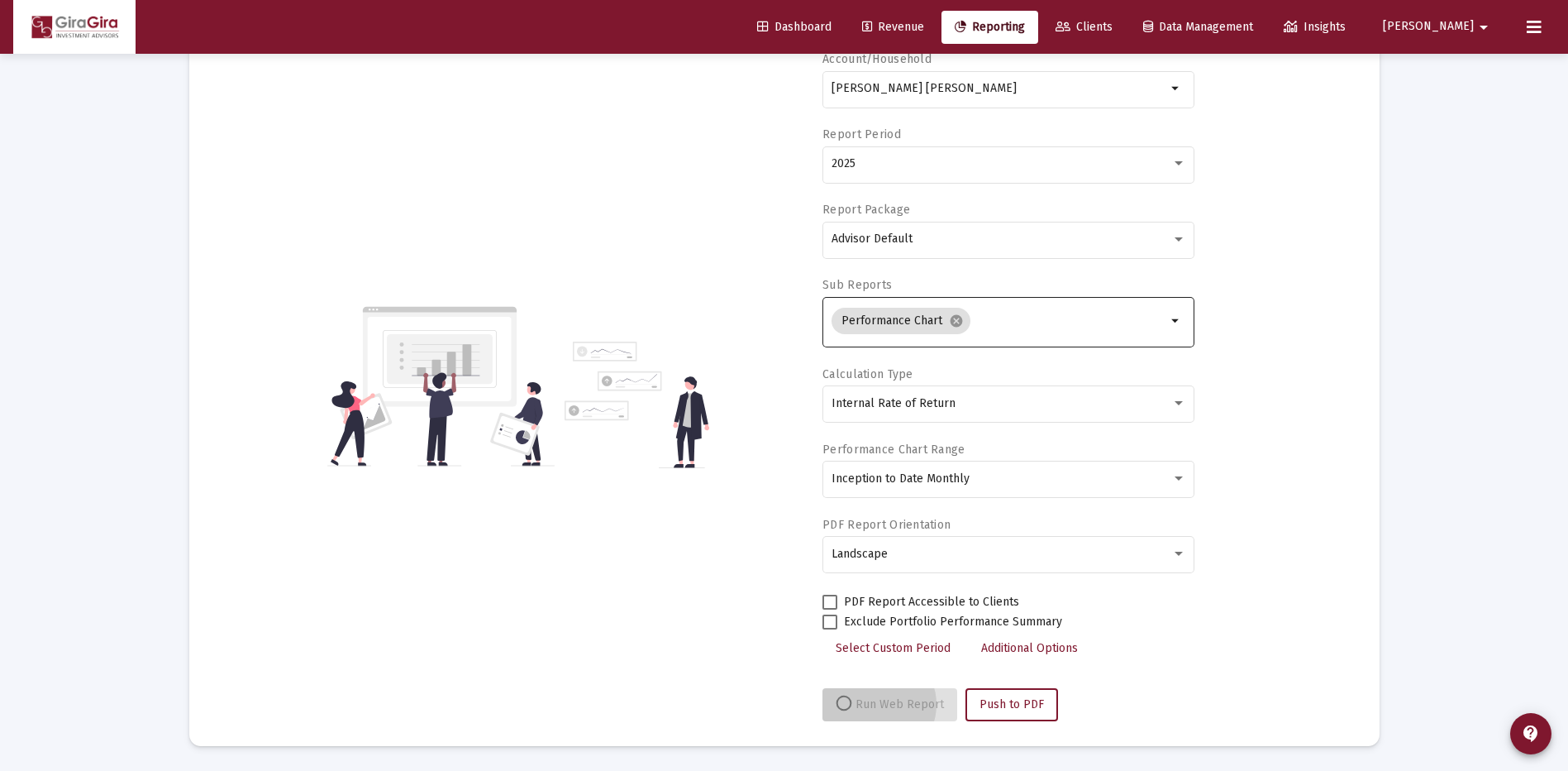
scroll to position [129, 0]
select select "View all"
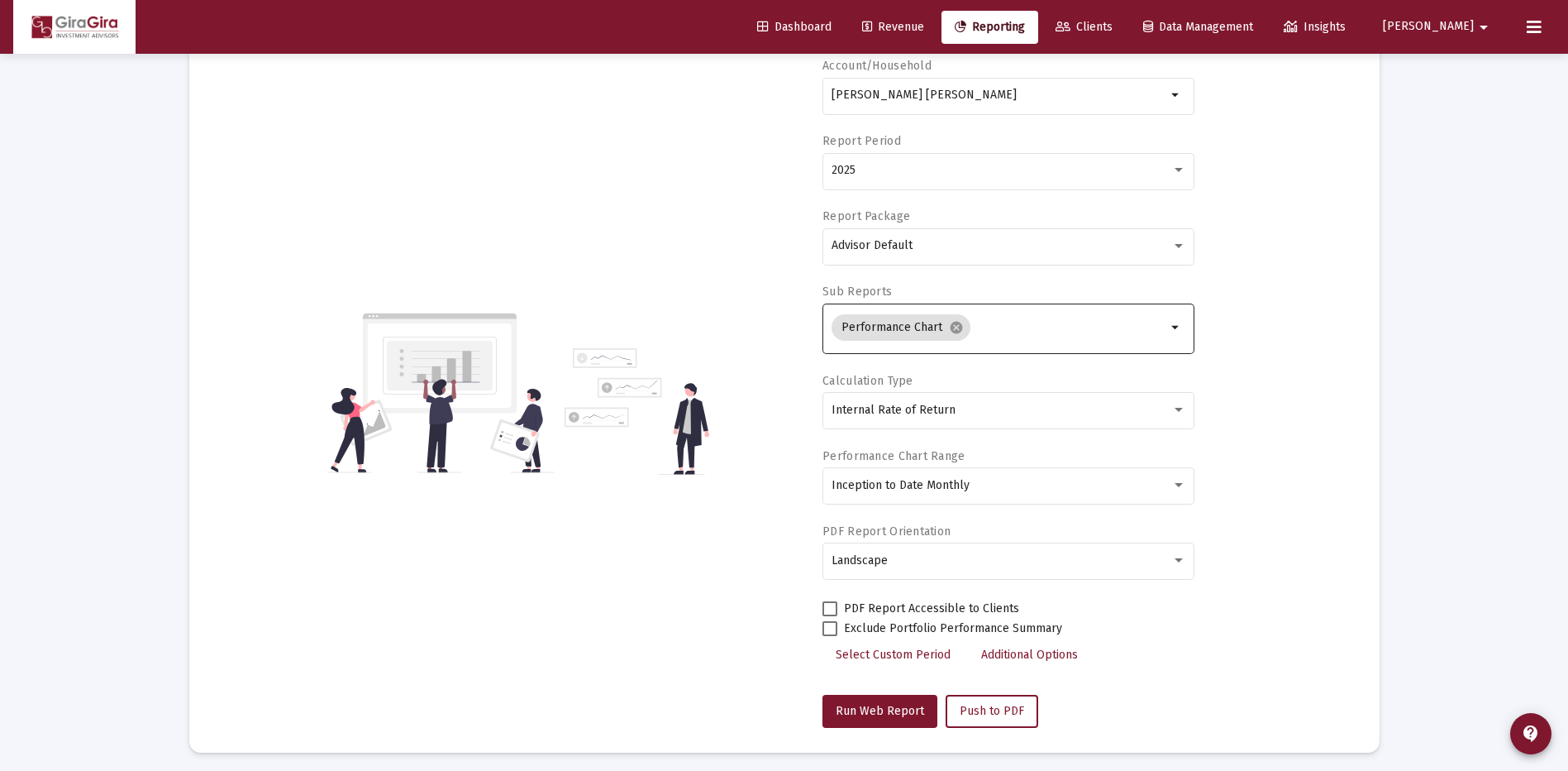
scroll to position [0, 0]
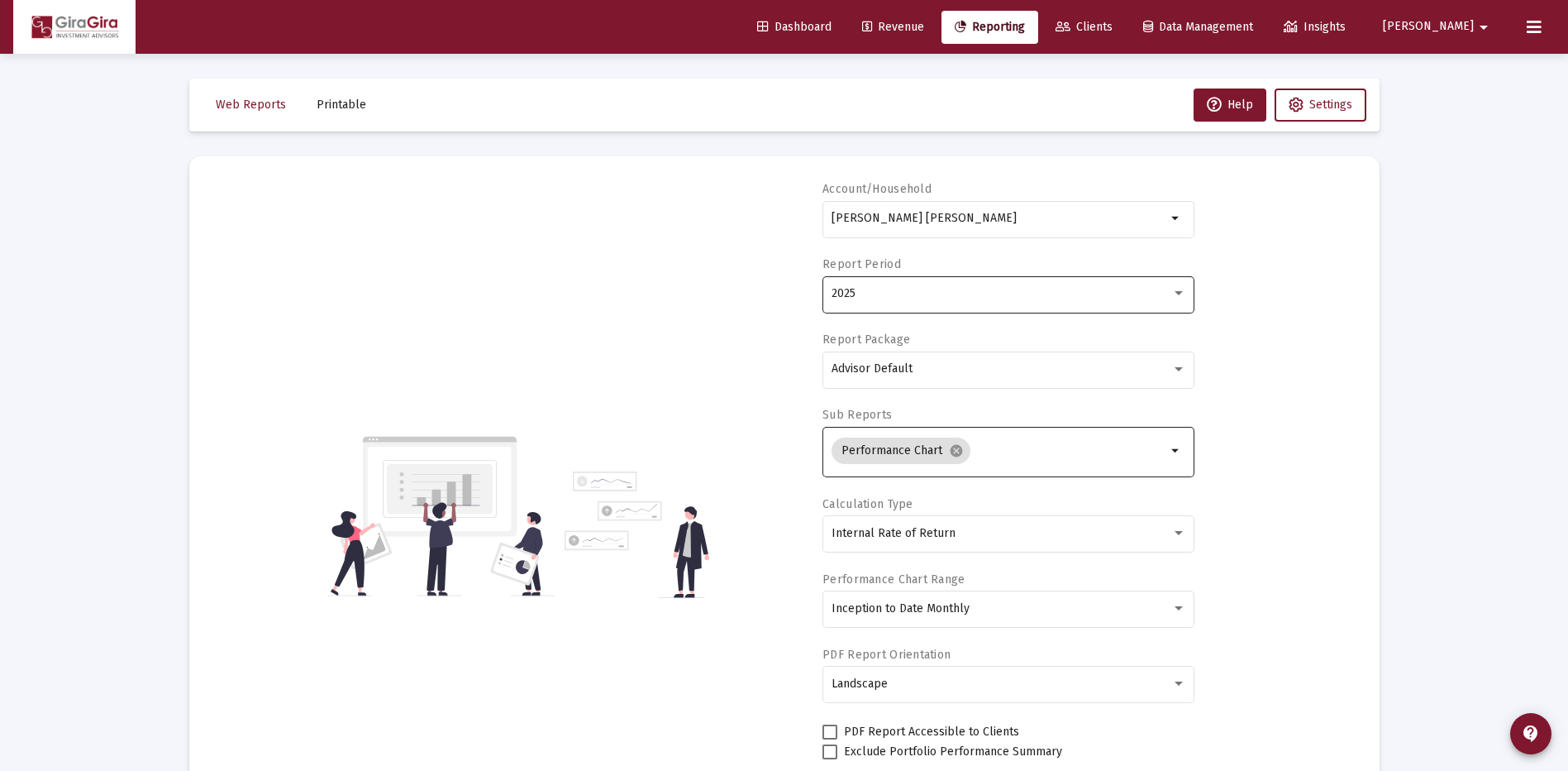
click at [871, 299] on div "2025" at bounding box center [1001, 292] width 340 height 13
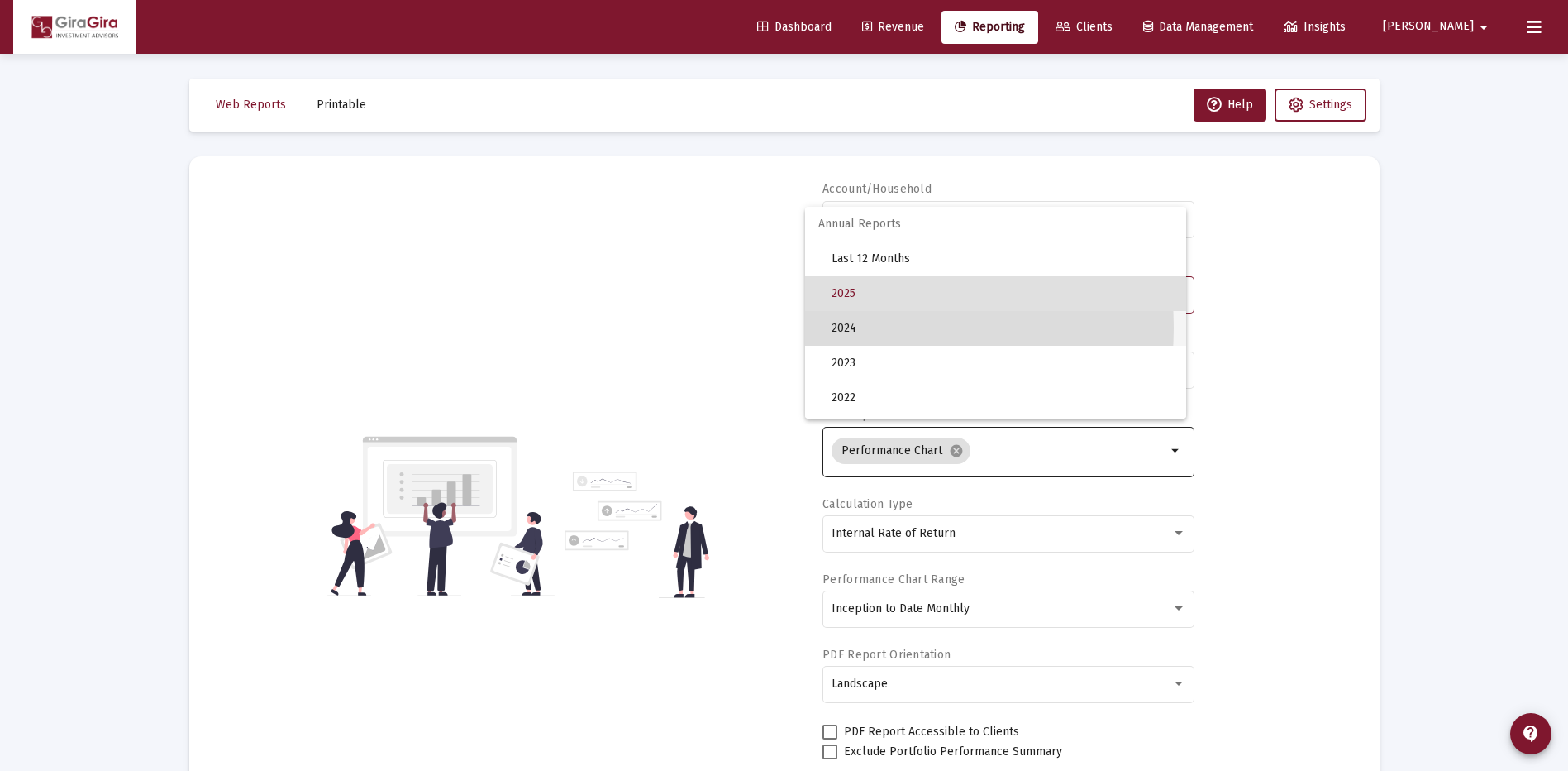
click at [853, 327] on span "2024" at bounding box center [1001, 327] width 341 height 35
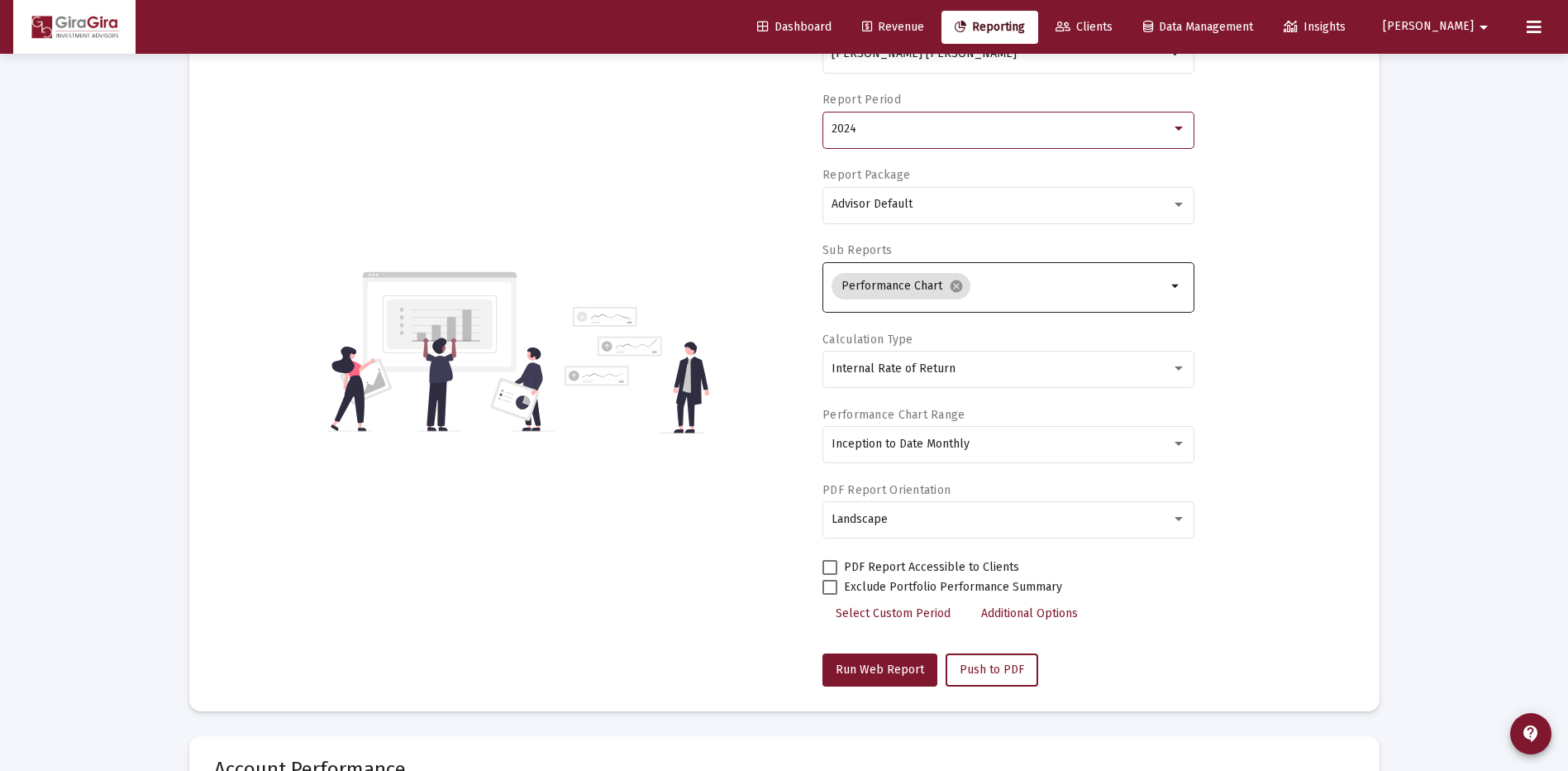
scroll to position [248, 0]
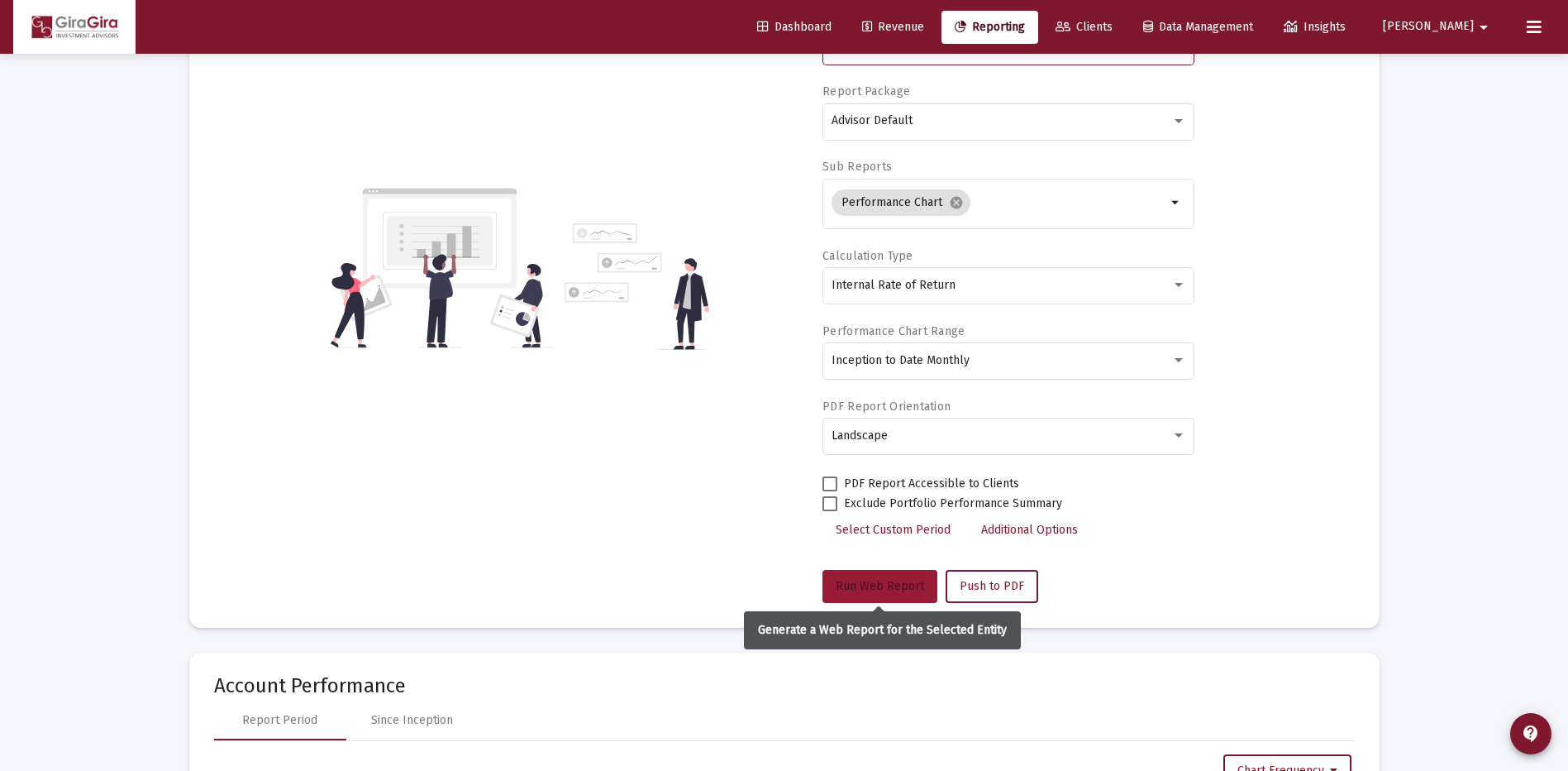
click at [889, 581] on span "Run Web Report" at bounding box center [879, 586] width 88 height 14
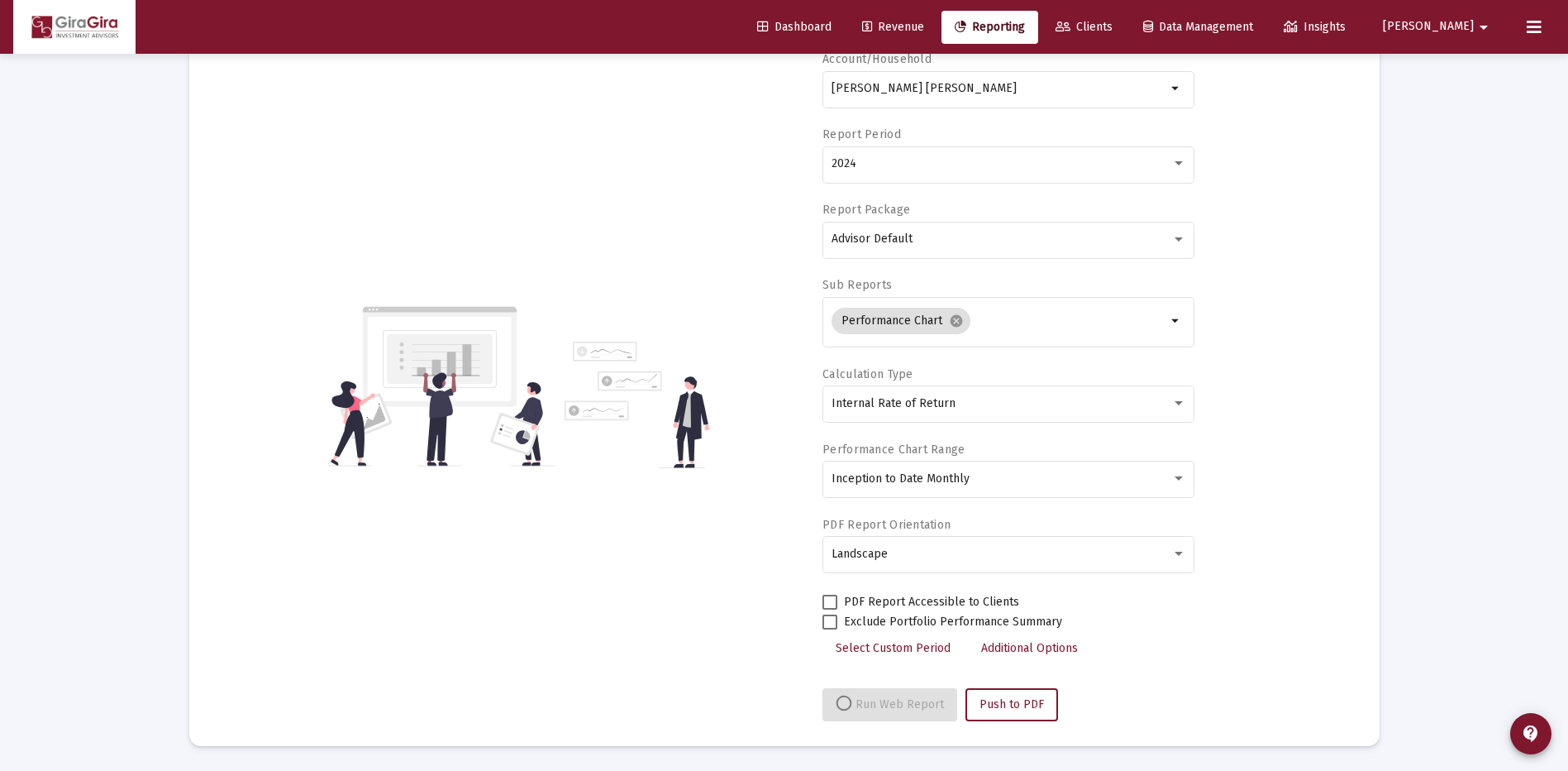
select select "View all"
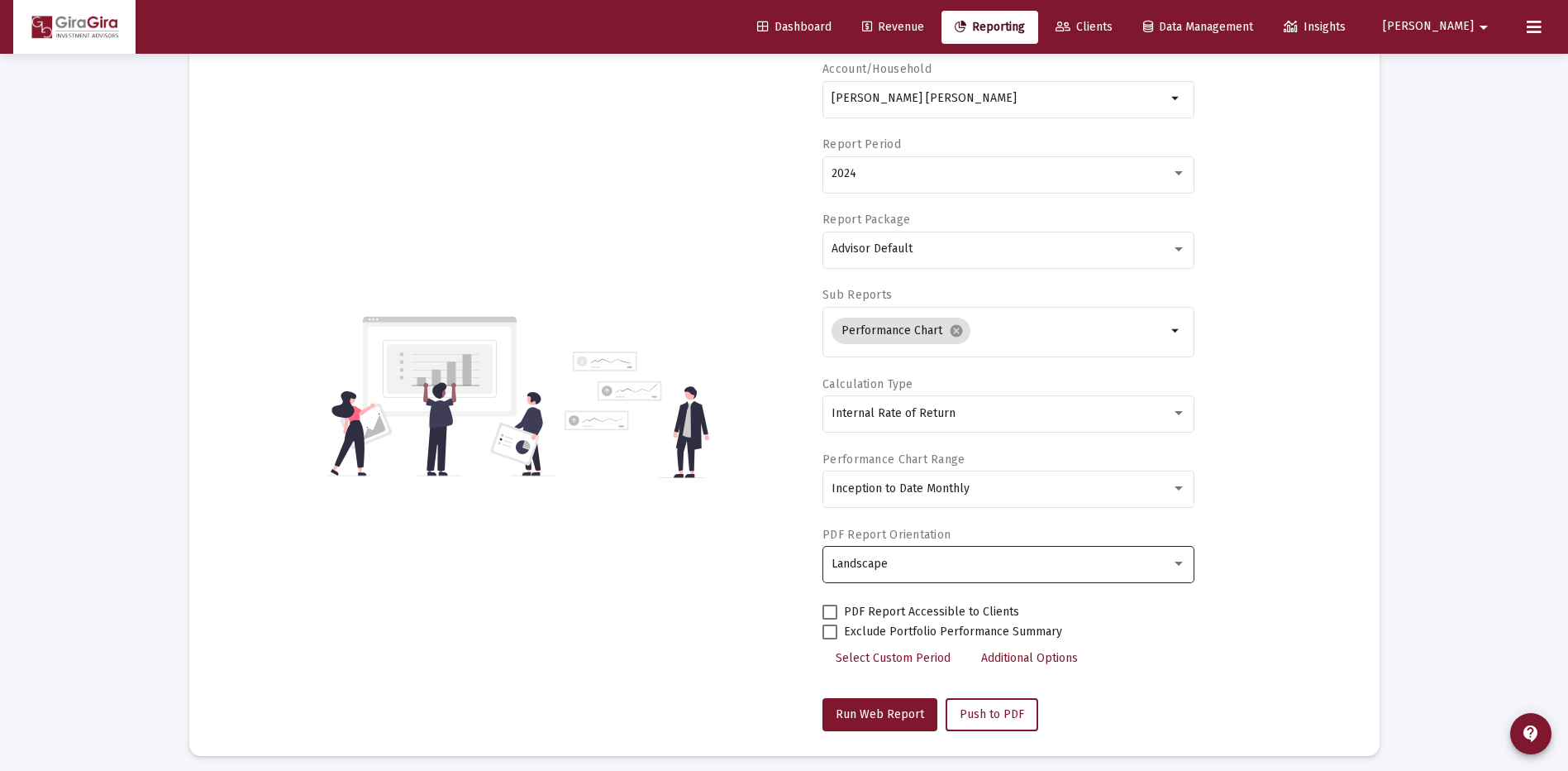
scroll to position [0, 0]
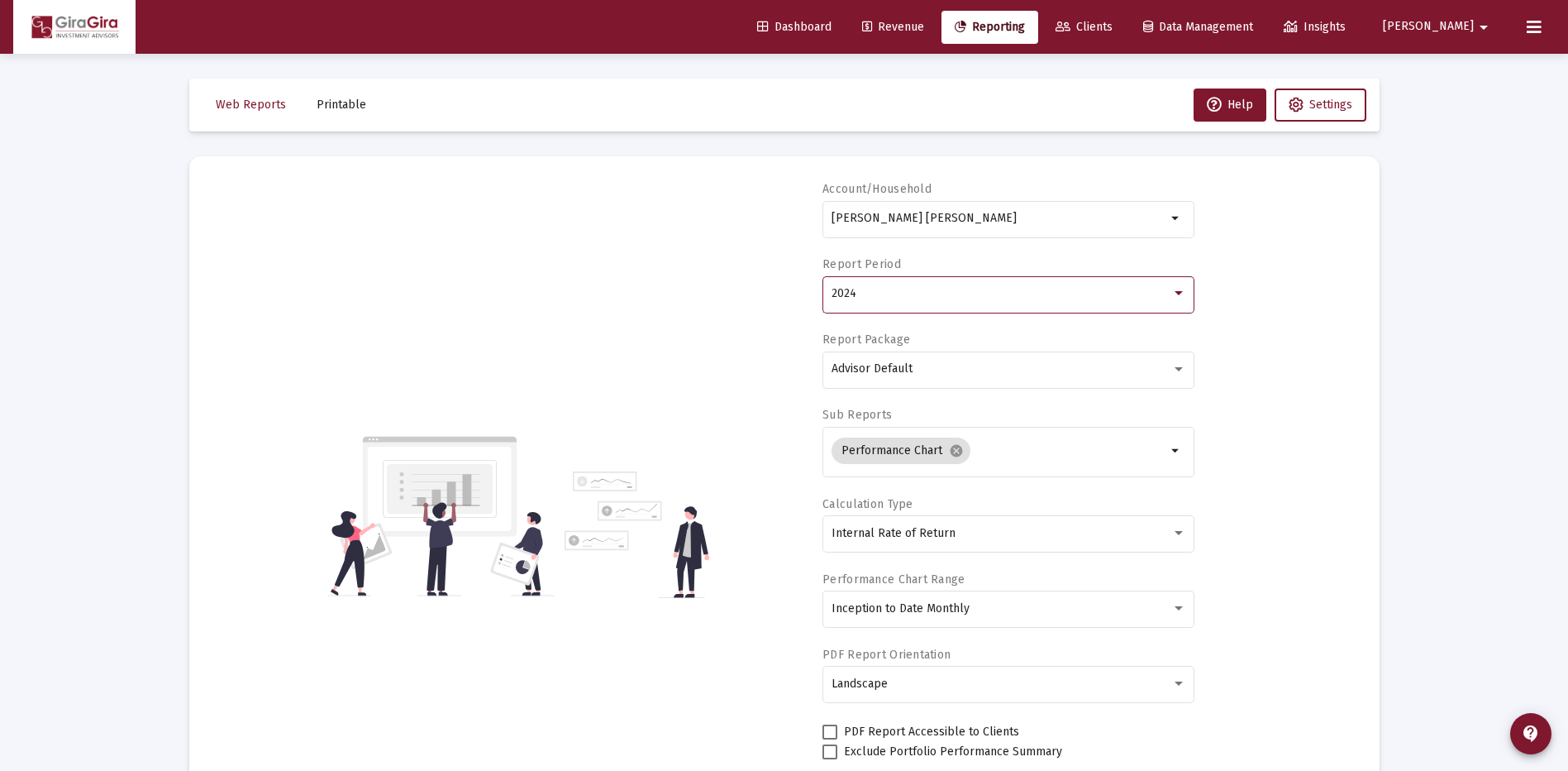
click at [858, 299] on div "2024" at bounding box center [1001, 292] width 340 height 13
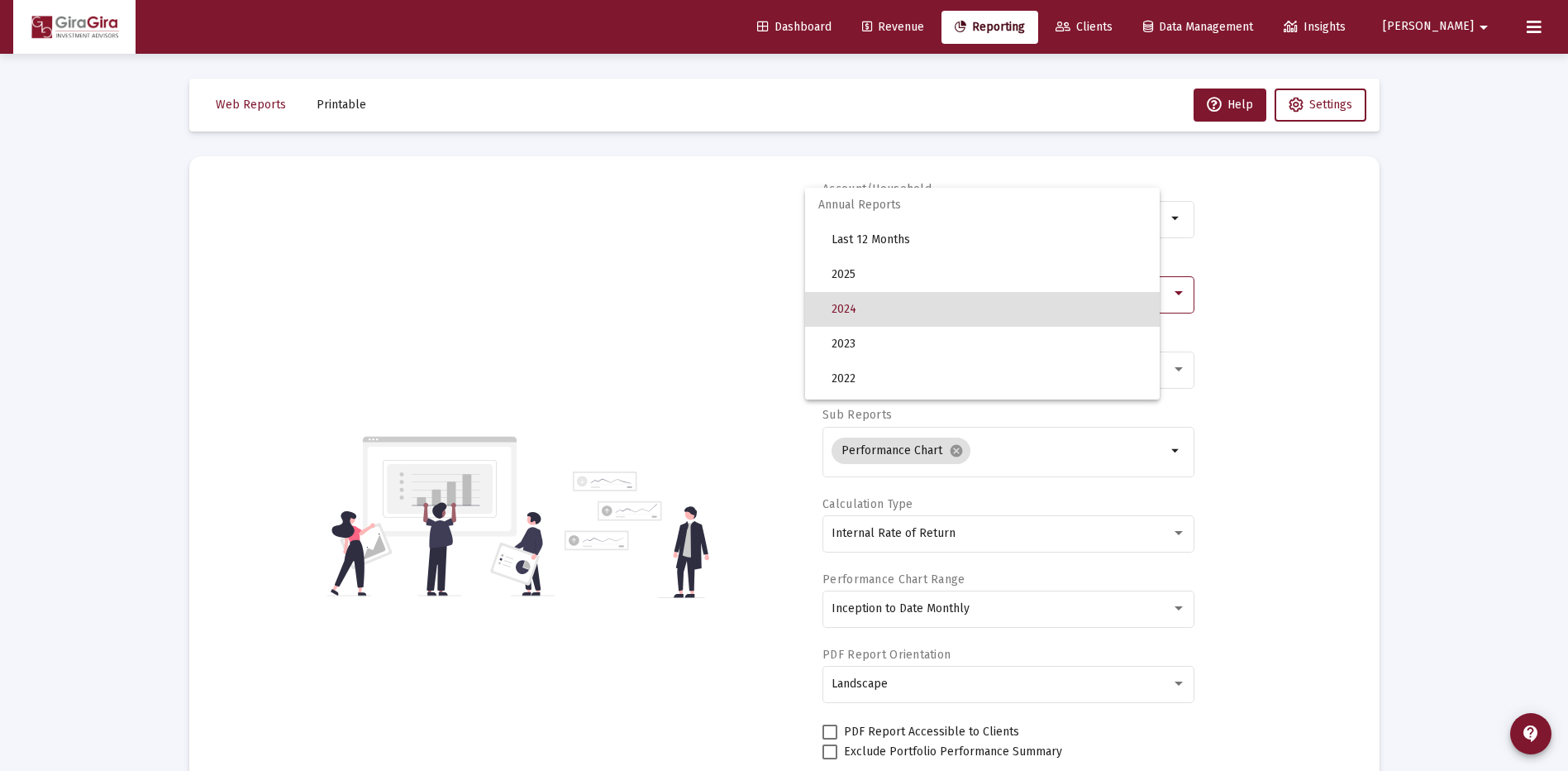
scroll to position [16, 0]
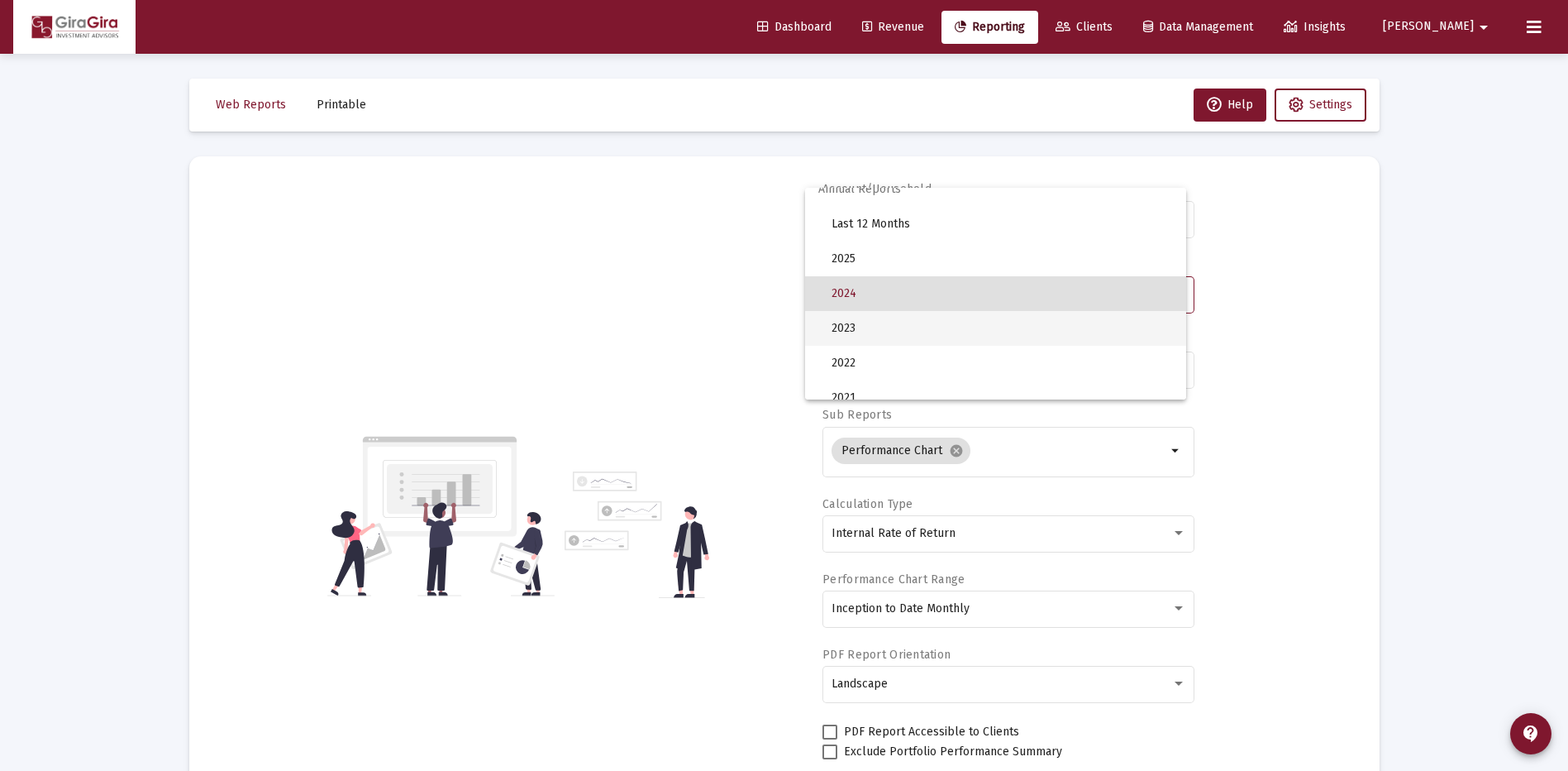
click at [857, 331] on span "2023" at bounding box center [1001, 327] width 341 height 35
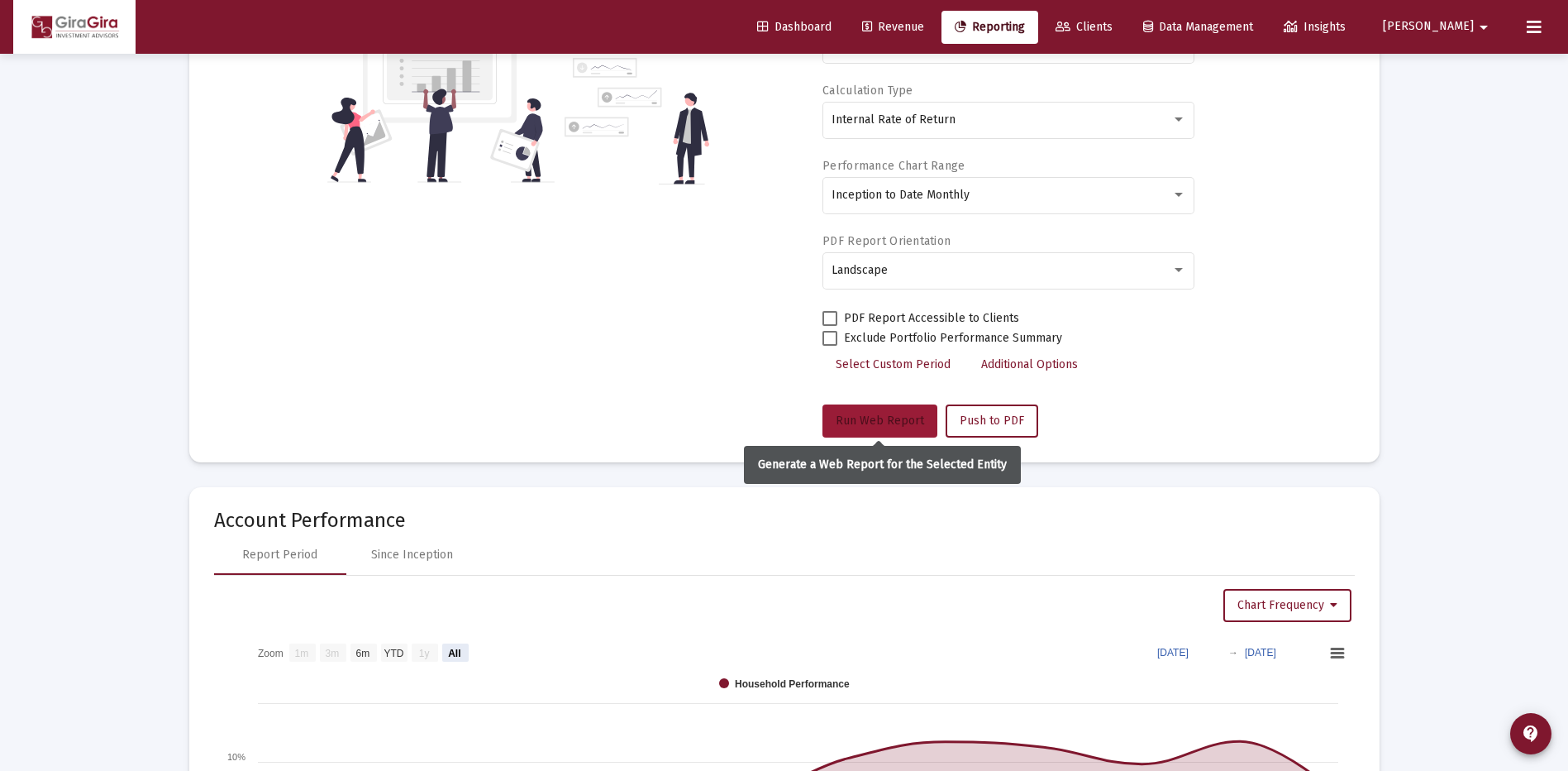
click at [897, 414] on span "Run Web Report" at bounding box center [879, 421] width 88 height 14
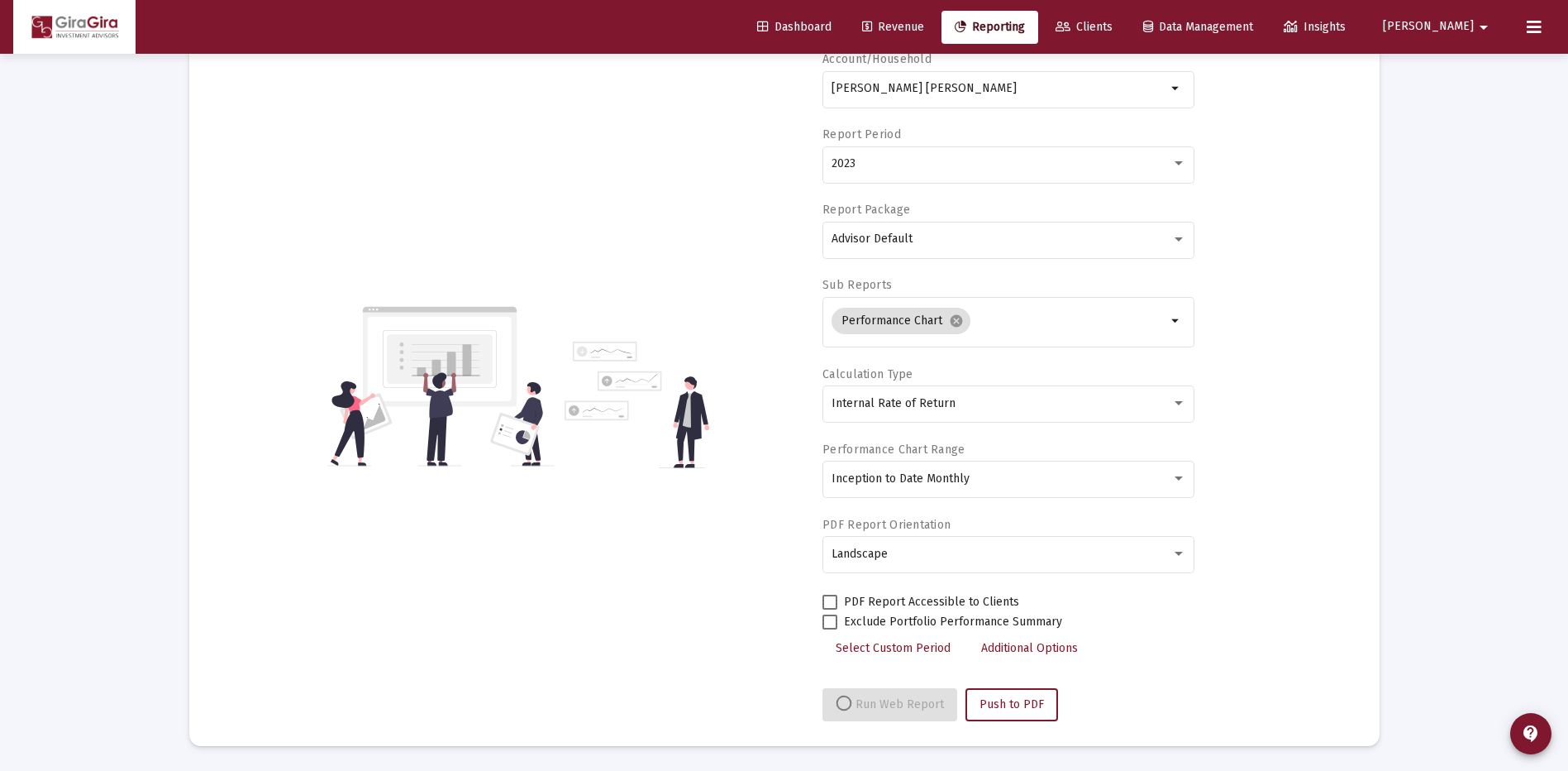
select select "View all"
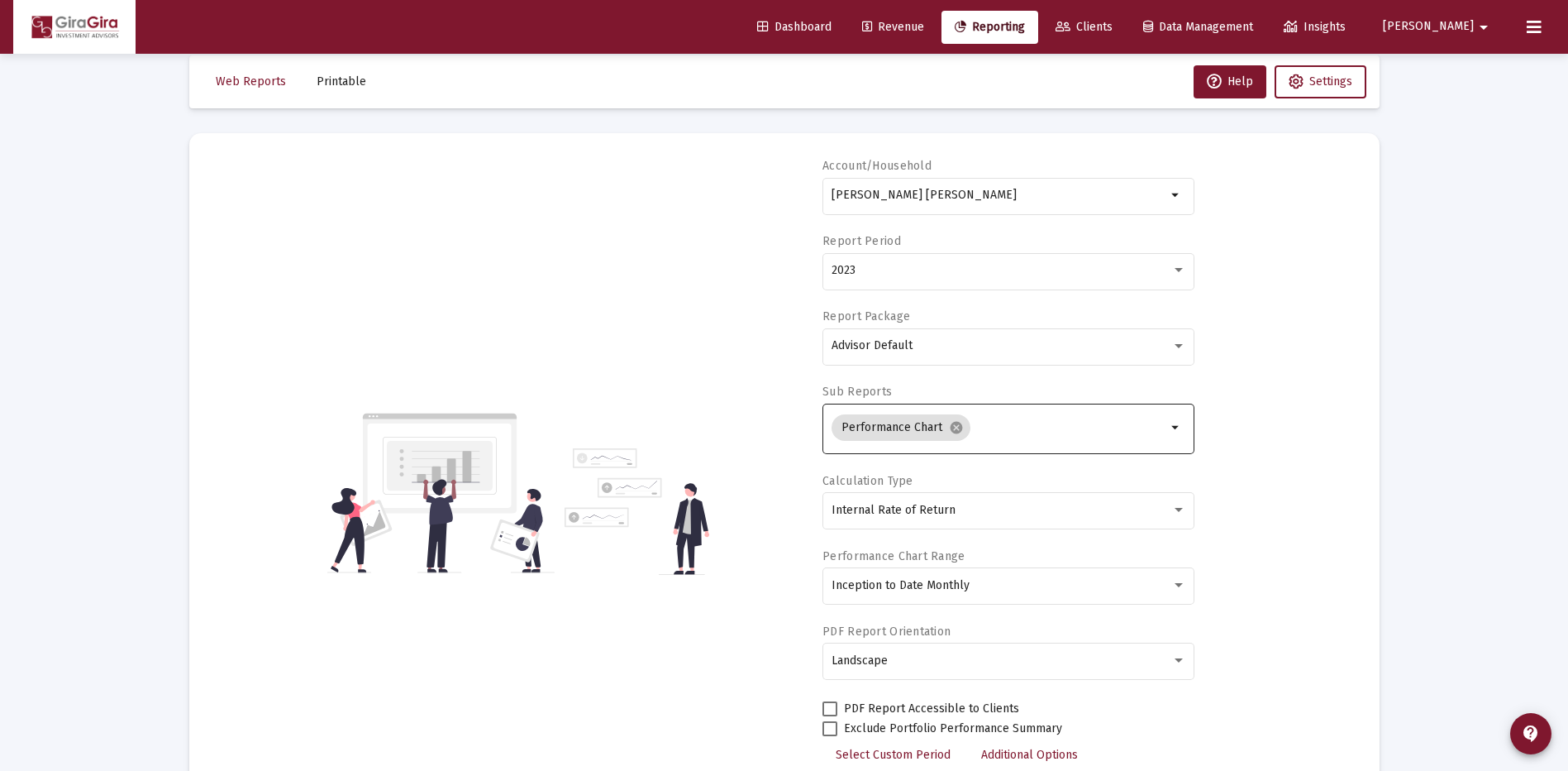
scroll to position [0, 0]
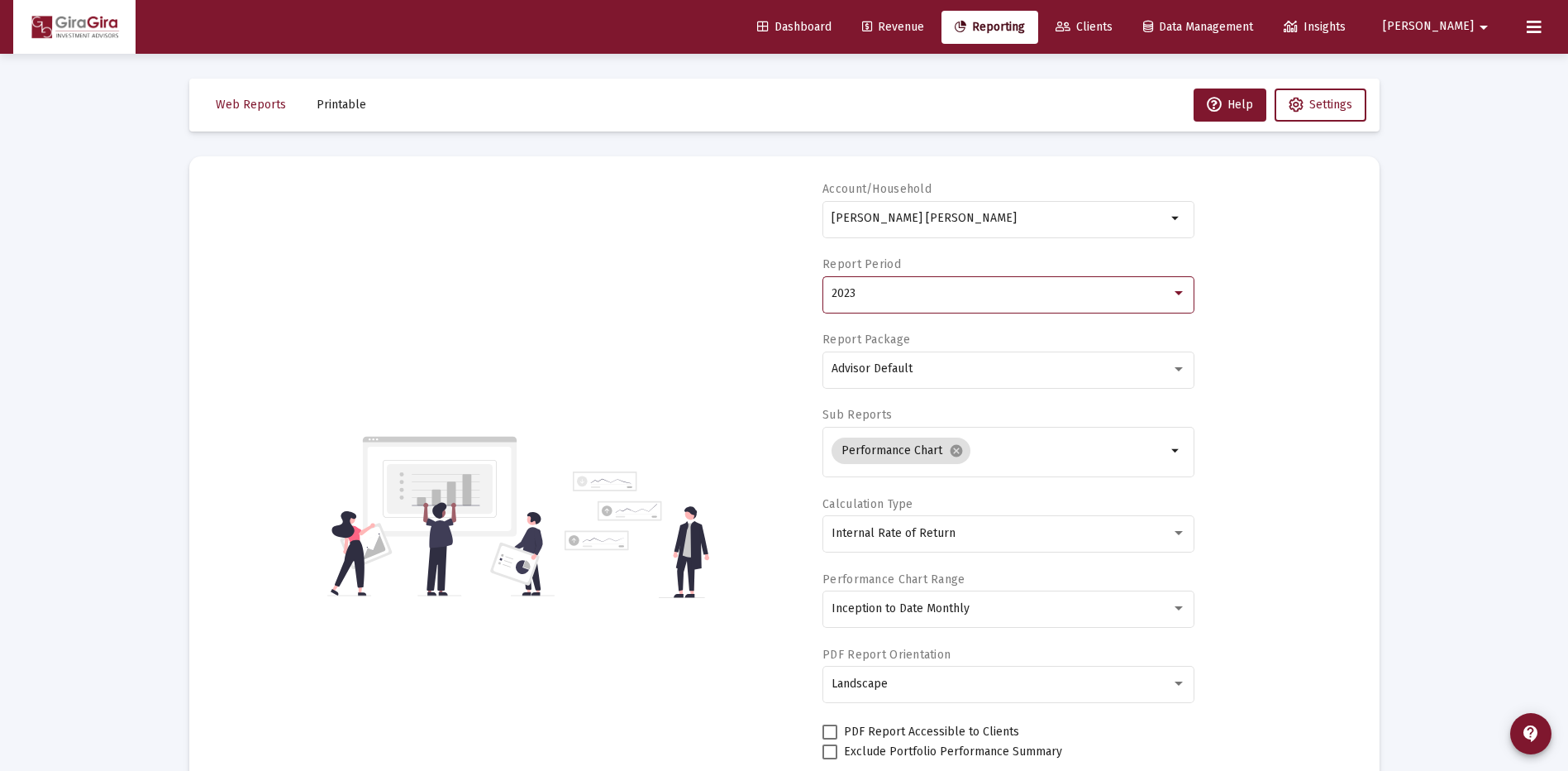
click at [861, 291] on div "2023" at bounding box center [1001, 292] width 340 height 13
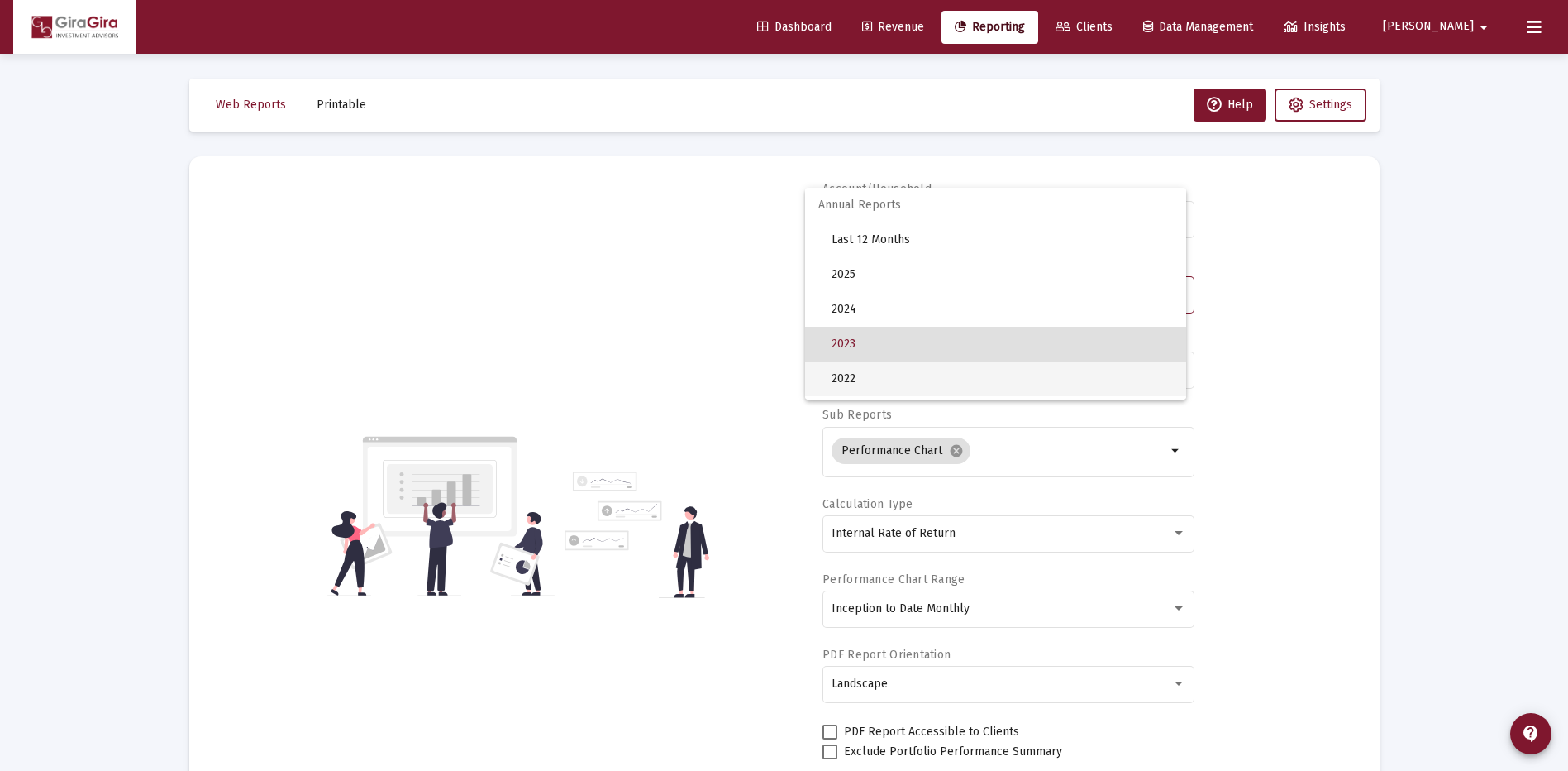
scroll to position [51, 0]
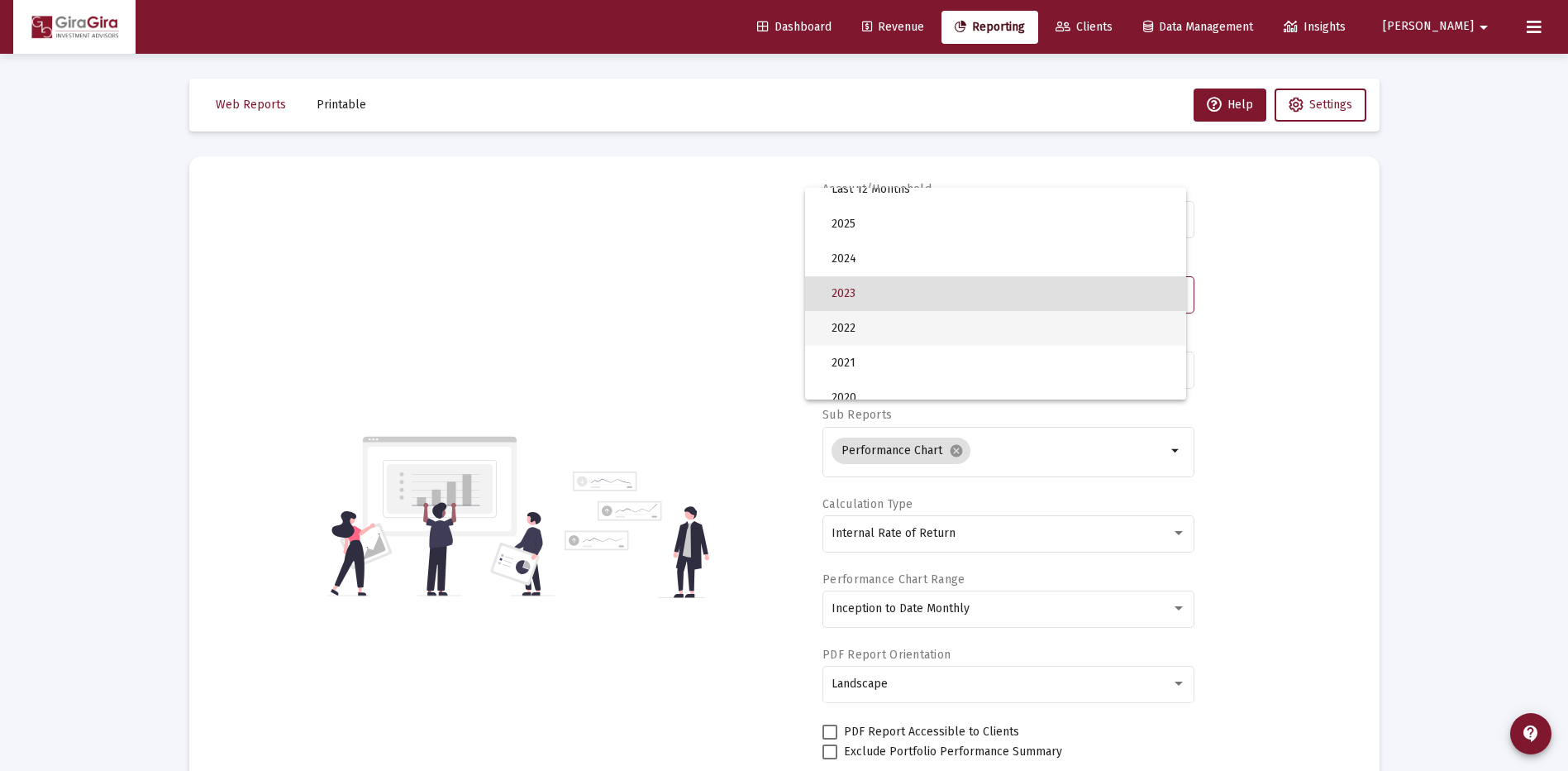
click at [853, 324] on span "2022" at bounding box center [1001, 327] width 341 height 35
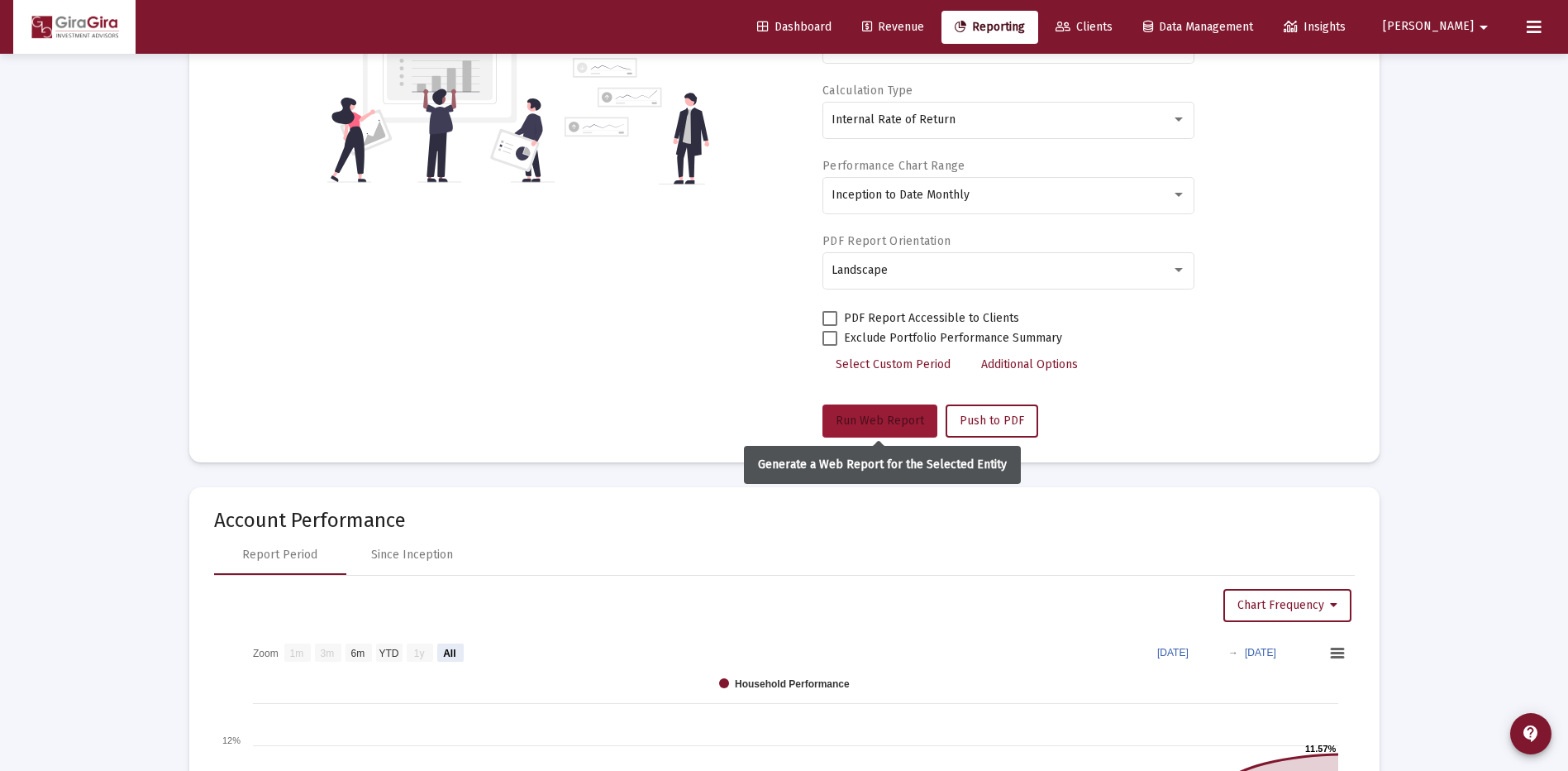
click at [888, 415] on span "Run Web Report" at bounding box center [879, 421] width 88 height 14
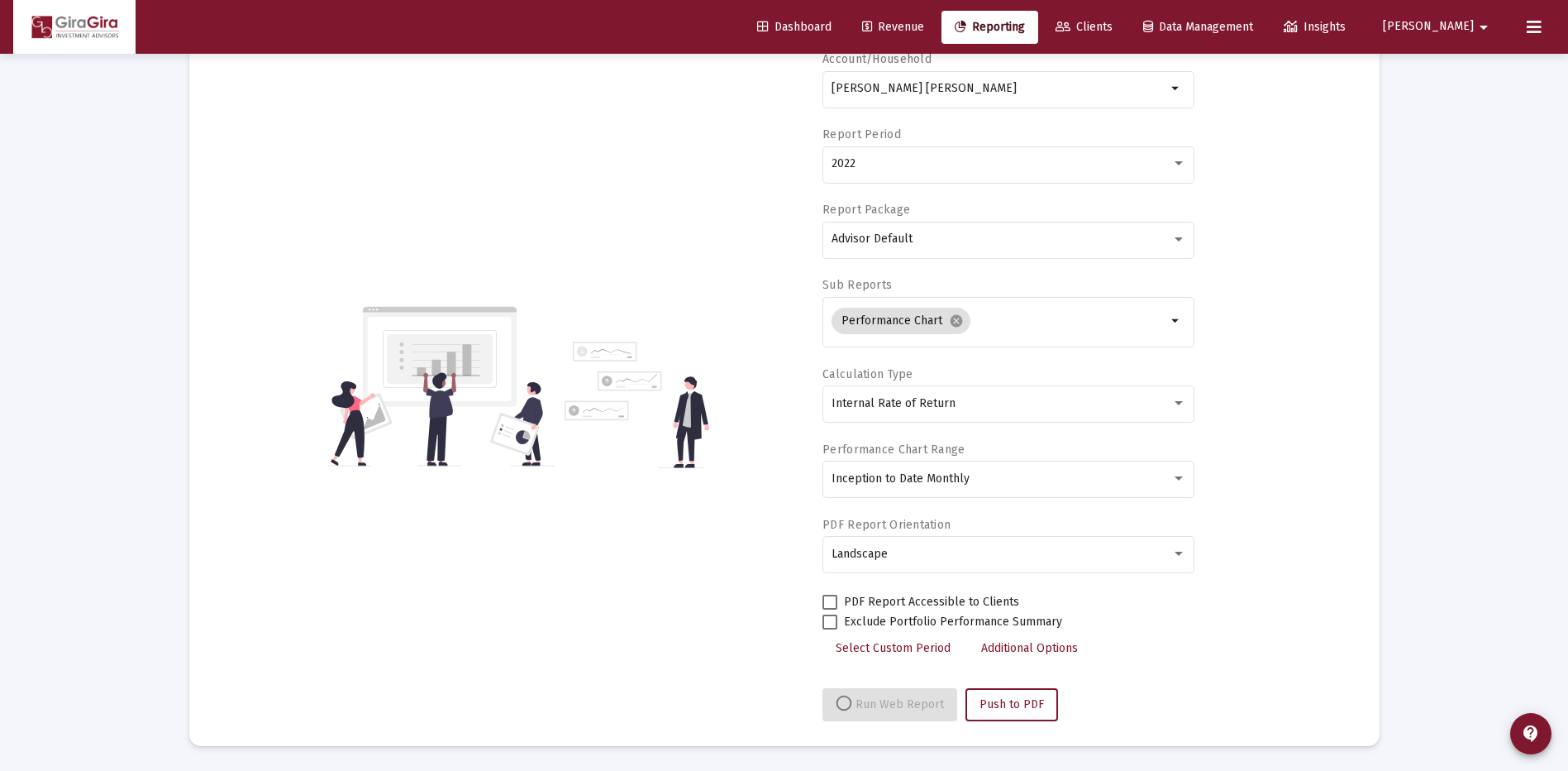
select select "View all"
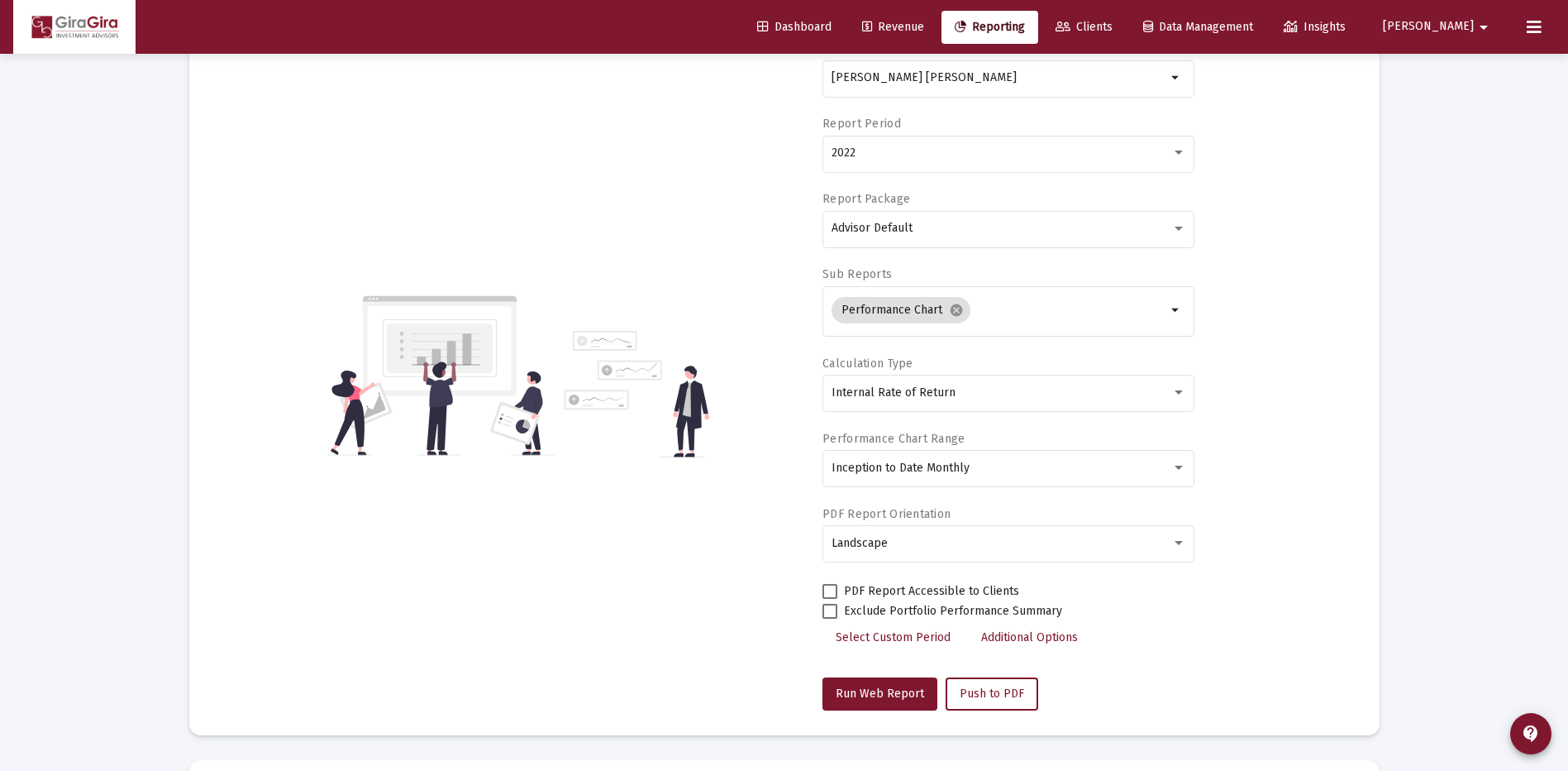
scroll to position [0, 0]
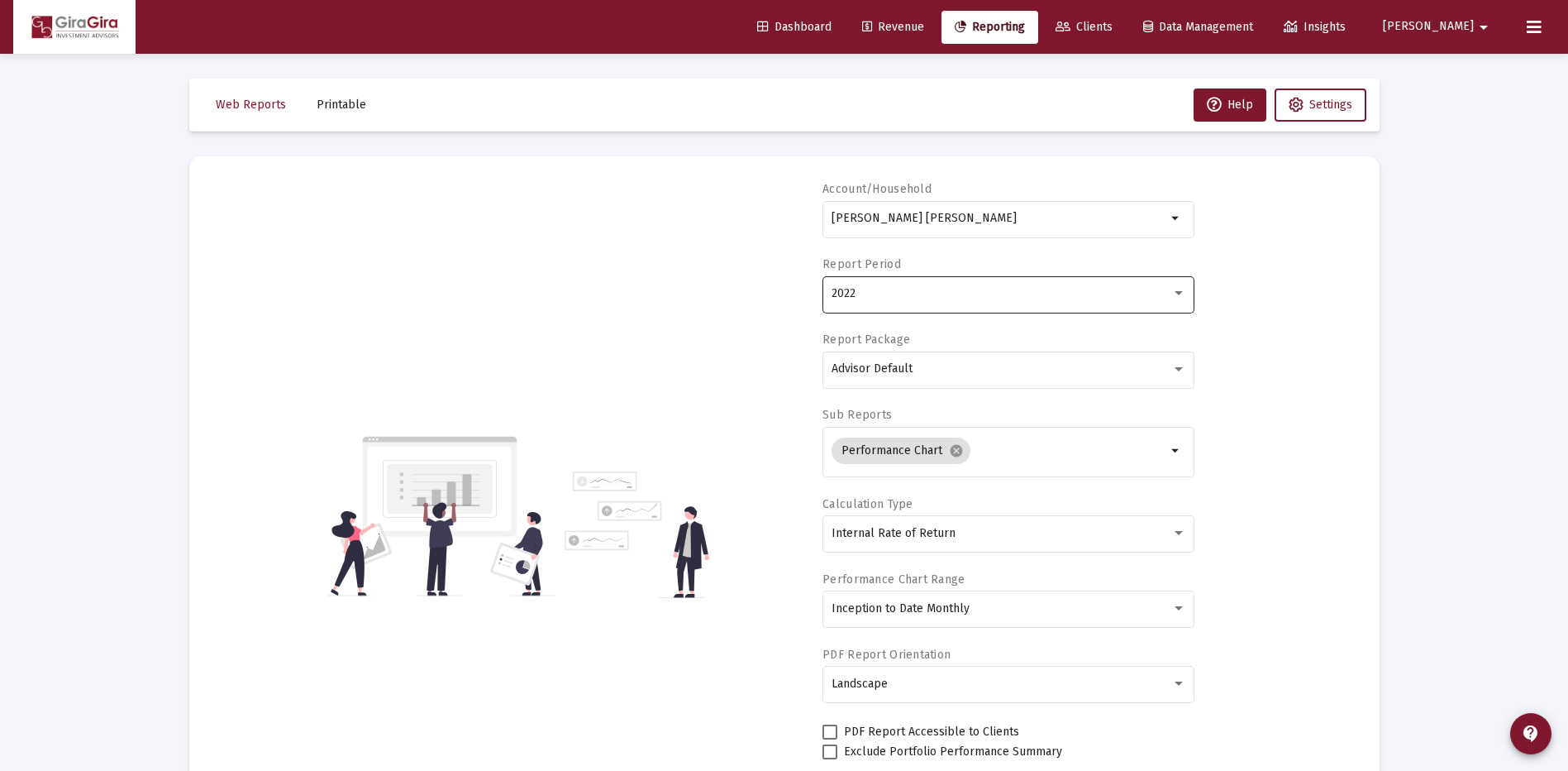
click at [843, 296] on span "2022" at bounding box center [843, 293] width 24 height 14
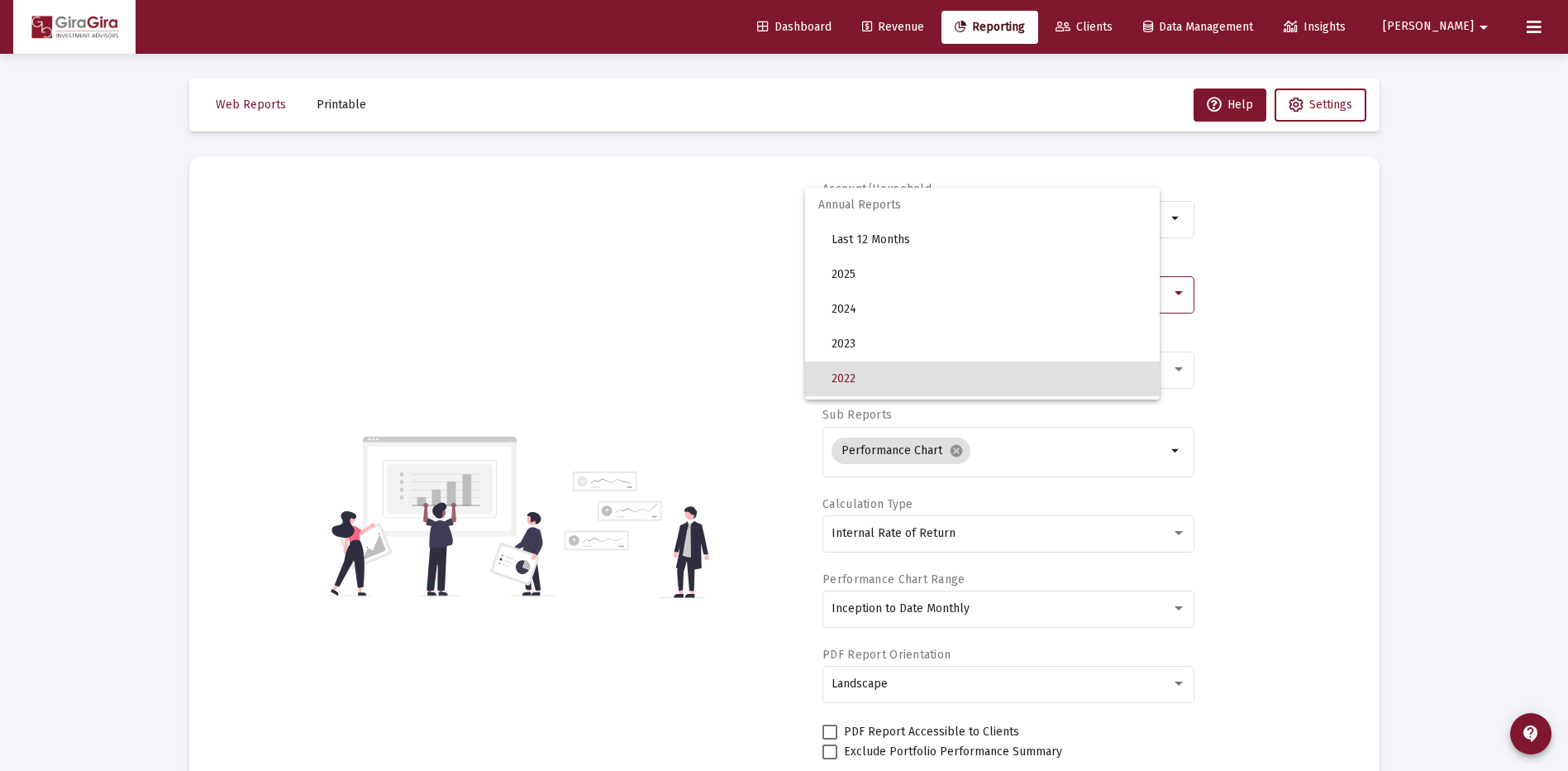
scroll to position [86, 0]
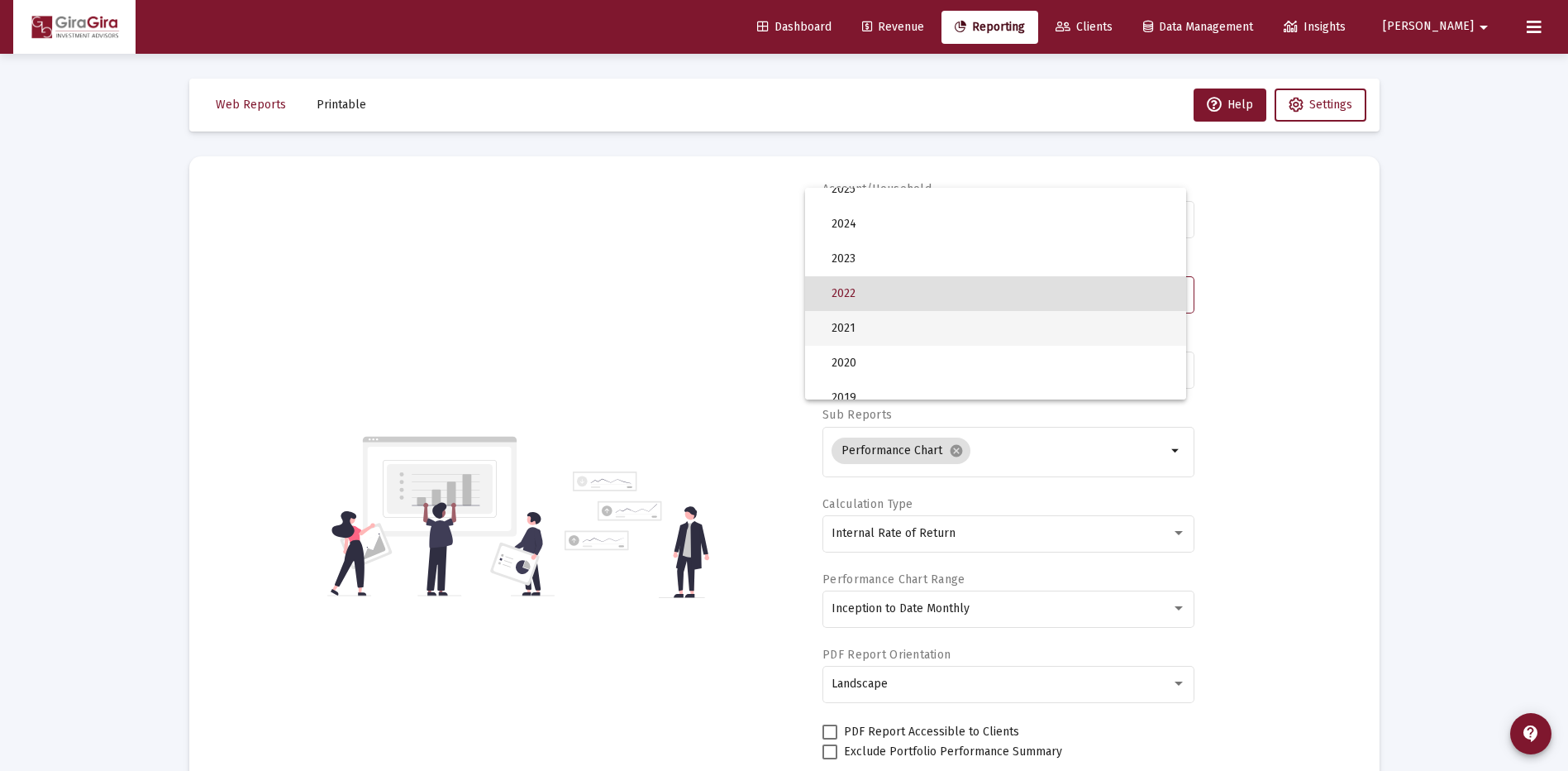
click at [853, 327] on span "2021" at bounding box center [1001, 327] width 341 height 35
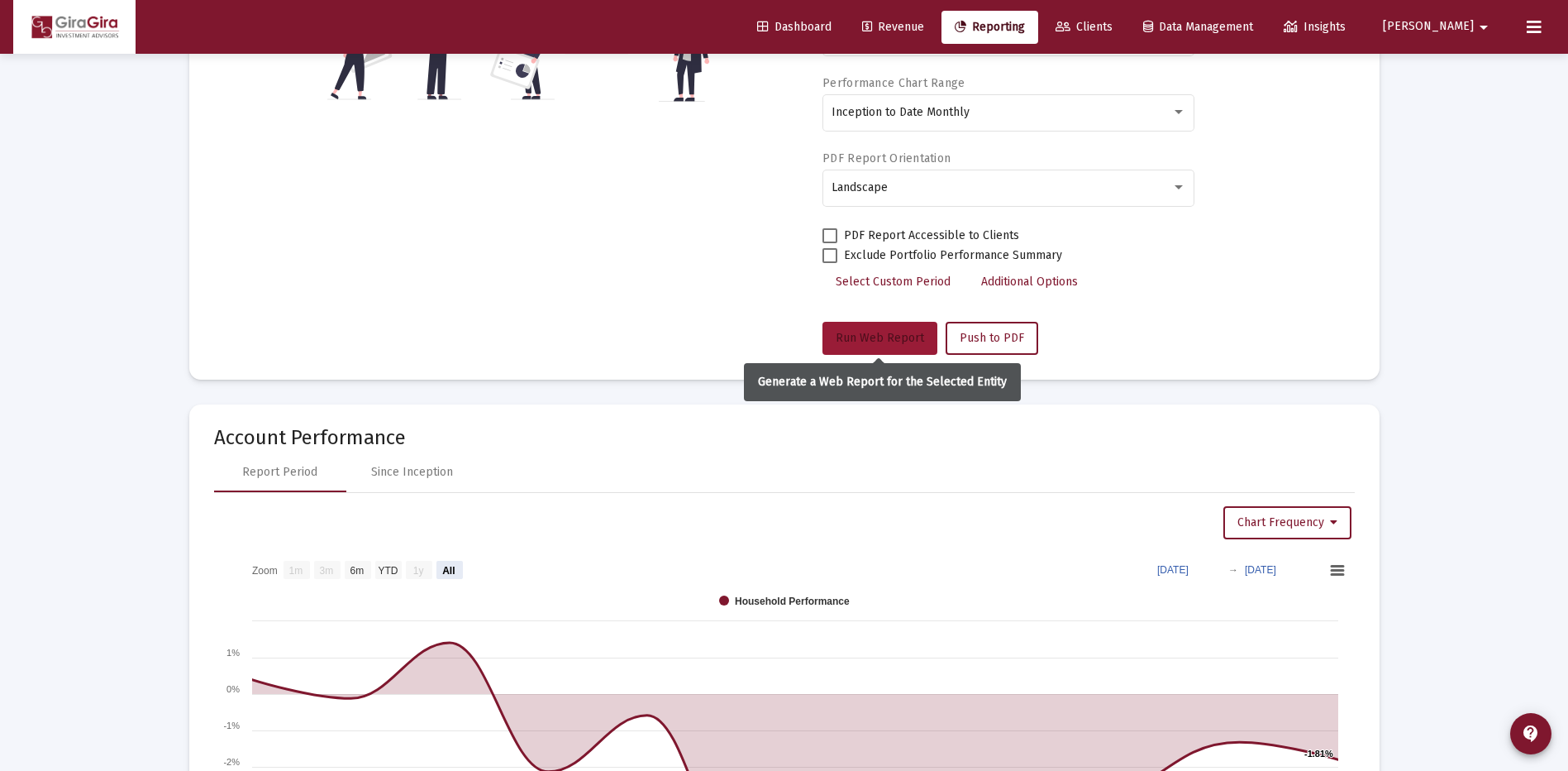
click at [865, 335] on span "Run Web Report" at bounding box center [879, 337] width 88 height 14
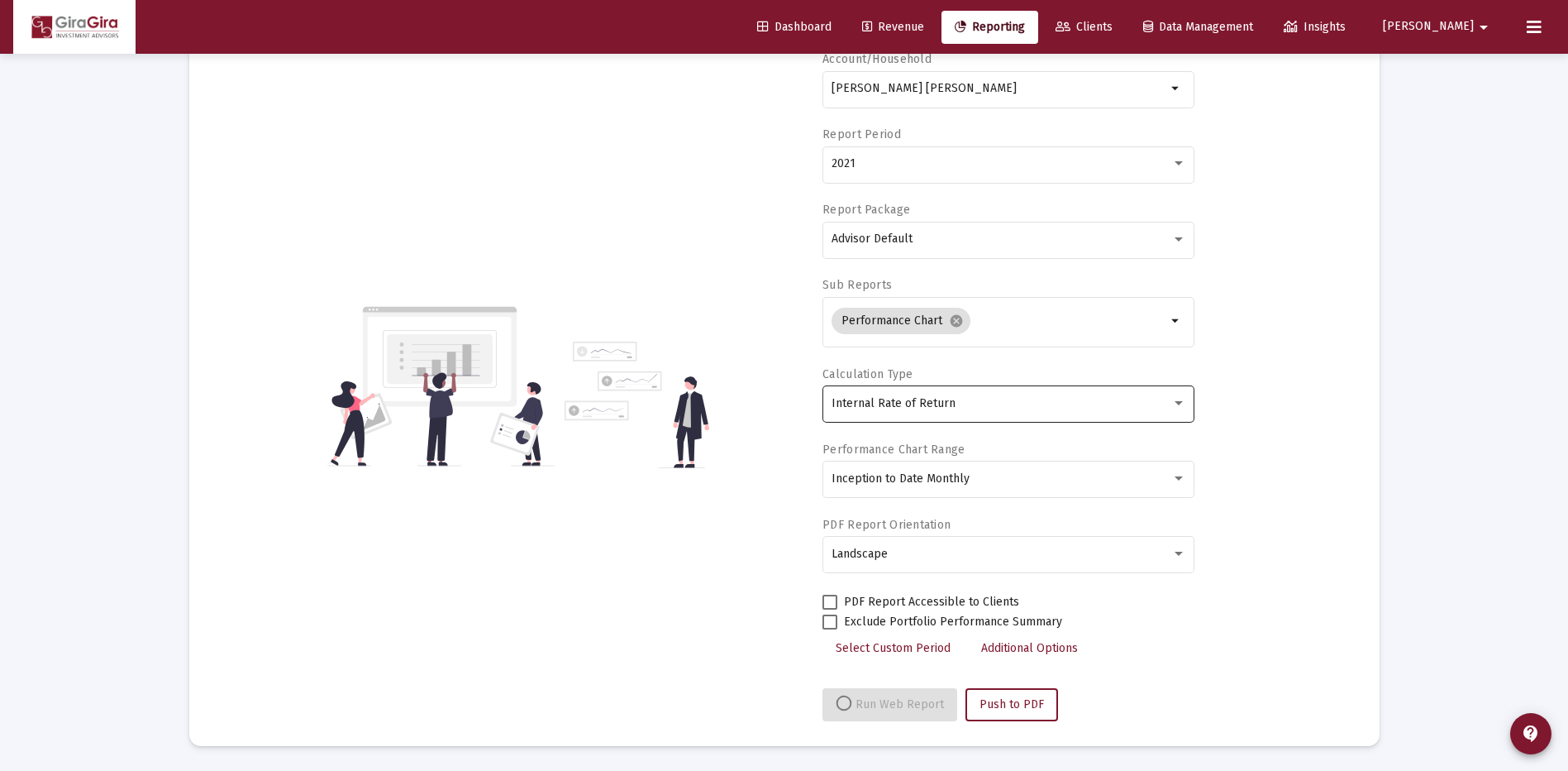
select select "View all"
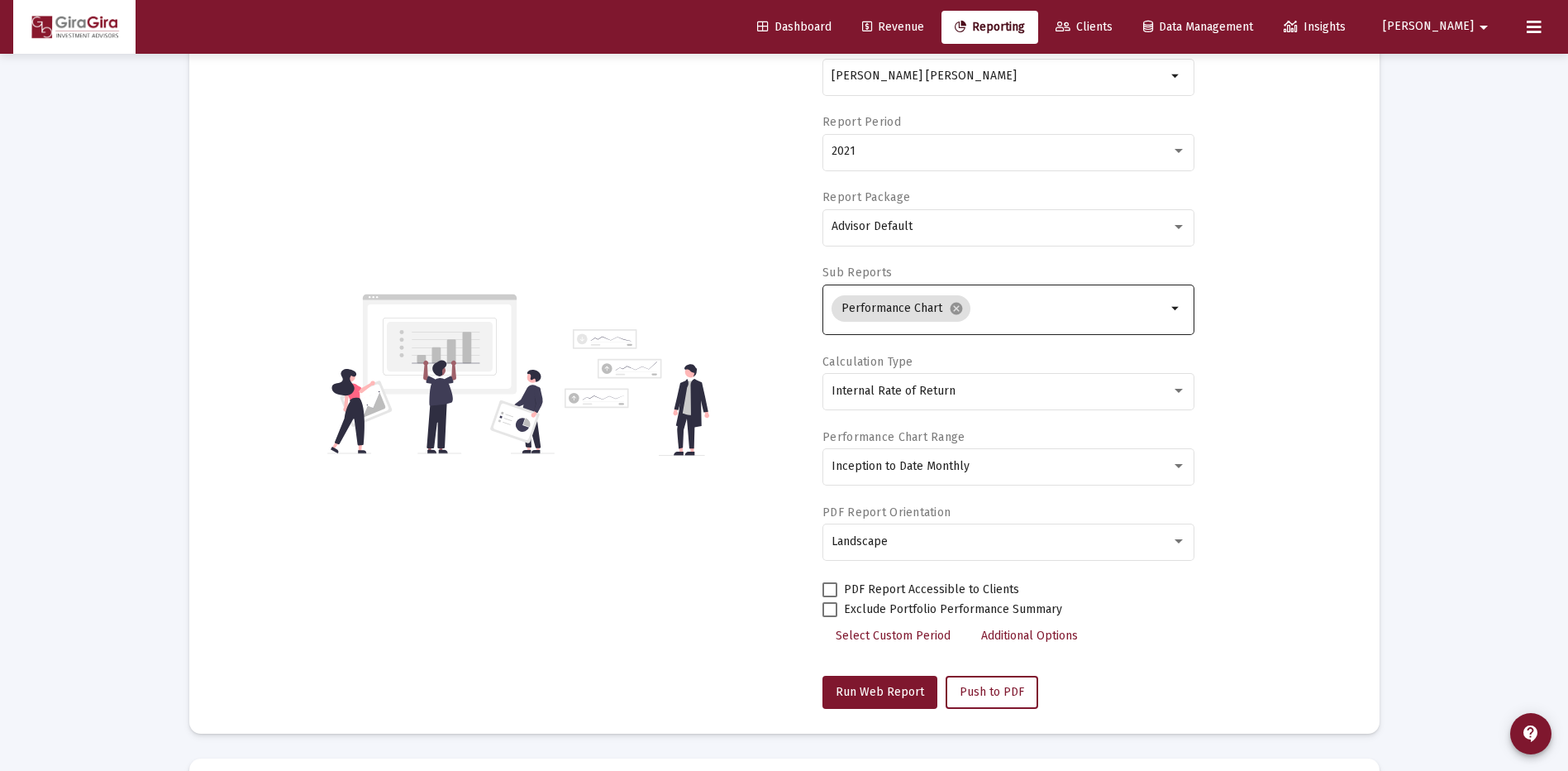
scroll to position [0, 0]
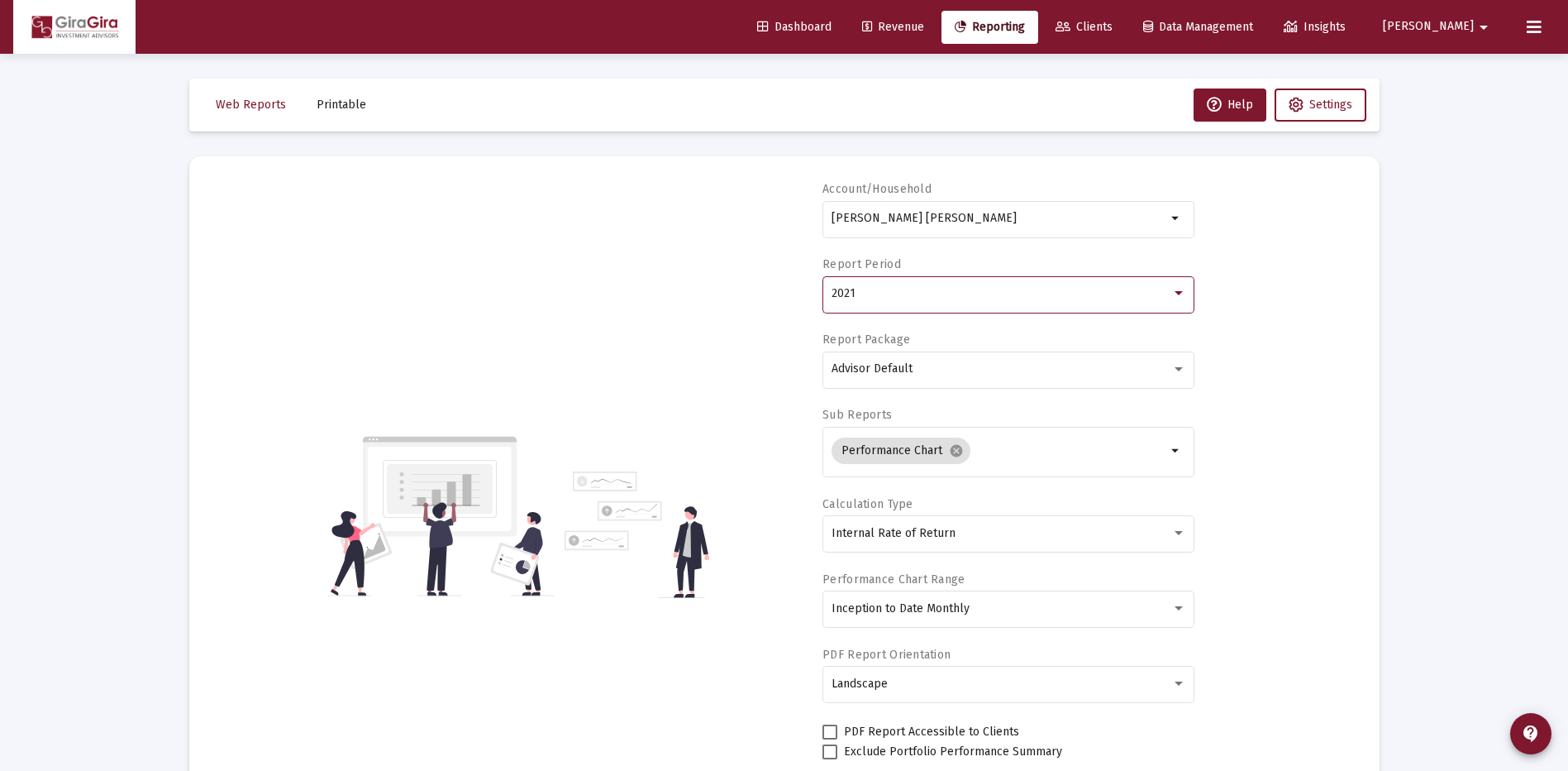
click at [876, 295] on div "2021" at bounding box center [1001, 292] width 340 height 13
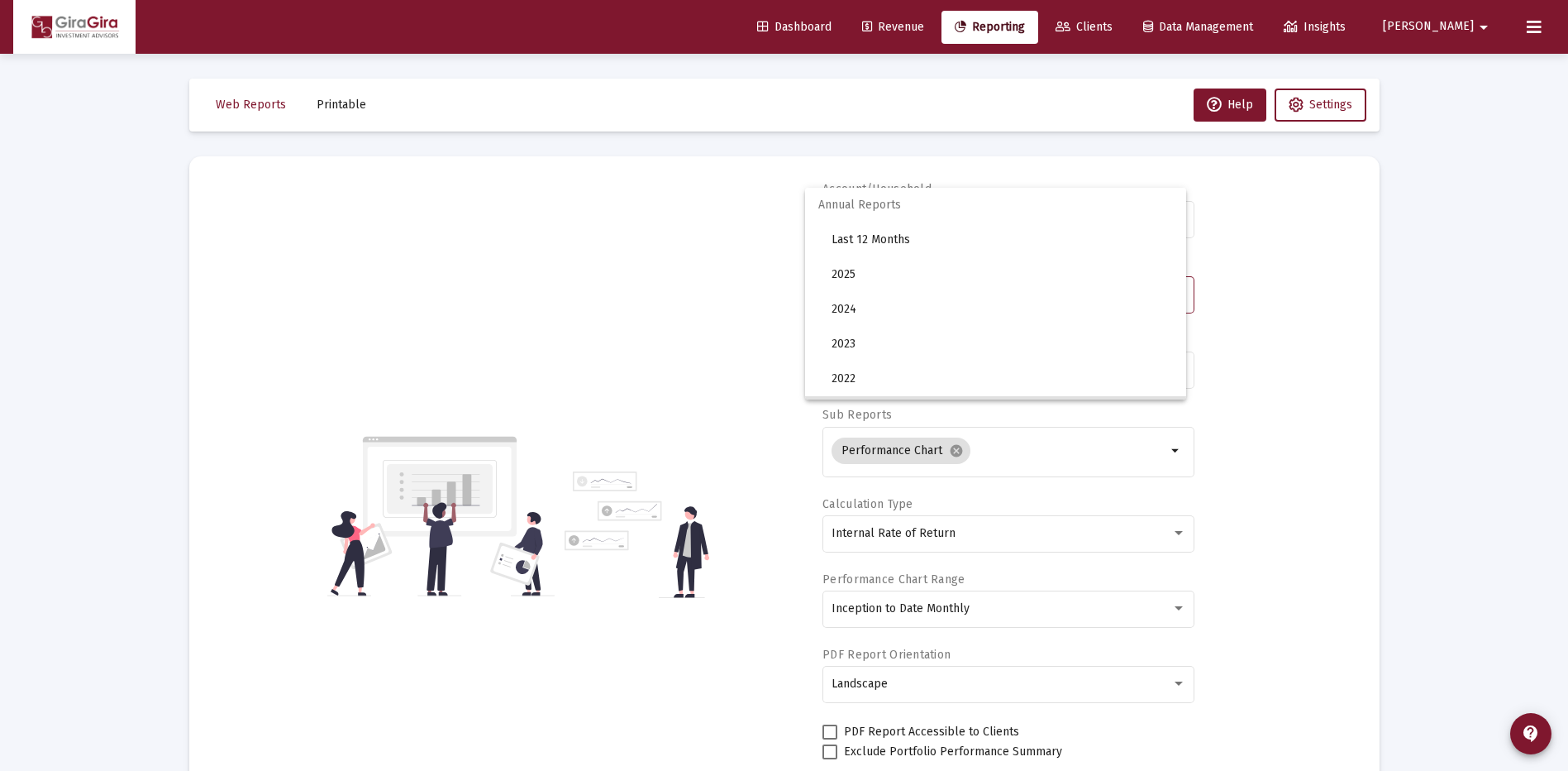
scroll to position [120, 0]
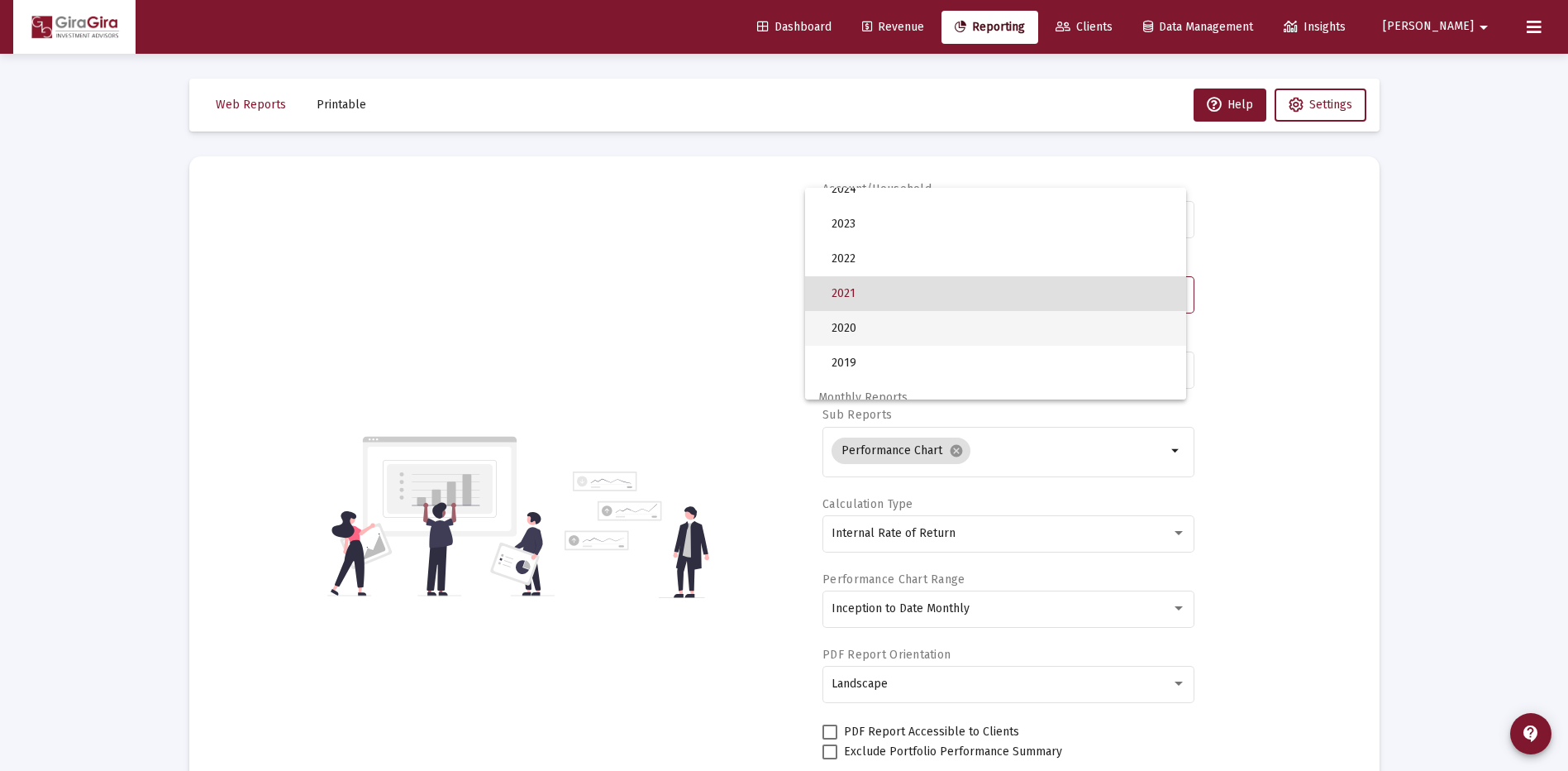
click at [869, 325] on span "2020" at bounding box center [1001, 327] width 341 height 35
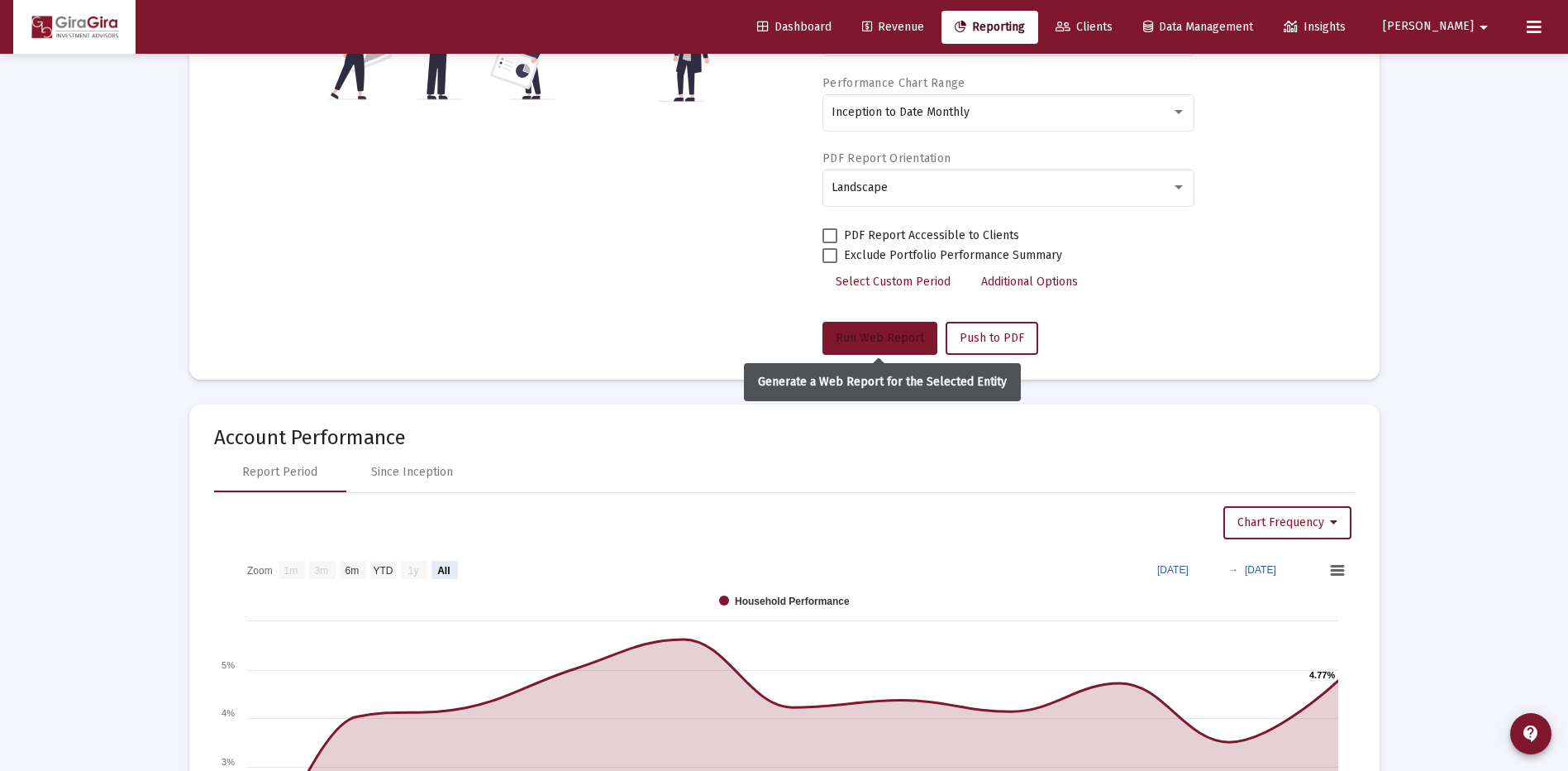
click at [894, 340] on span "Run Web Report" at bounding box center [879, 337] width 88 height 14
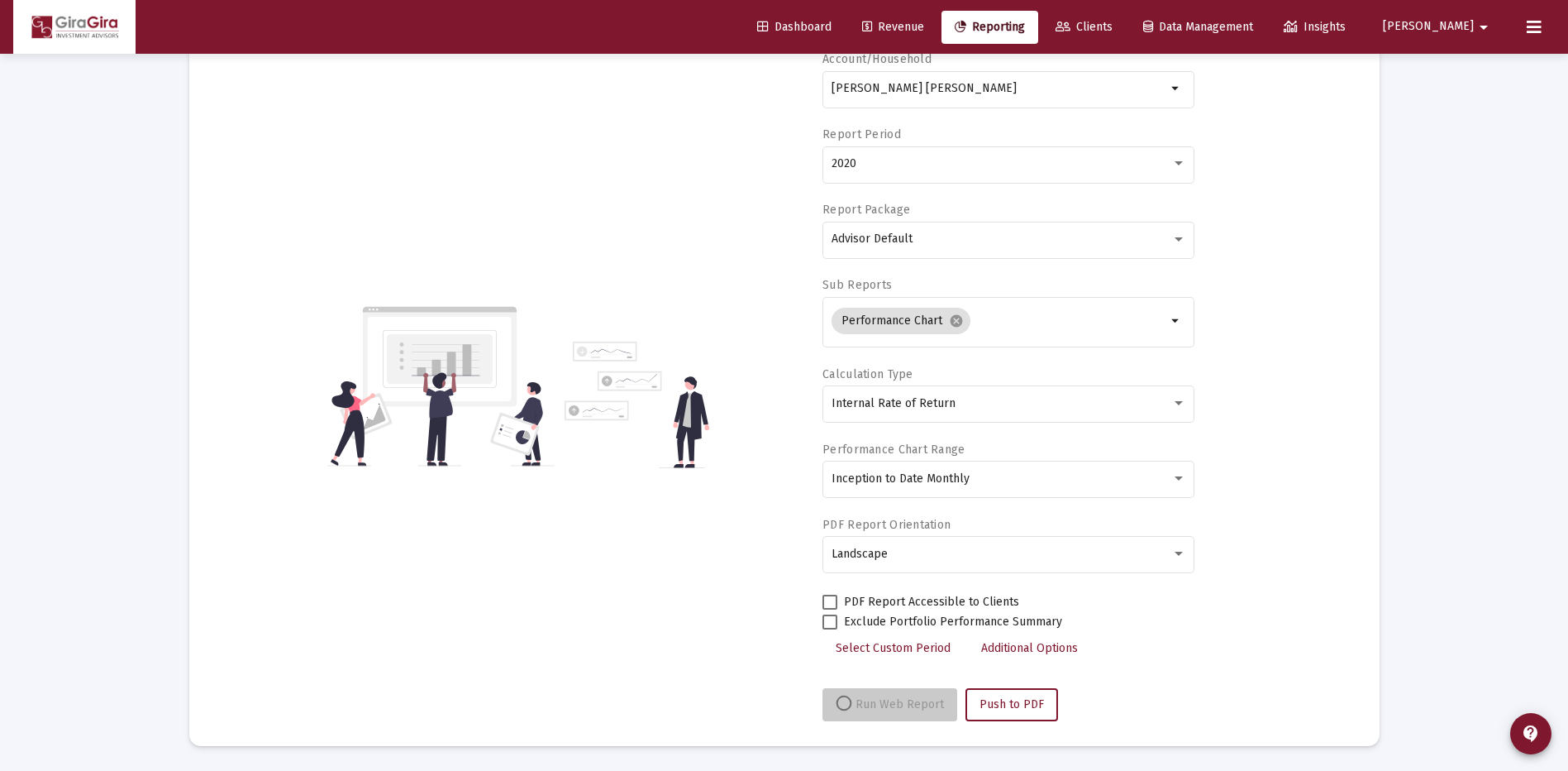
select select "View all"
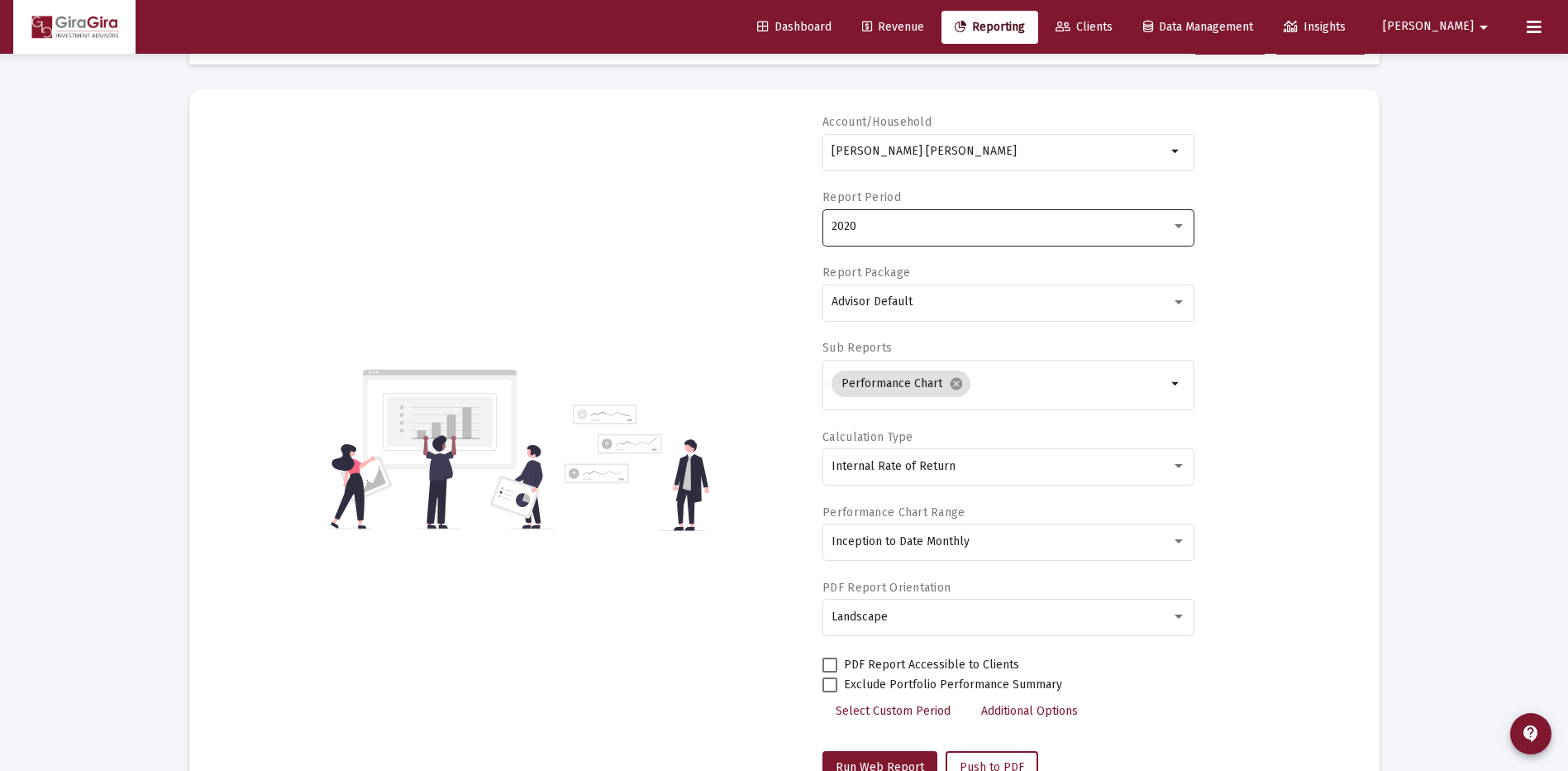
scroll to position [0, 0]
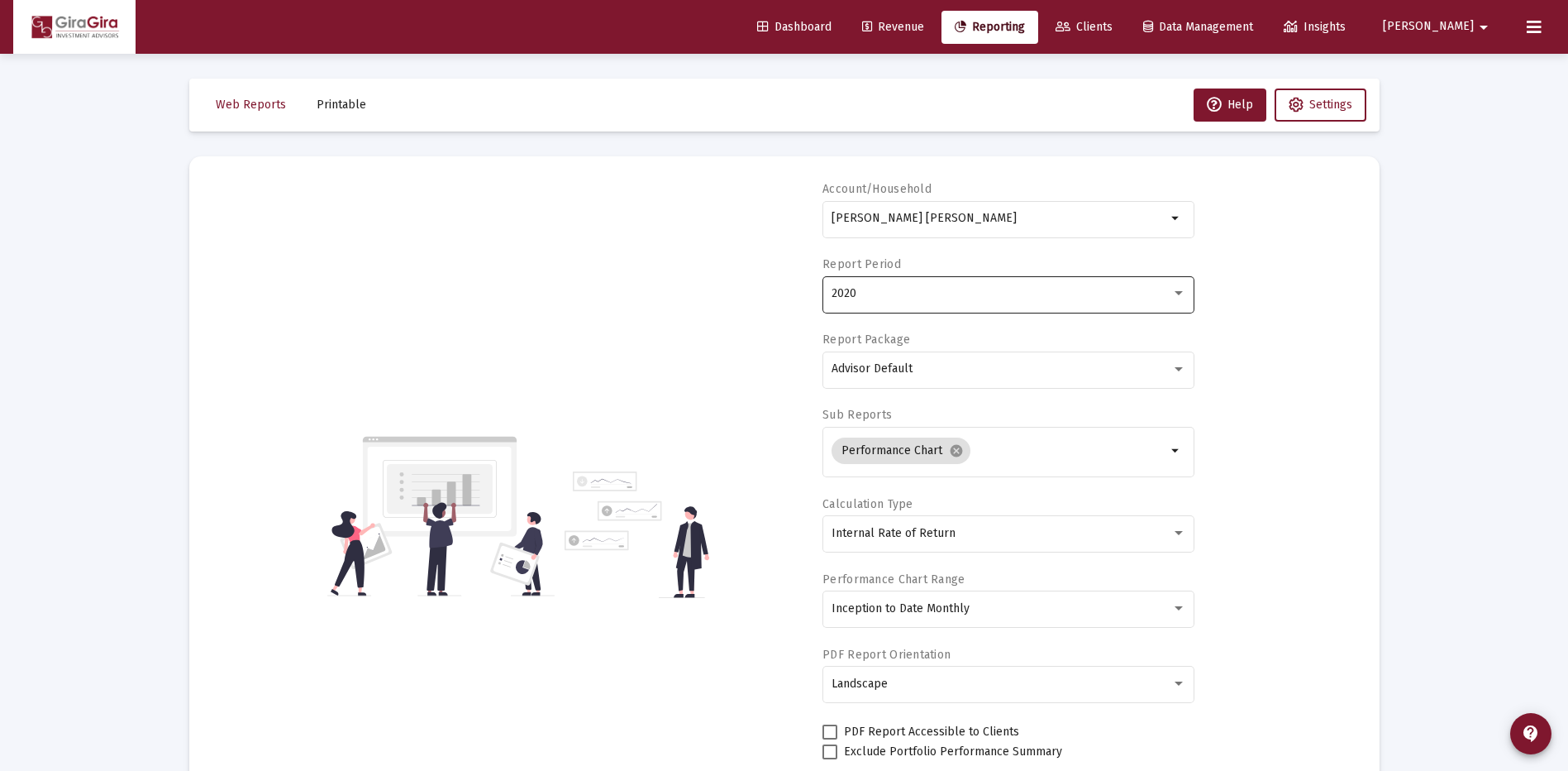
click at [872, 290] on div "2020" at bounding box center [1001, 292] width 340 height 13
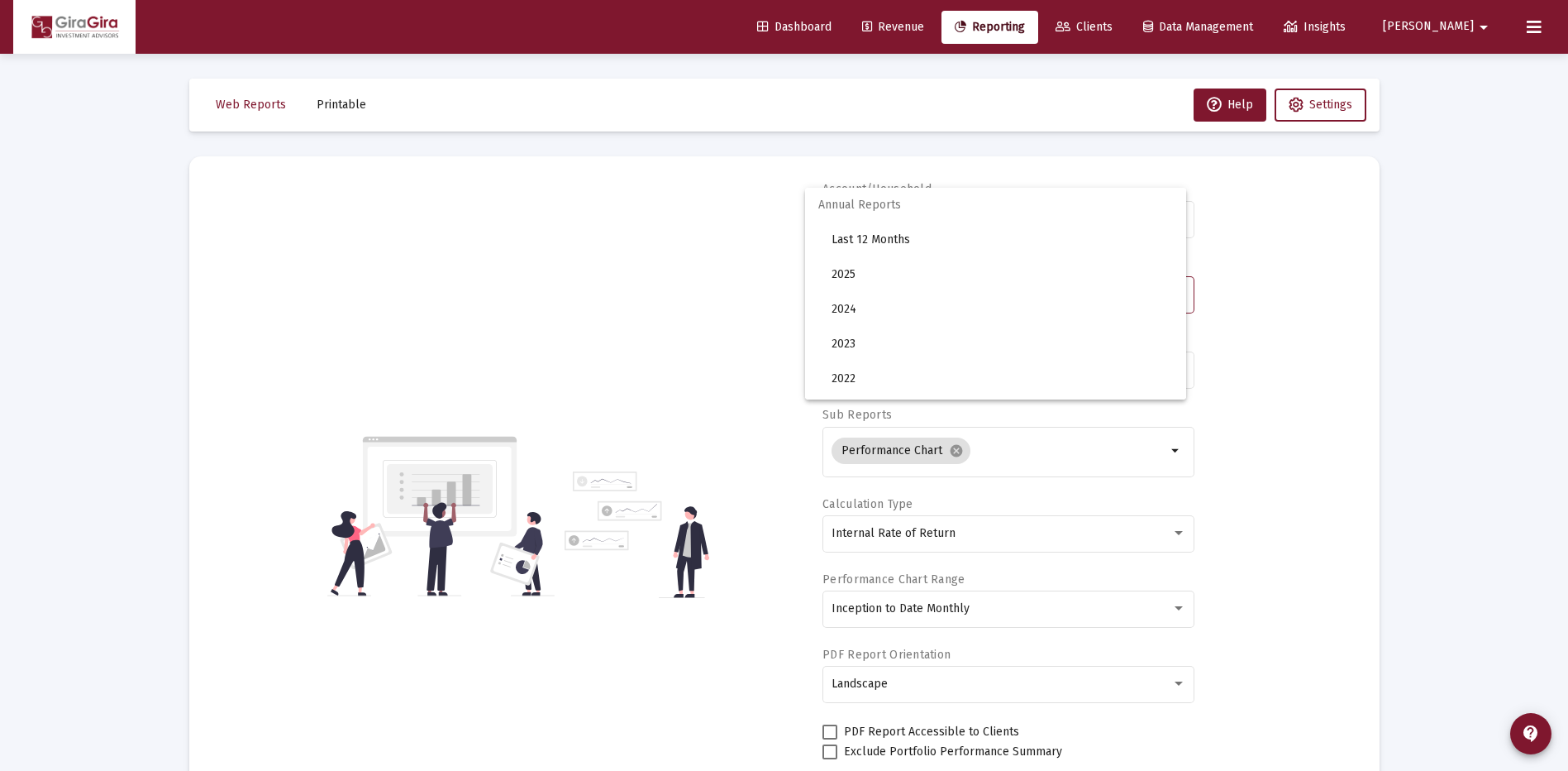
scroll to position [154, 0]
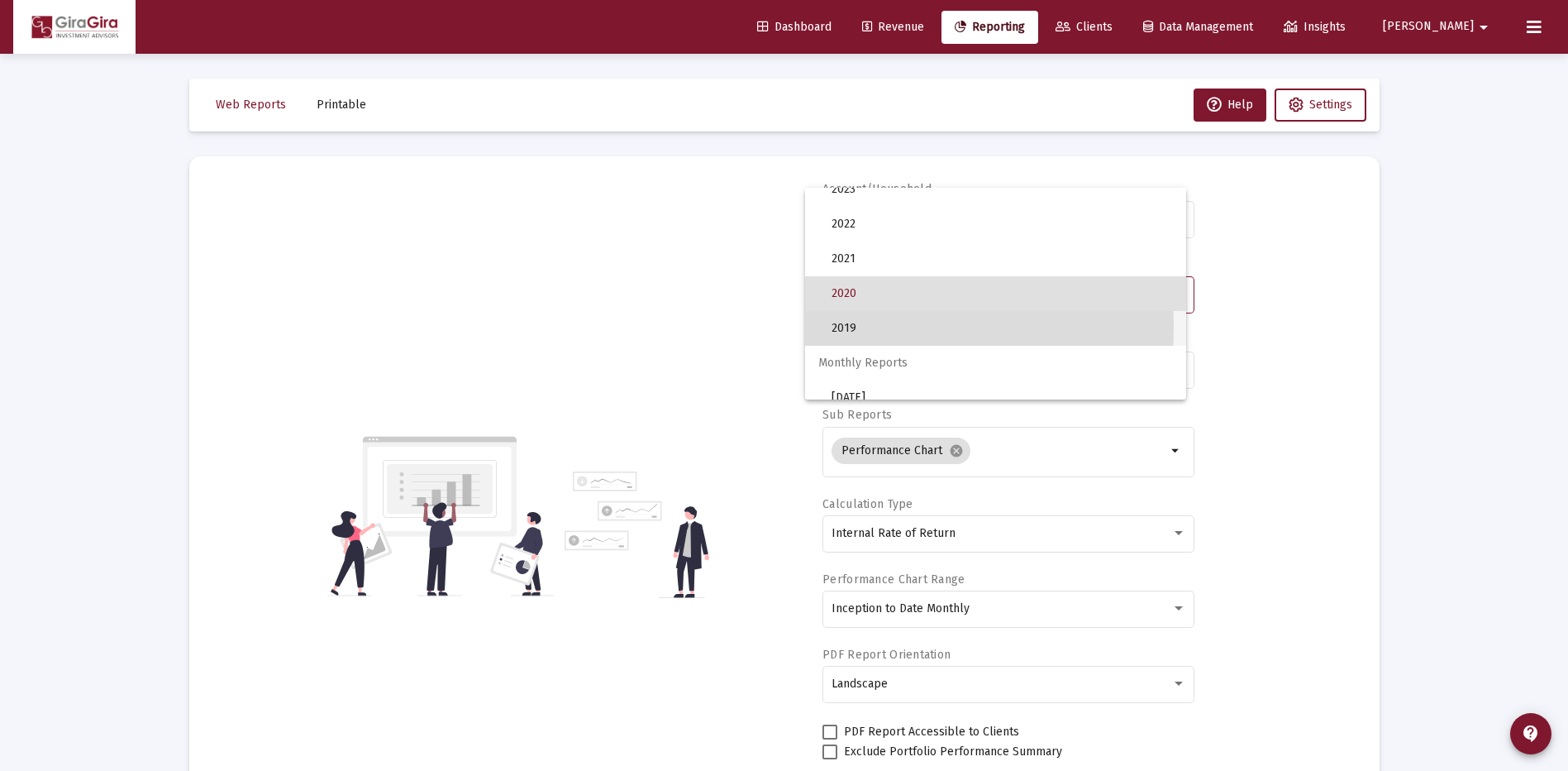
click at [864, 327] on span "2019" at bounding box center [1001, 327] width 341 height 35
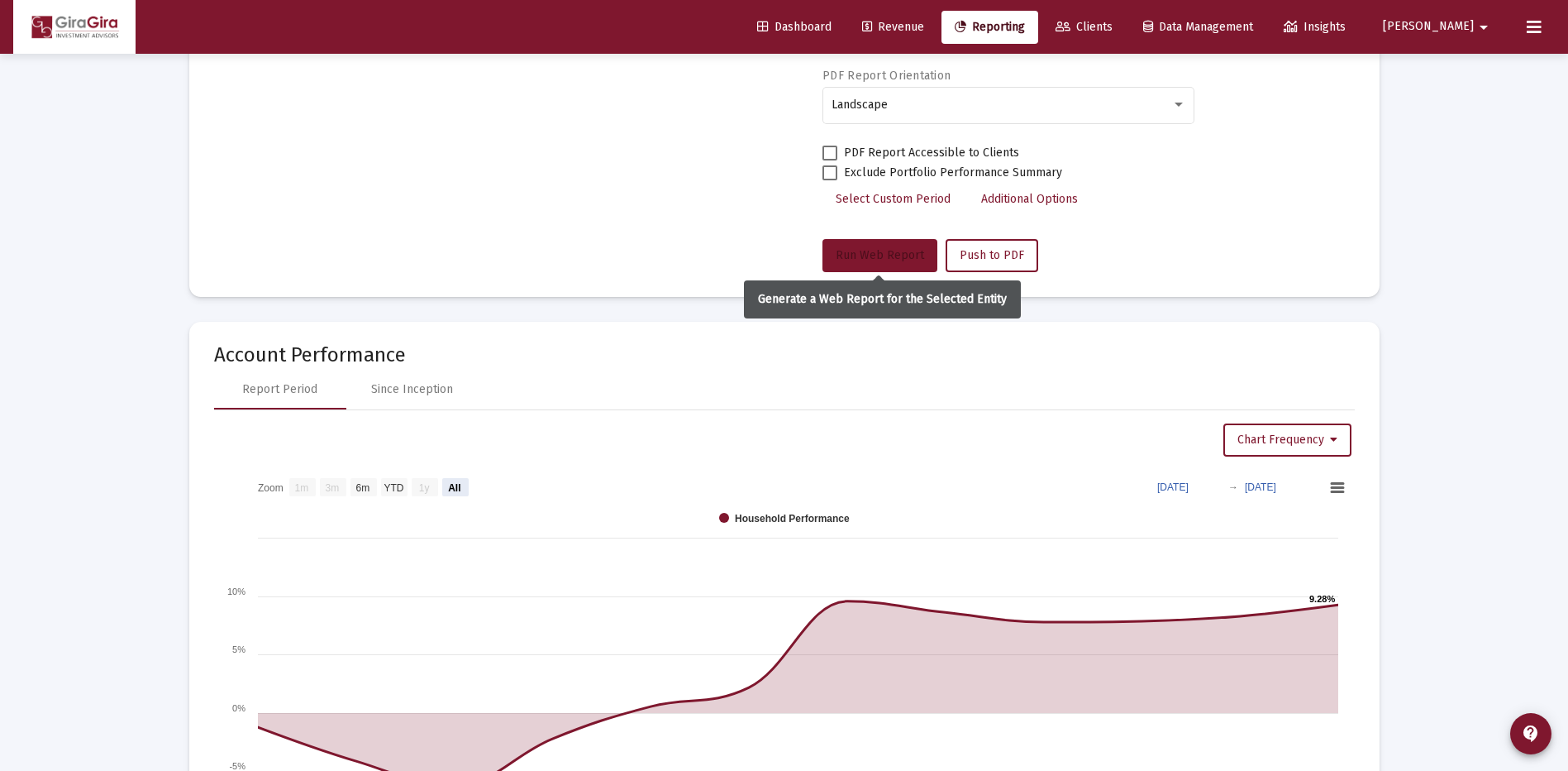
click at [868, 252] on span "Run Web Report" at bounding box center [879, 255] width 88 height 14
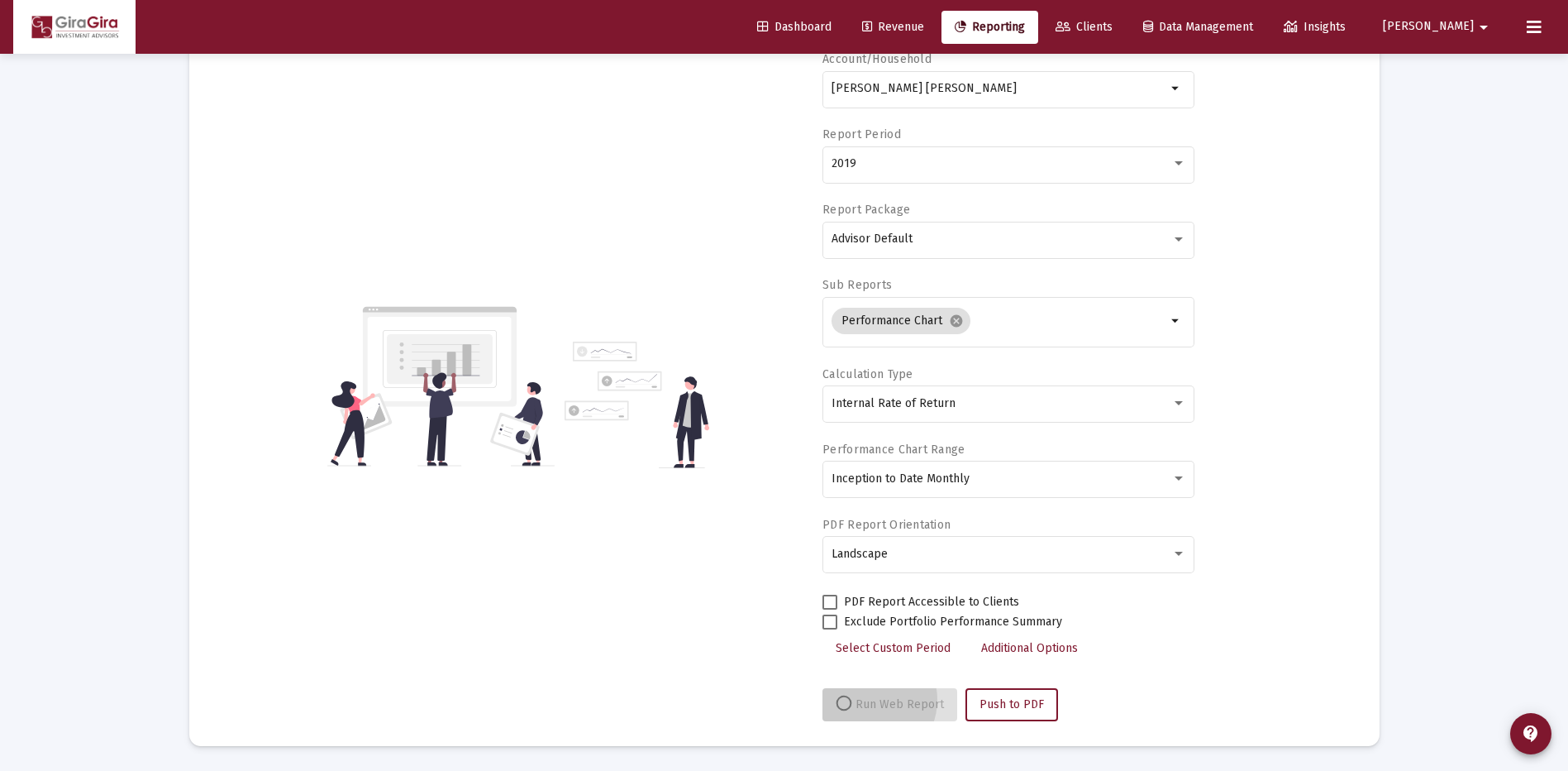
select select "View all"
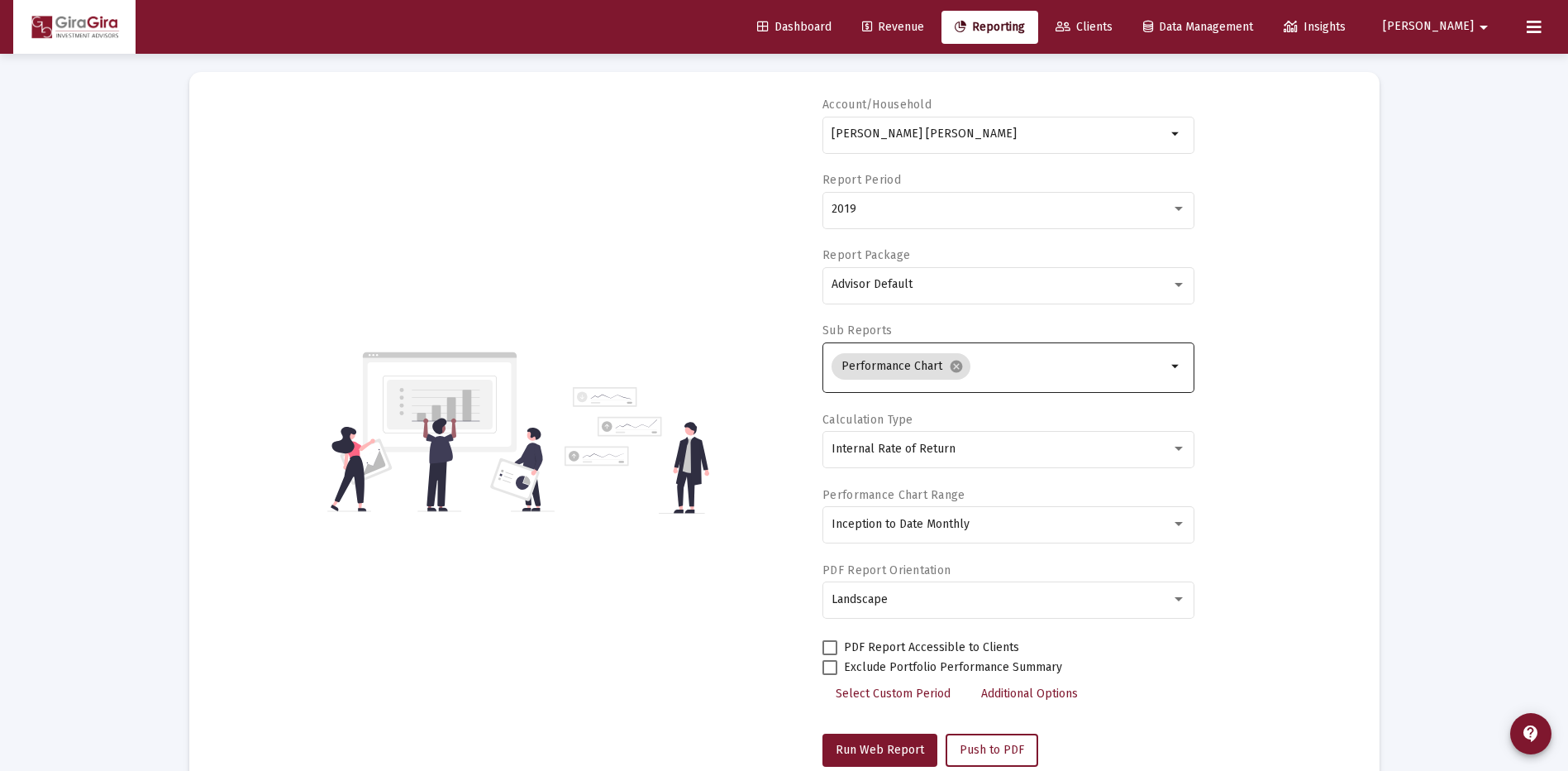
scroll to position [0, 0]
